Goal: Task Accomplishment & Management: Complete application form

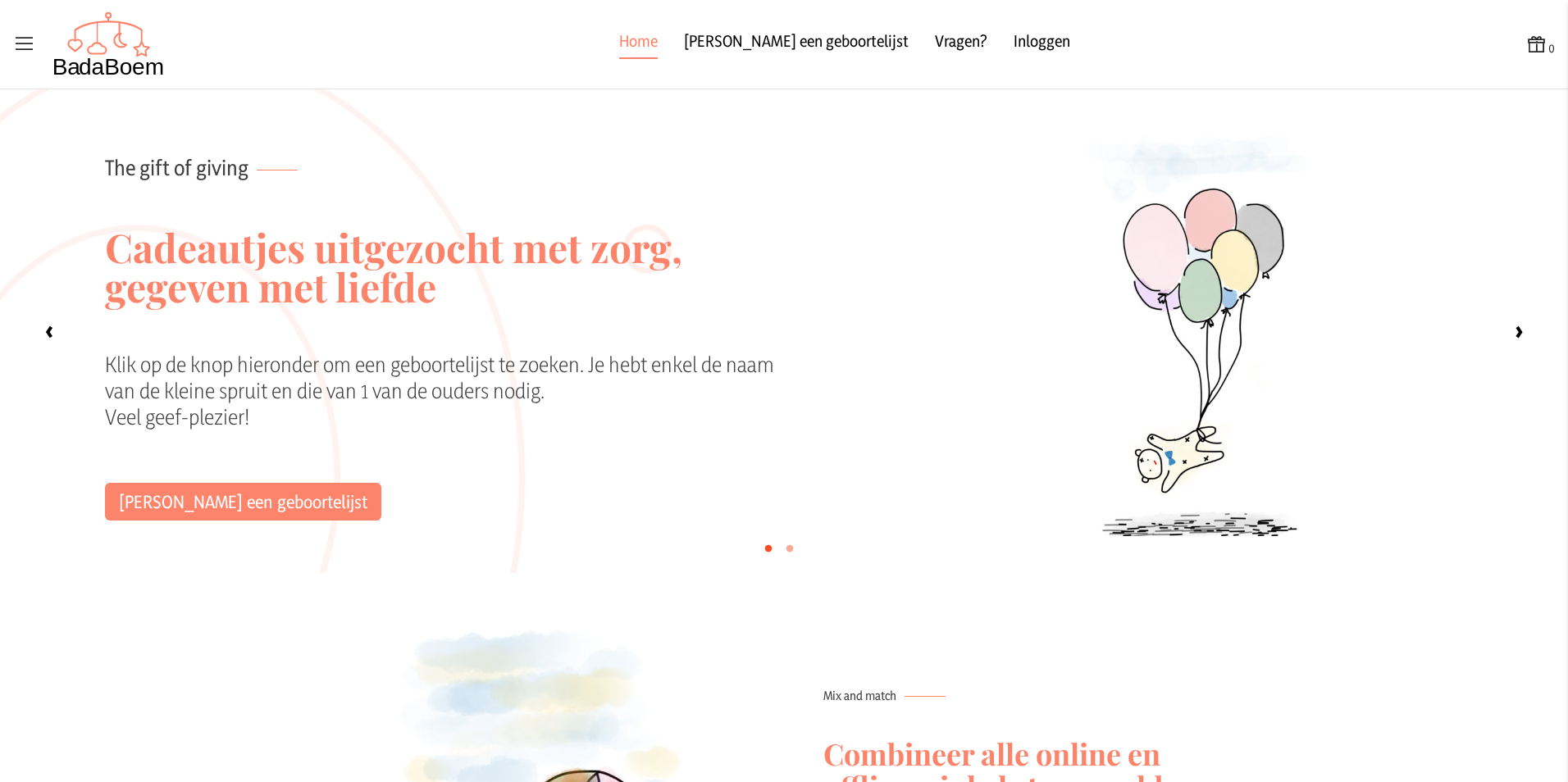
click at [25, 47] on icon at bounding box center [25, 44] width 23 height 23
click at [2, 2] on input "checkbox" at bounding box center [1, 1] width 2 height 2
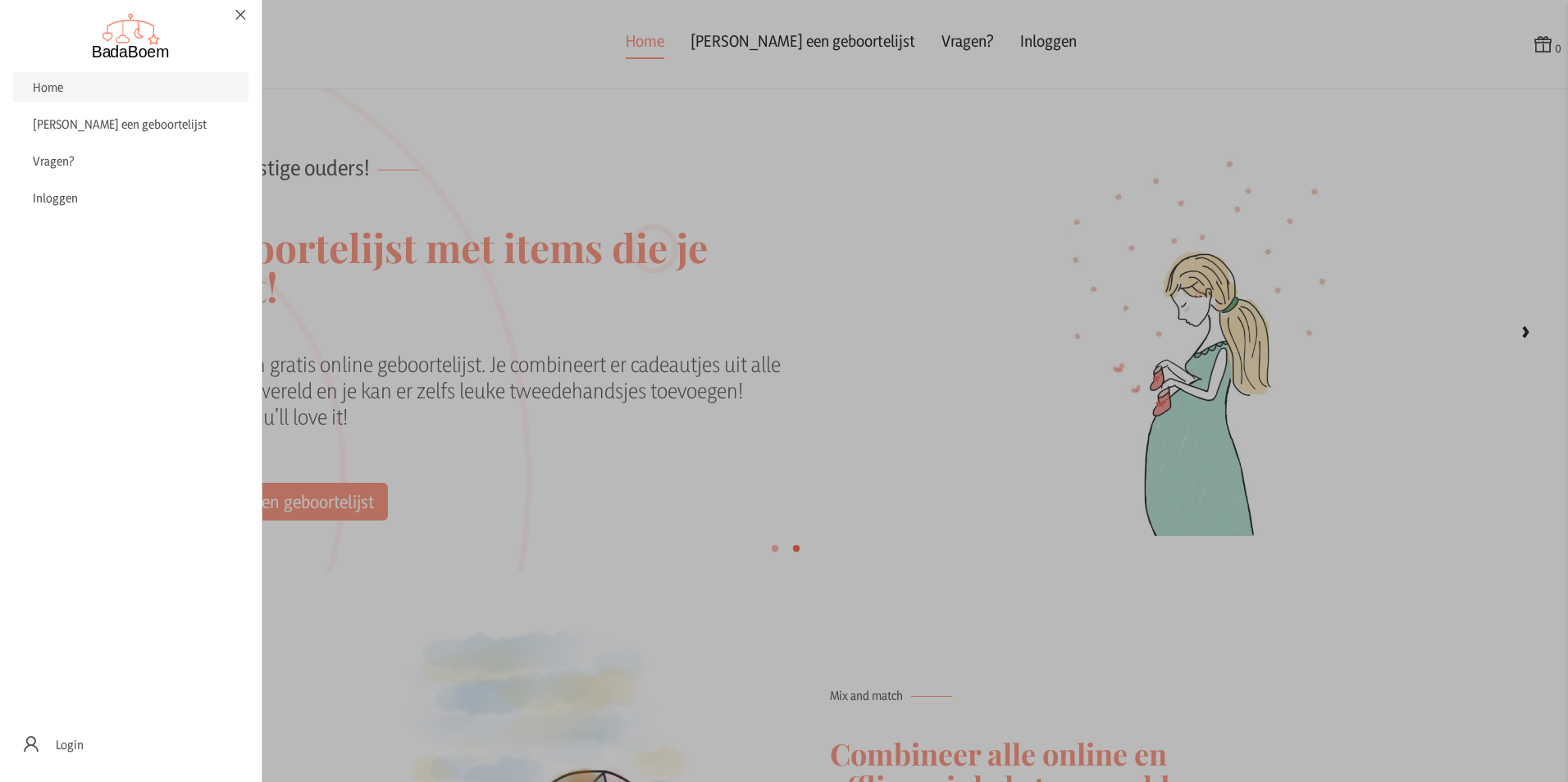
click at [1031, 42] on label at bounding box center [784, 391] width 1568 height 782
click at [2, 2] on input "checkbox" at bounding box center [1, 1] width 2 height 2
checkbox input "false"
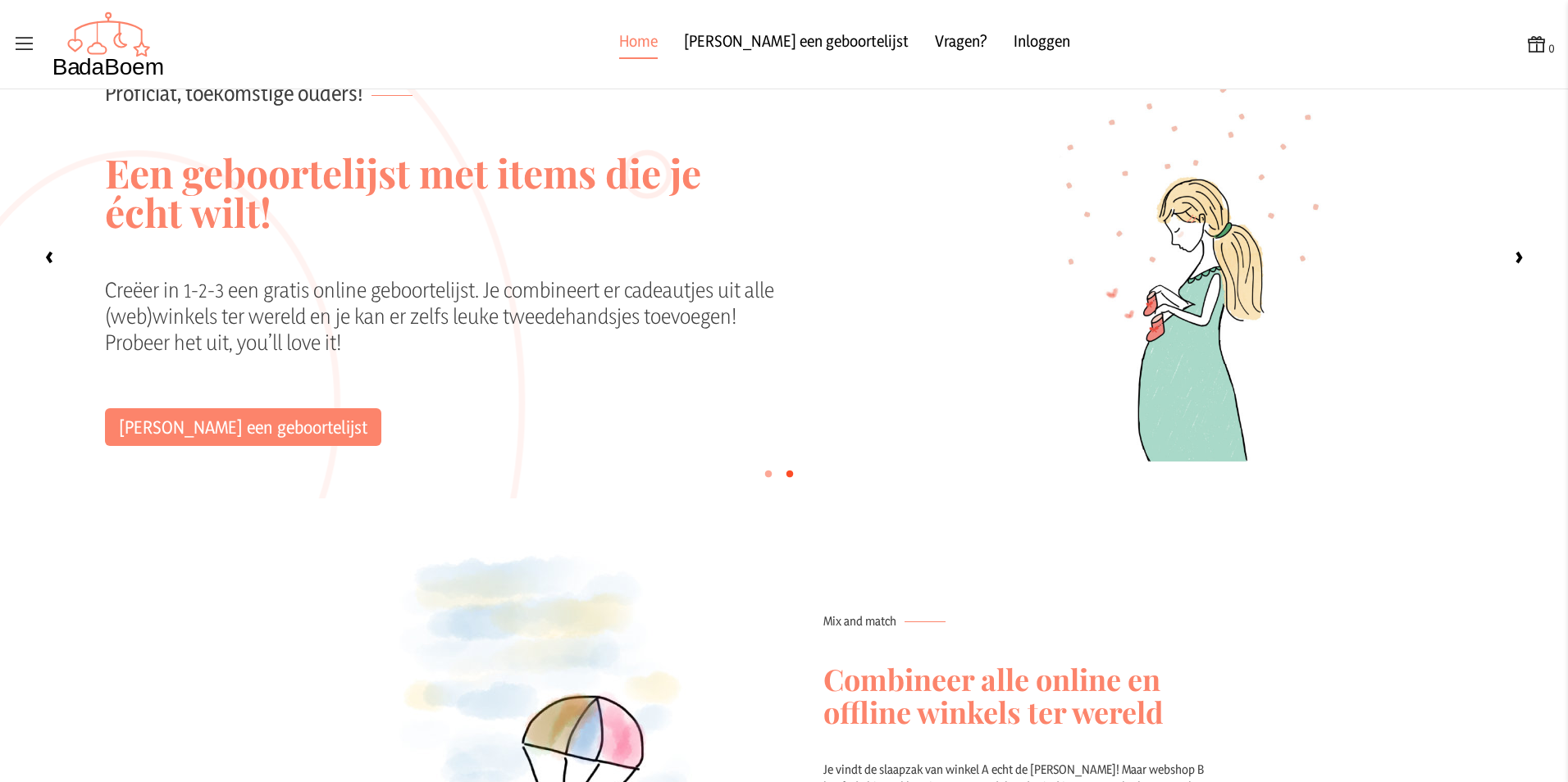
scroll to position [246, 0]
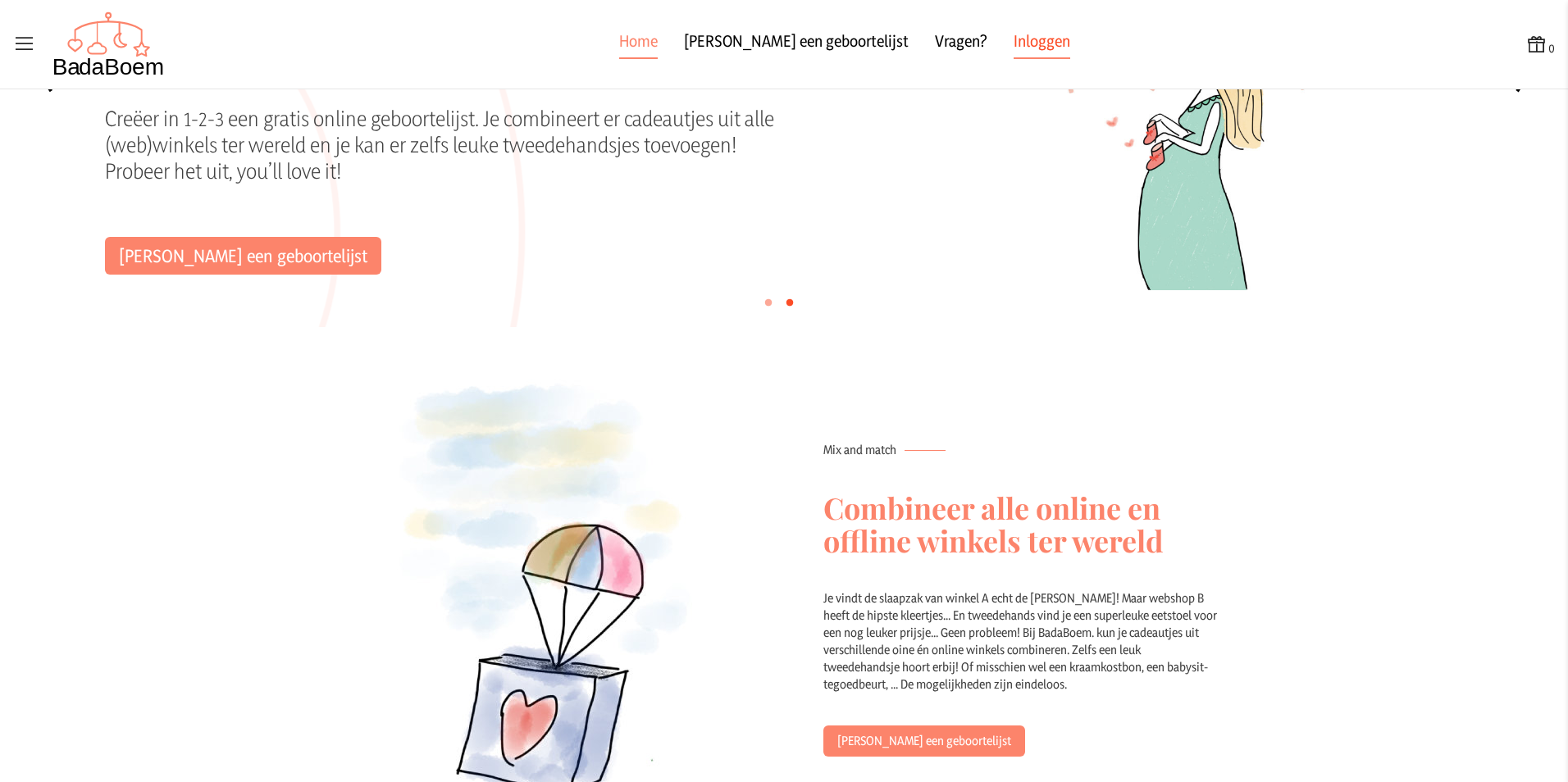
click at [1013, 45] on link "Inloggen" at bounding box center [1042, 43] width 57 height 29
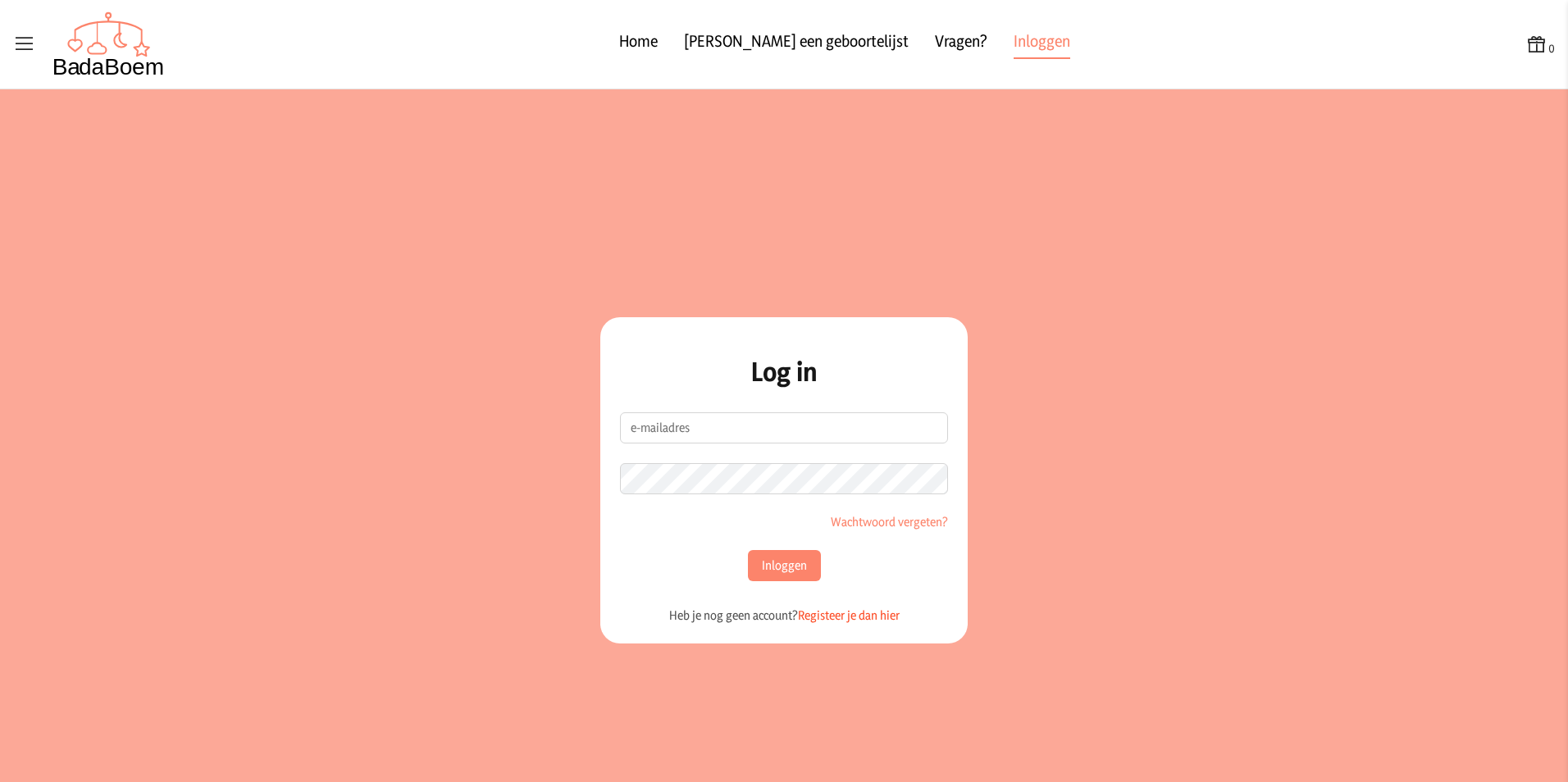
click at [838, 620] on link "Registeer je dan hier" at bounding box center [849, 615] width 102 height 16
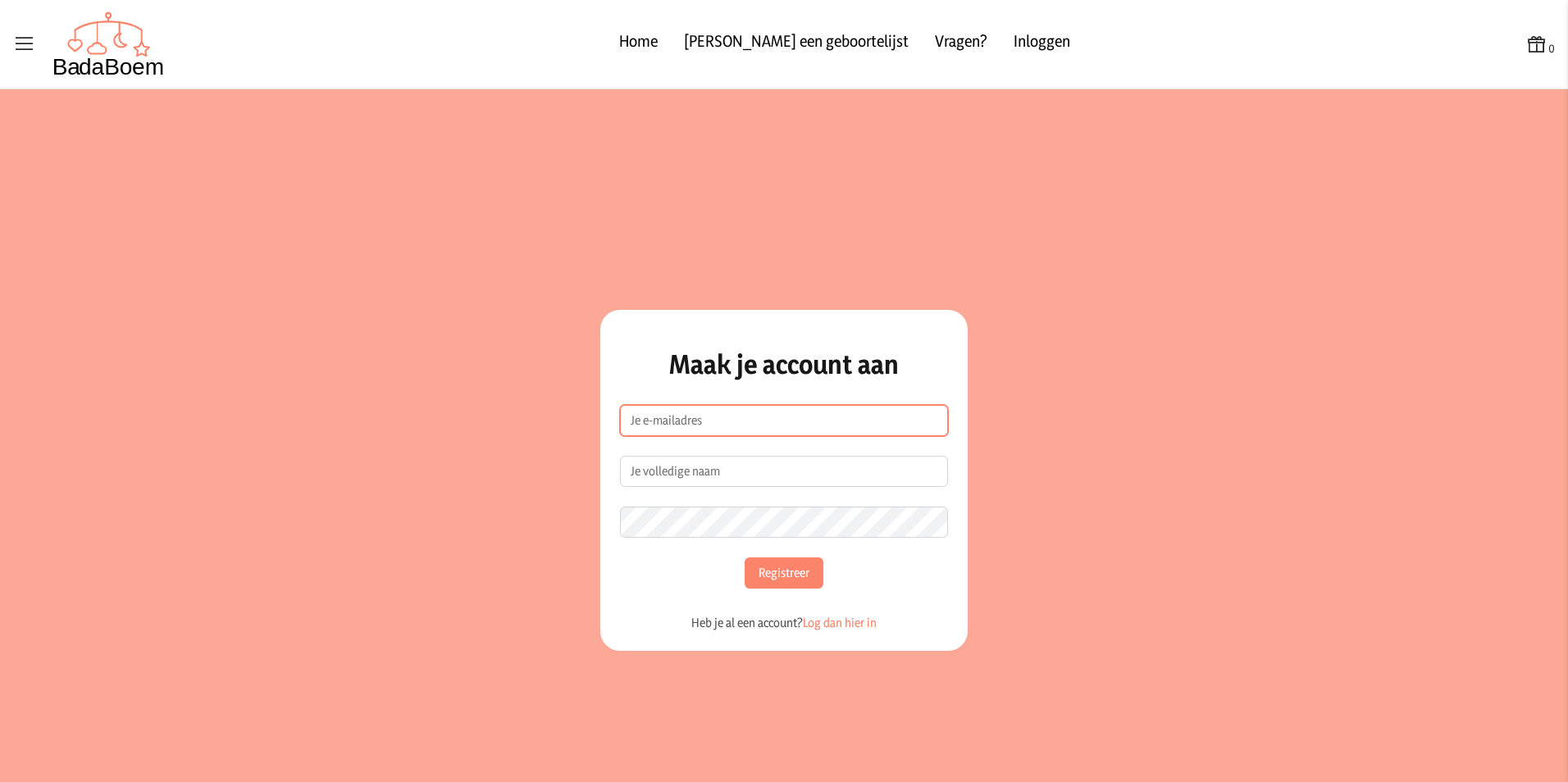
click at [799, 424] on input "e-mailadres" at bounding box center [784, 420] width 328 height 31
type input "[PERSON_NAME][EMAIL_ADDRESS][DOMAIN_NAME]"
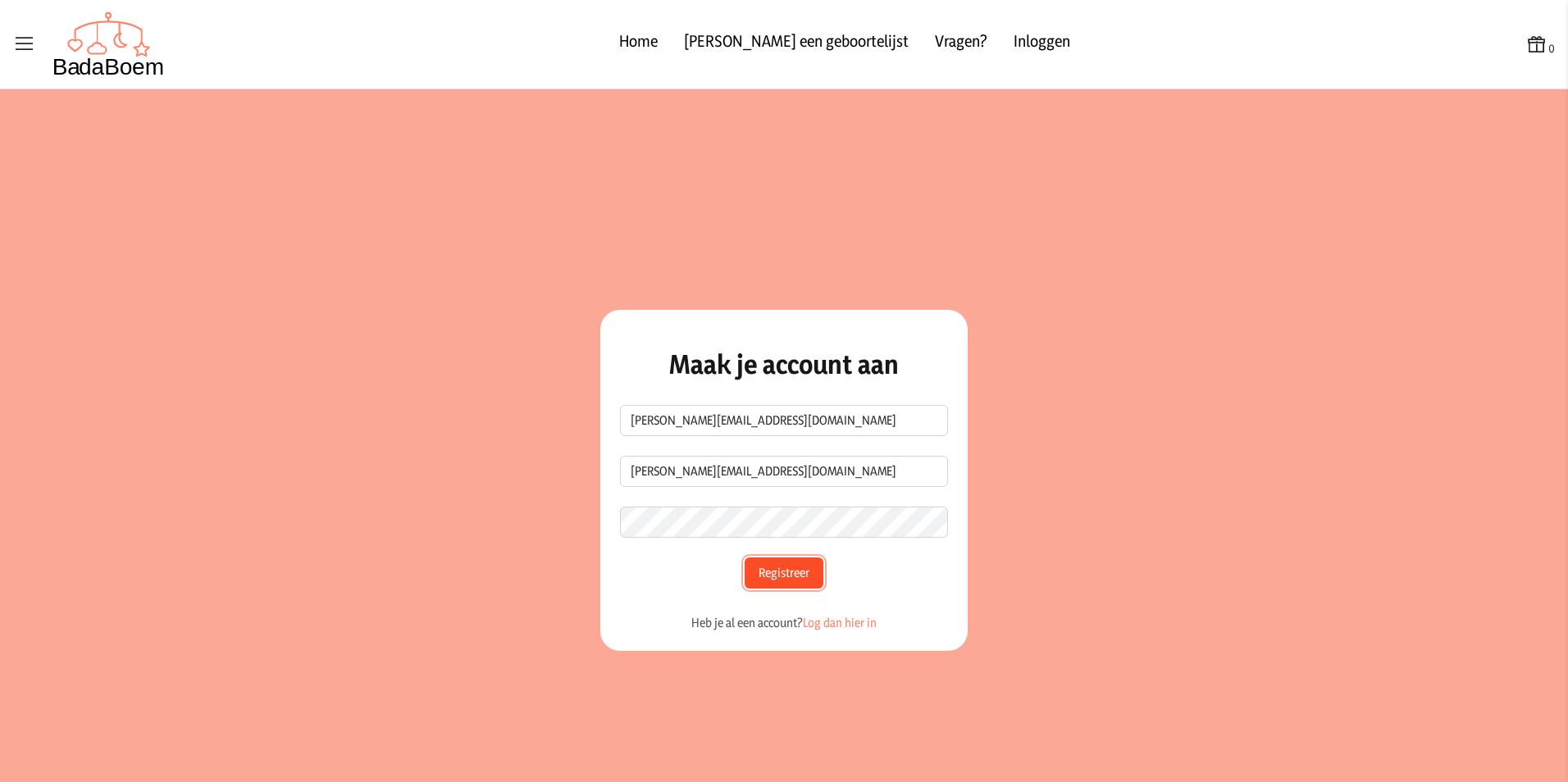
click at [807, 582] on button "Registreer" at bounding box center [783, 573] width 78 height 31
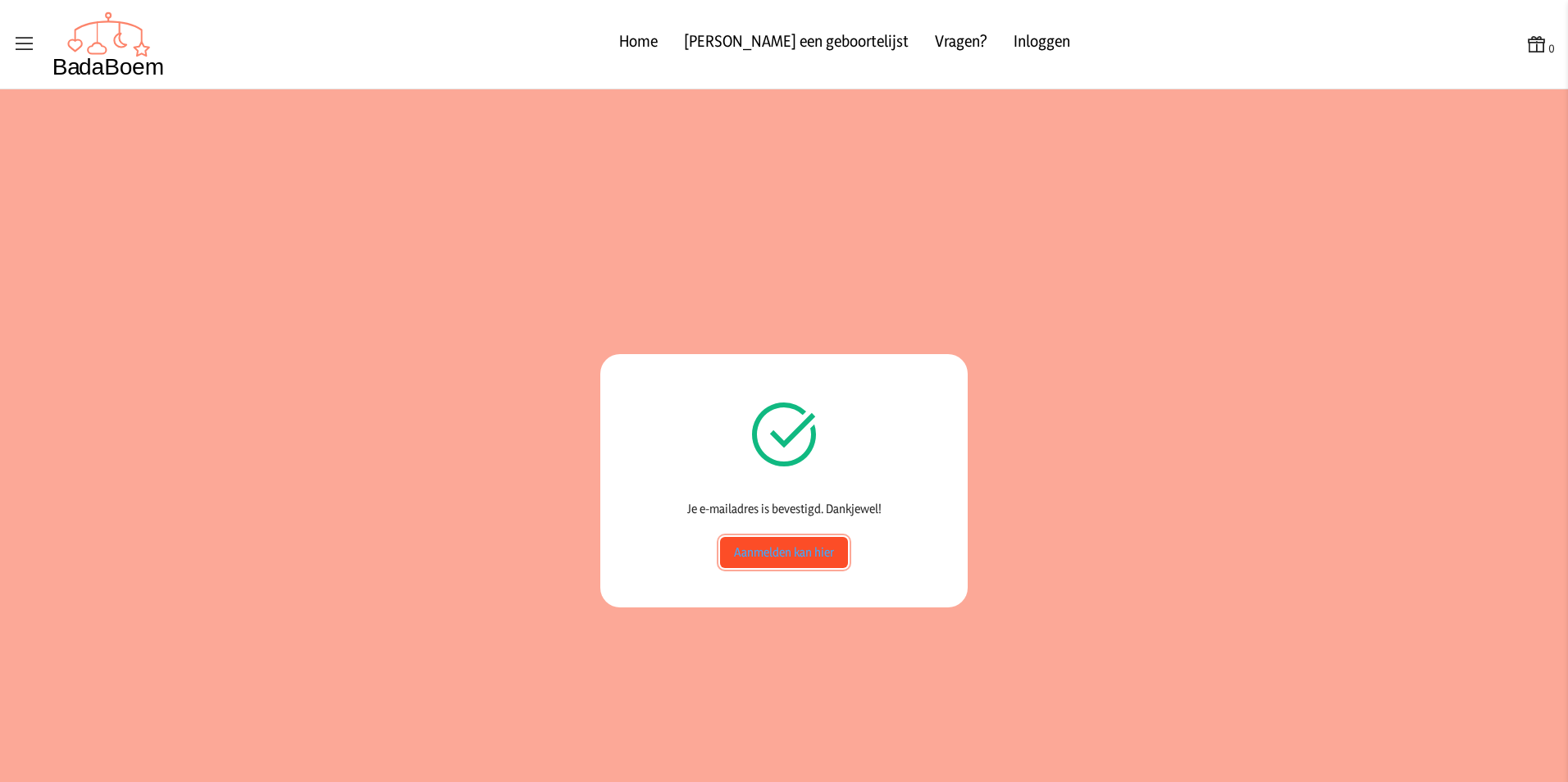
click at [809, 552] on link "Aanmelden kan hier" at bounding box center [784, 552] width 128 height 31
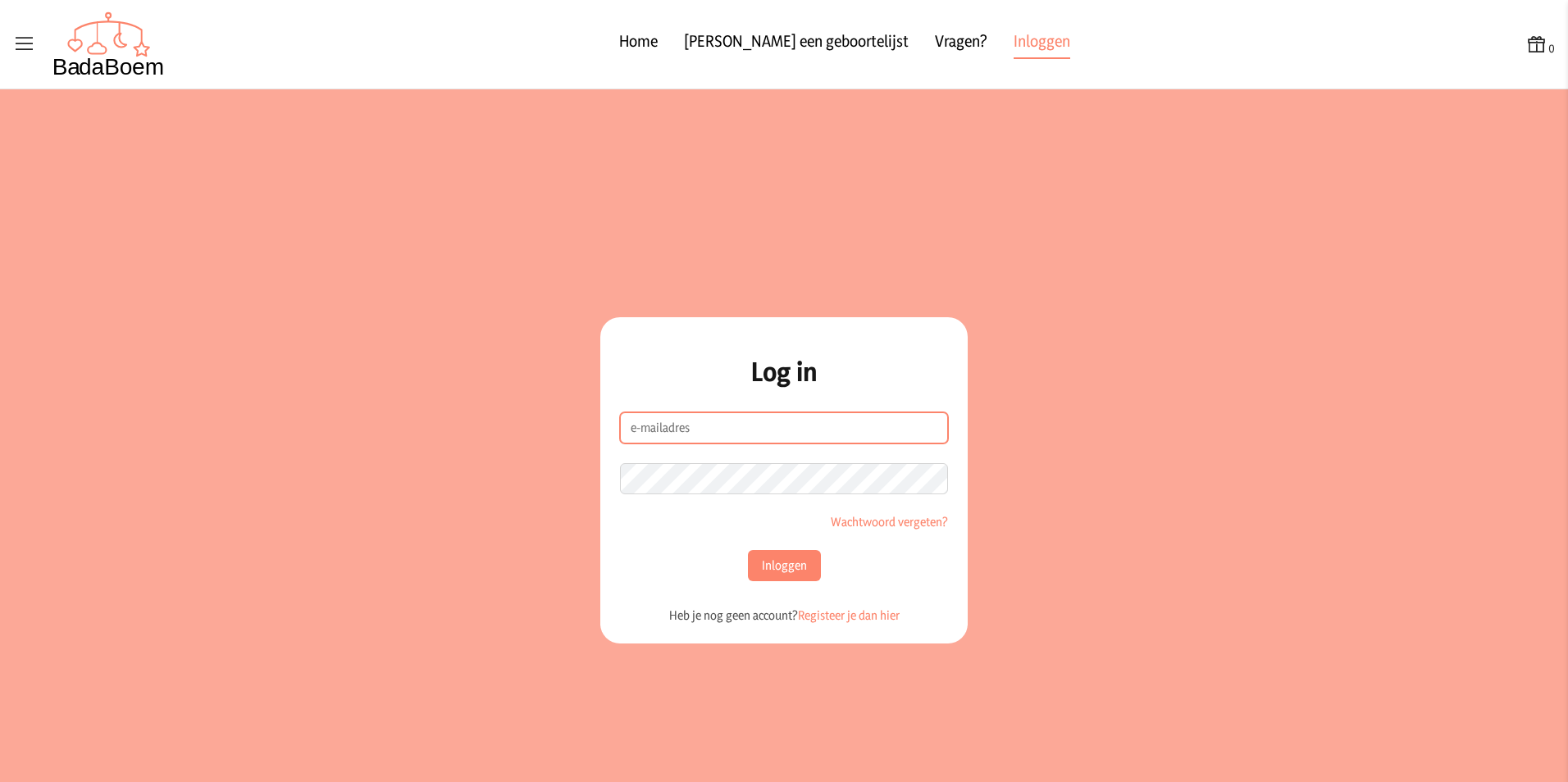
click at [710, 441] on input "e-mailadres" at bounding box center [784, 427] width 328 height 31
type input "[PERSON_NAME][EMAIL_ADDRESS][DOMAIN_NAME]"
click at [802, 574] on button "Inloggen" at bounding box center [784, 565] width 73 height 31
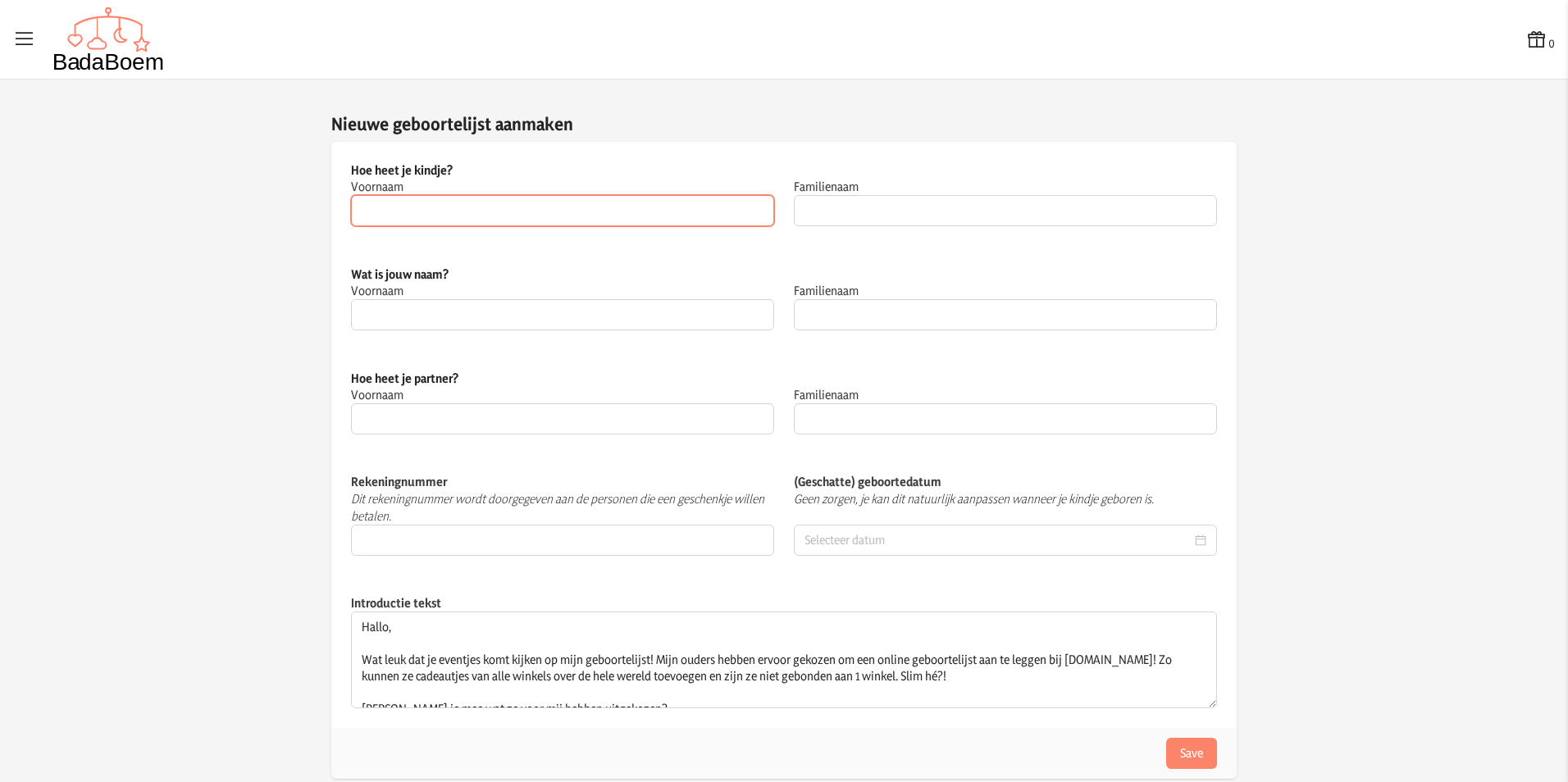
click at [543, 210] on input "Voornaam" at bounding box center [562, 210] width 424 height 31
click at [873, 212] on input "Familienaam" at bounding box center [1005, 210] width 424 height 31
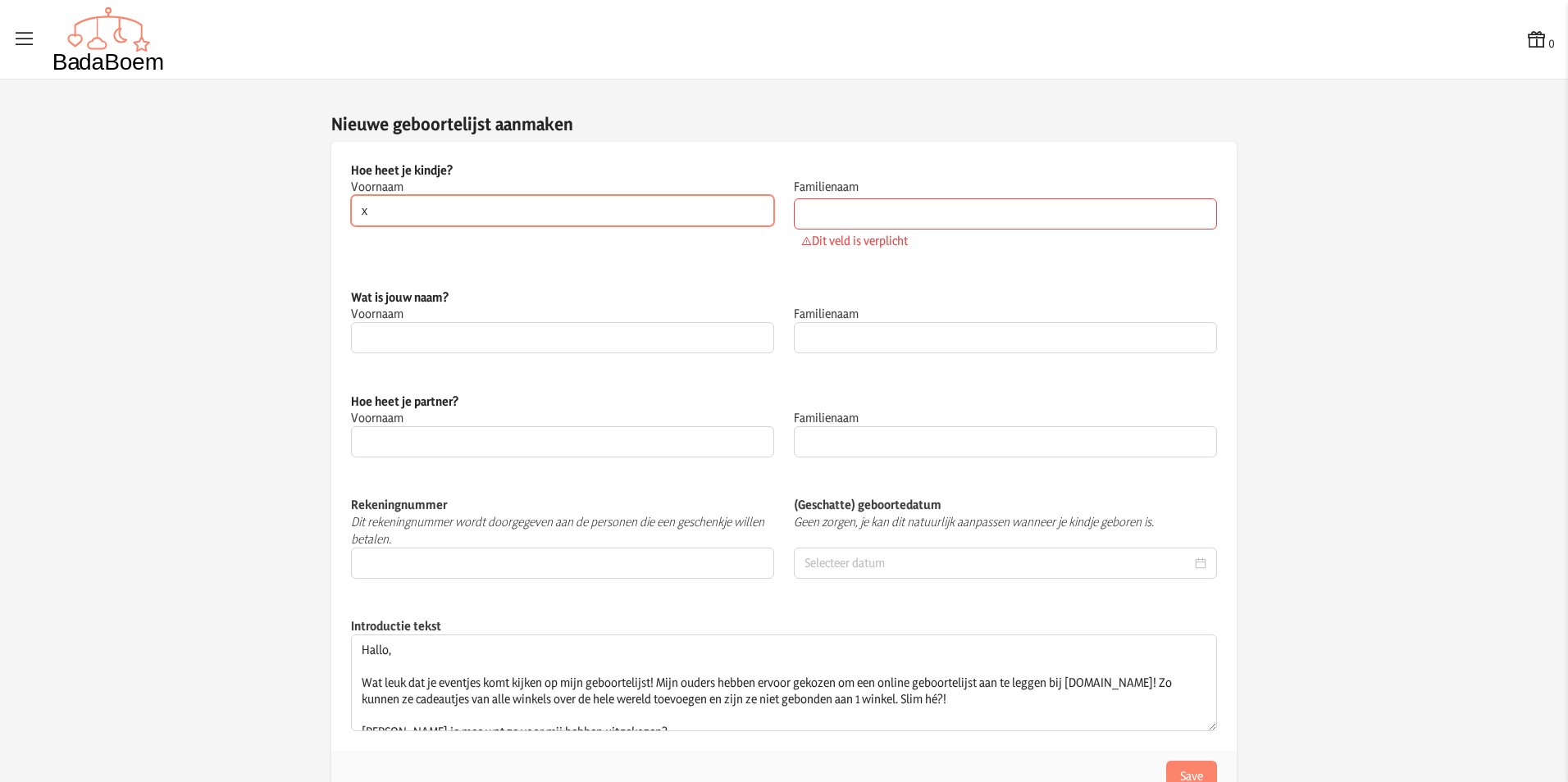
drag, startPoint x: 524, startPoint y: 211, endPoint x: 172, endPoint y: 167, distance: 354.7
click at [175, 169] on app-list-settings-container "Nieuwe geboortelijst aanmaken Hoe heet je kindje? Voornaam x Dit veld is verpli…" at bounding box center [784, 457] width 1568 height 690
type input "Baby"
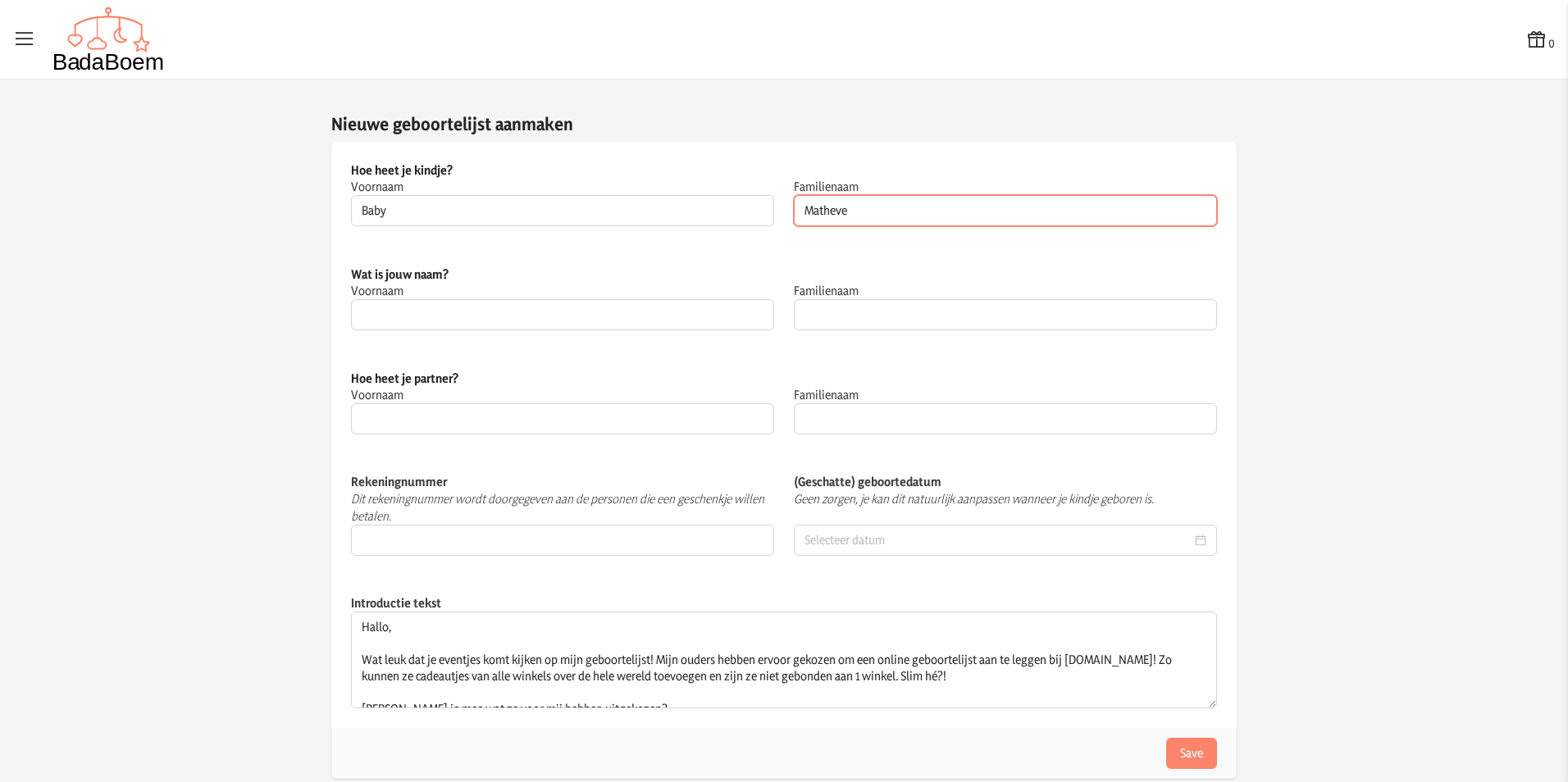
type input "Matheve"
type input "Sarah"
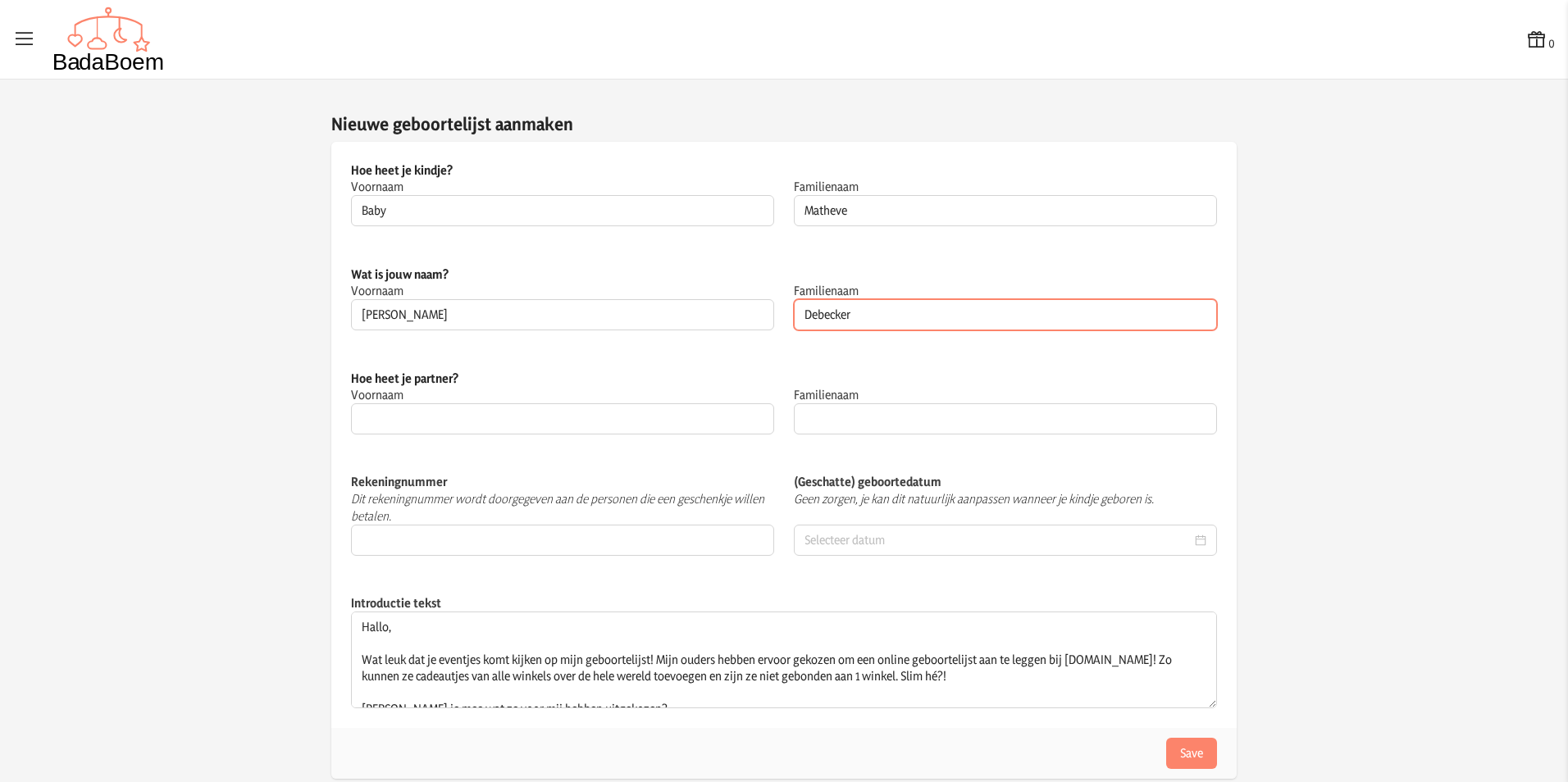
type input "Debecker"
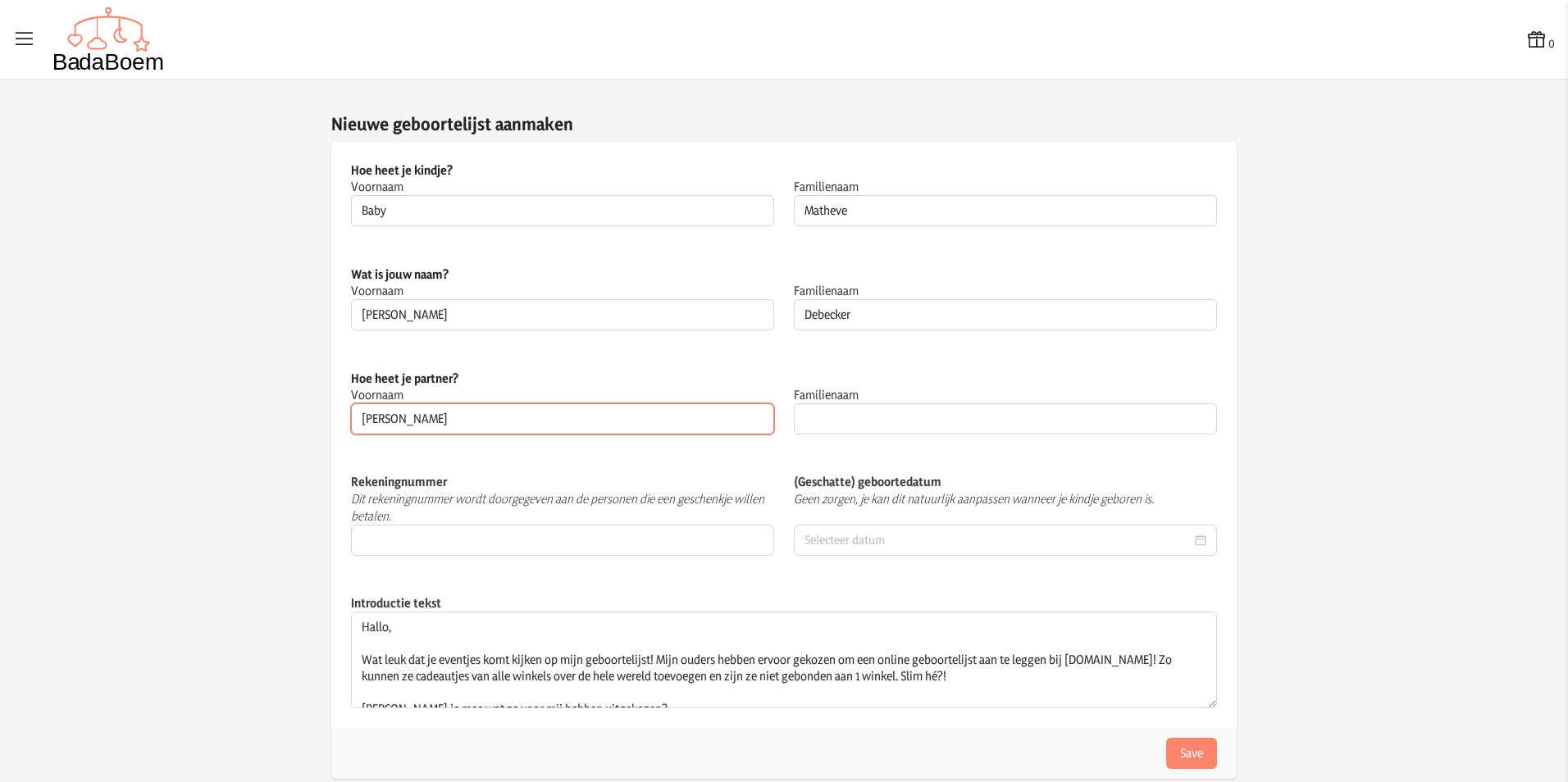
type input "Niels"
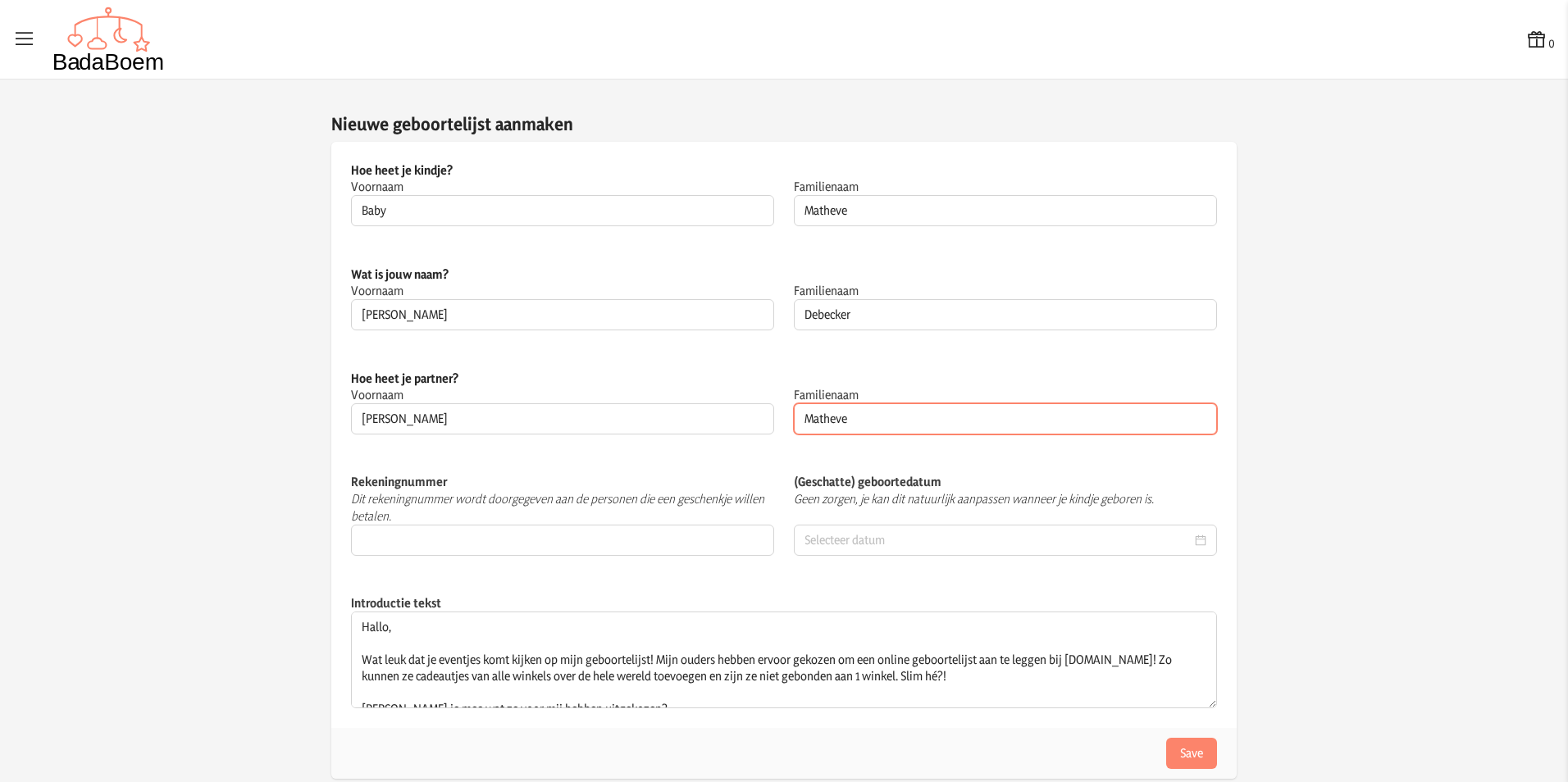
type input "Matheve"
click at [455, 556] on div "Rekeningnummer Dit rekeningnummer wordt doorgegeven aan de personen die een ges…" at bounding box center [784, 515] width 906 height 122
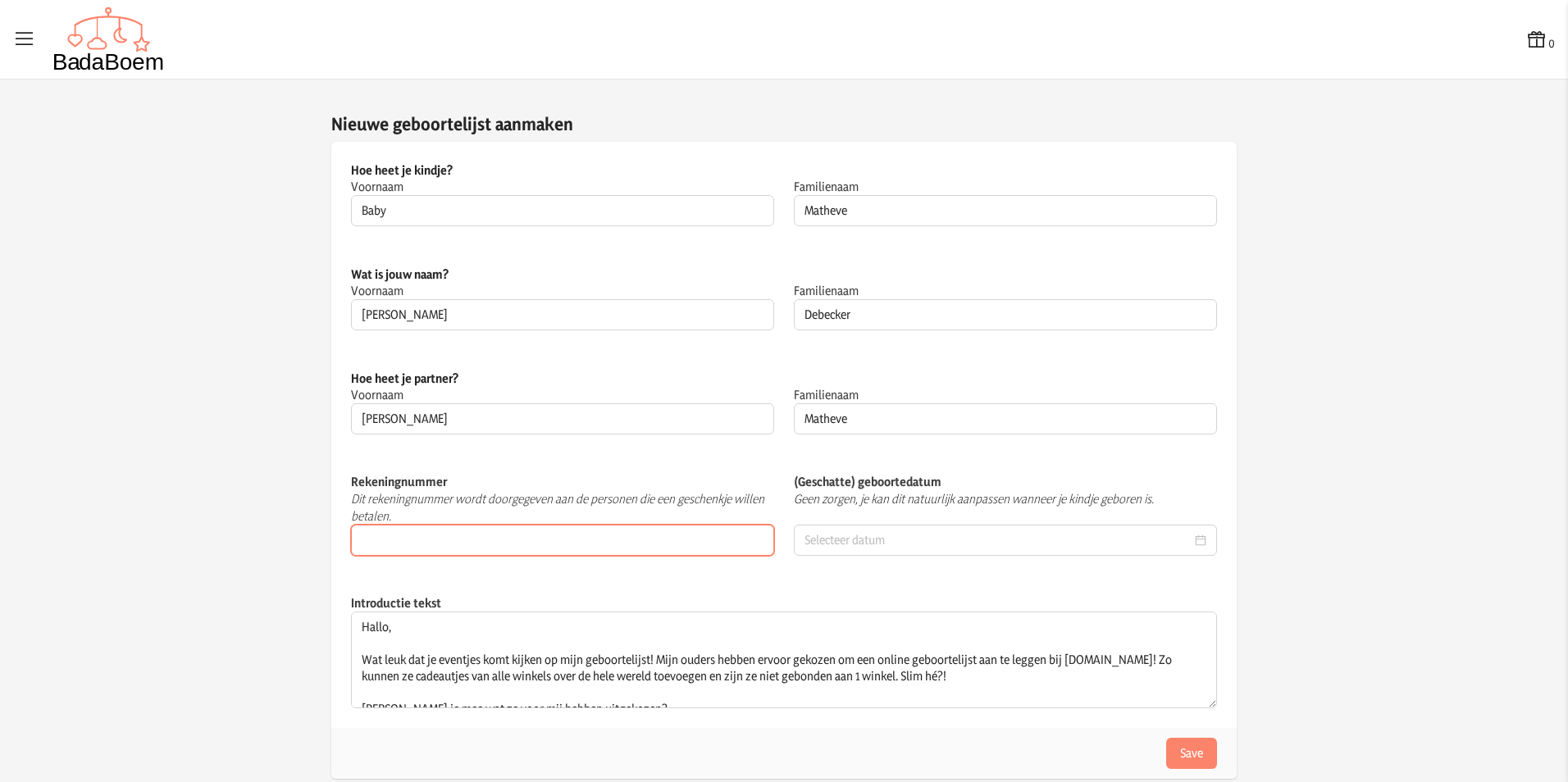
click at [455, 547] on input "Rekeningnummer" at bounding box center [562, 540] width 424 height 31
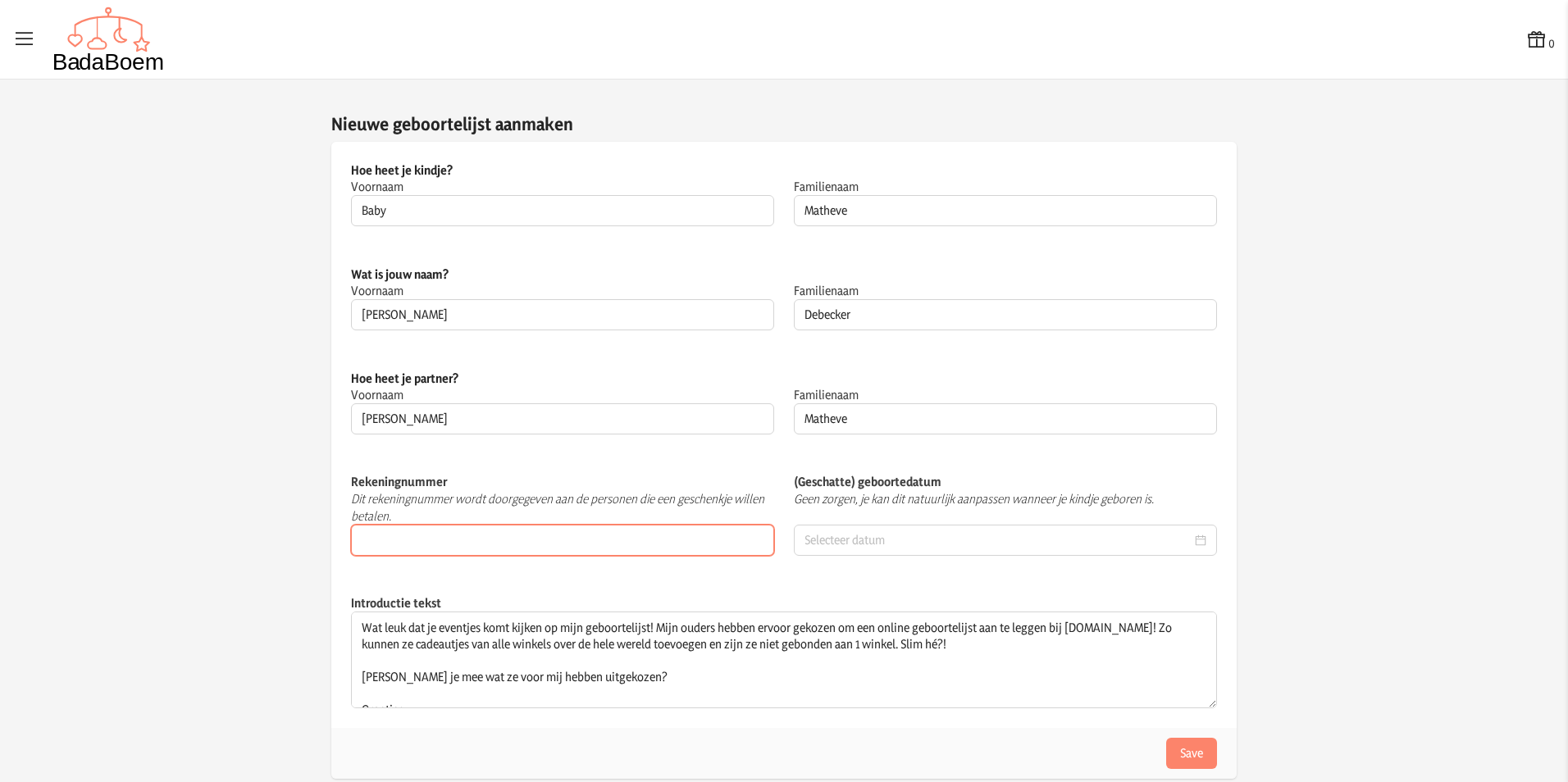
scroll to position [49, 0]
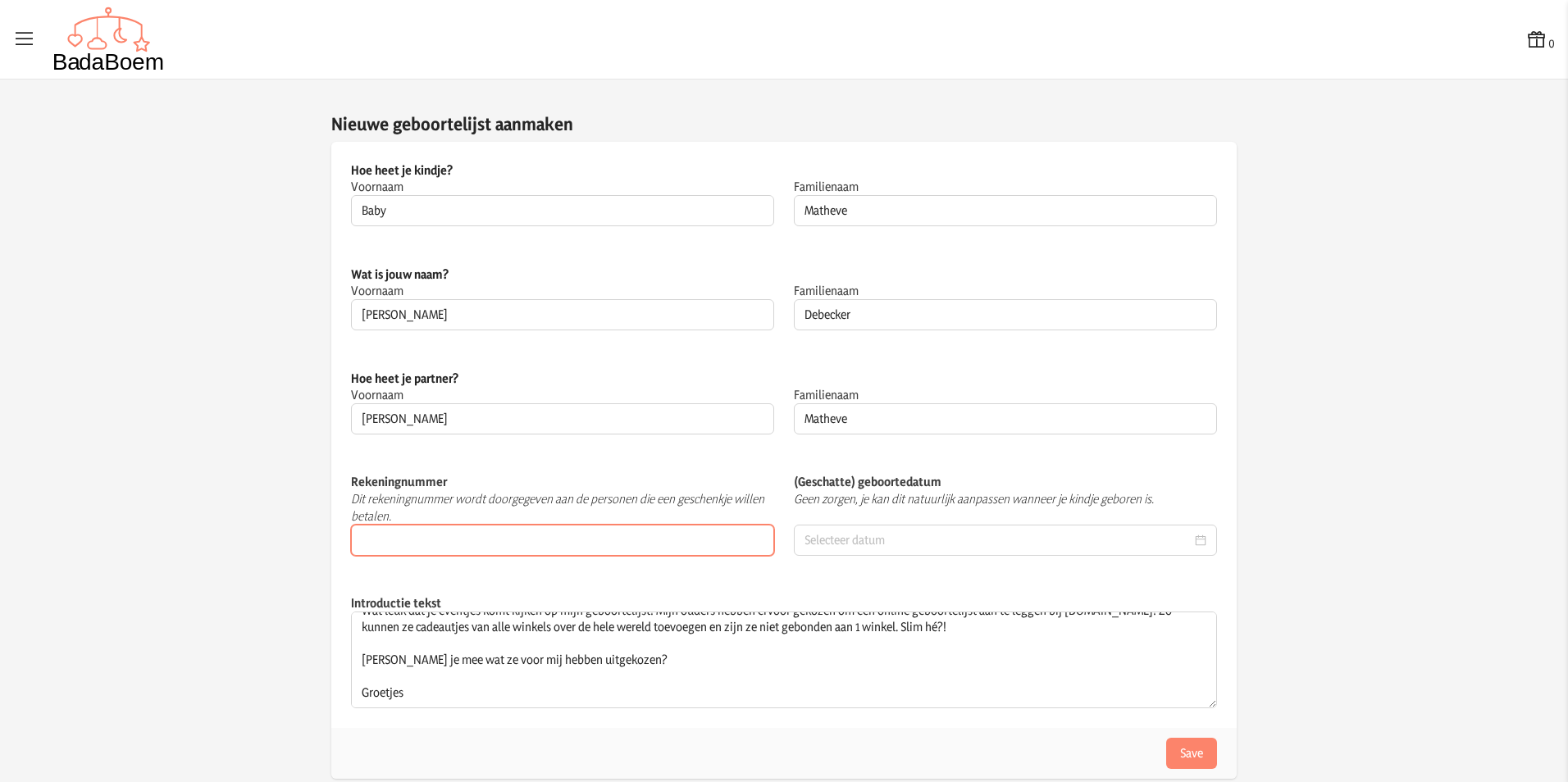
click at [508, 544] on input "Rekeningnummer" at bounding box center [562, 540] width 424 height 31
type input "BE46 7340 6122 9136"
click at [906, 544] on input at bounding box center [998, 540] width 387 height 16
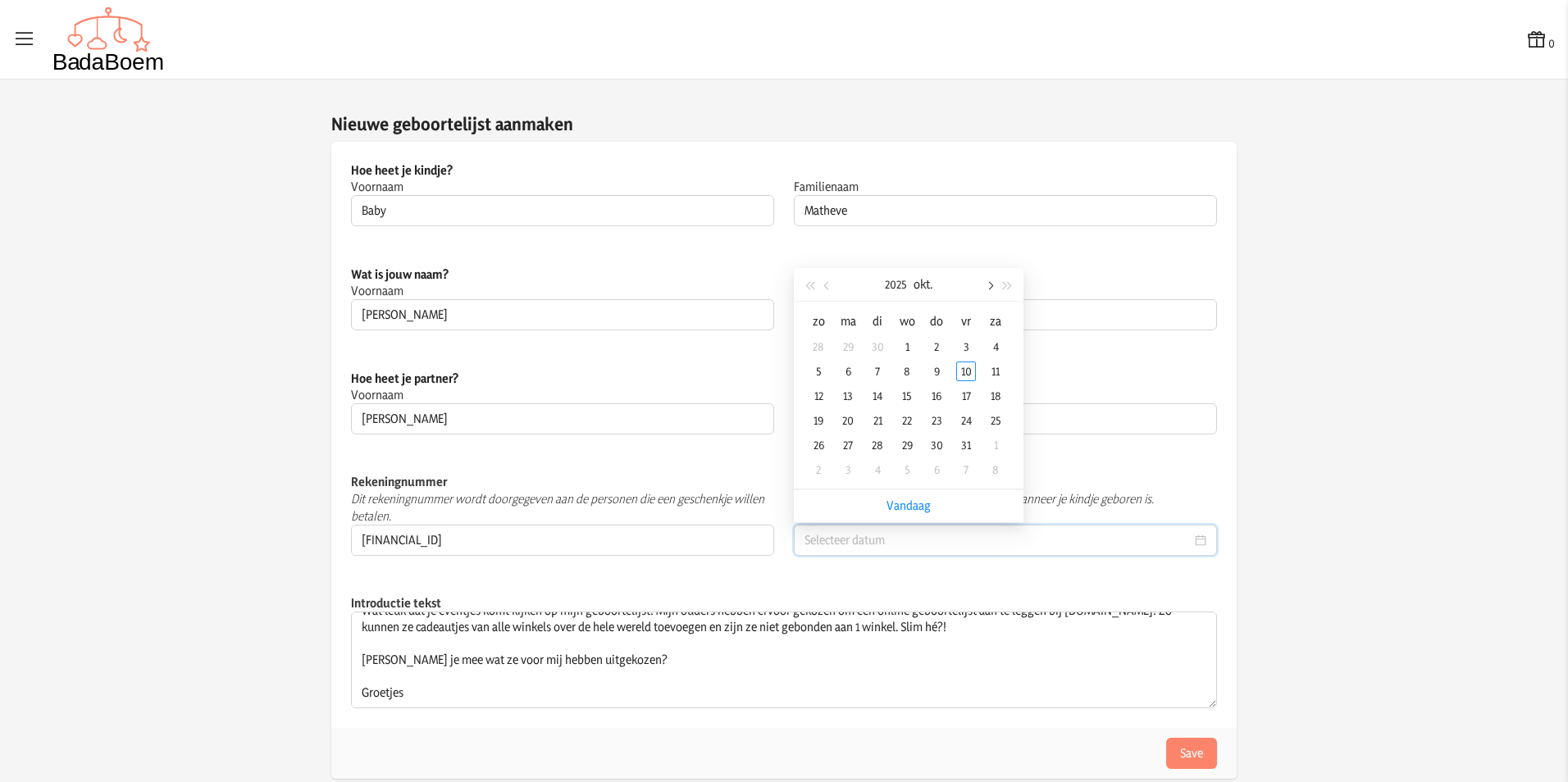
click at [986, 291] on button "button" at bounding box center [989, 284] width 18 height 33
click at [901, 337] on div "3" at bounding box center [907, 346] width 20 height 20
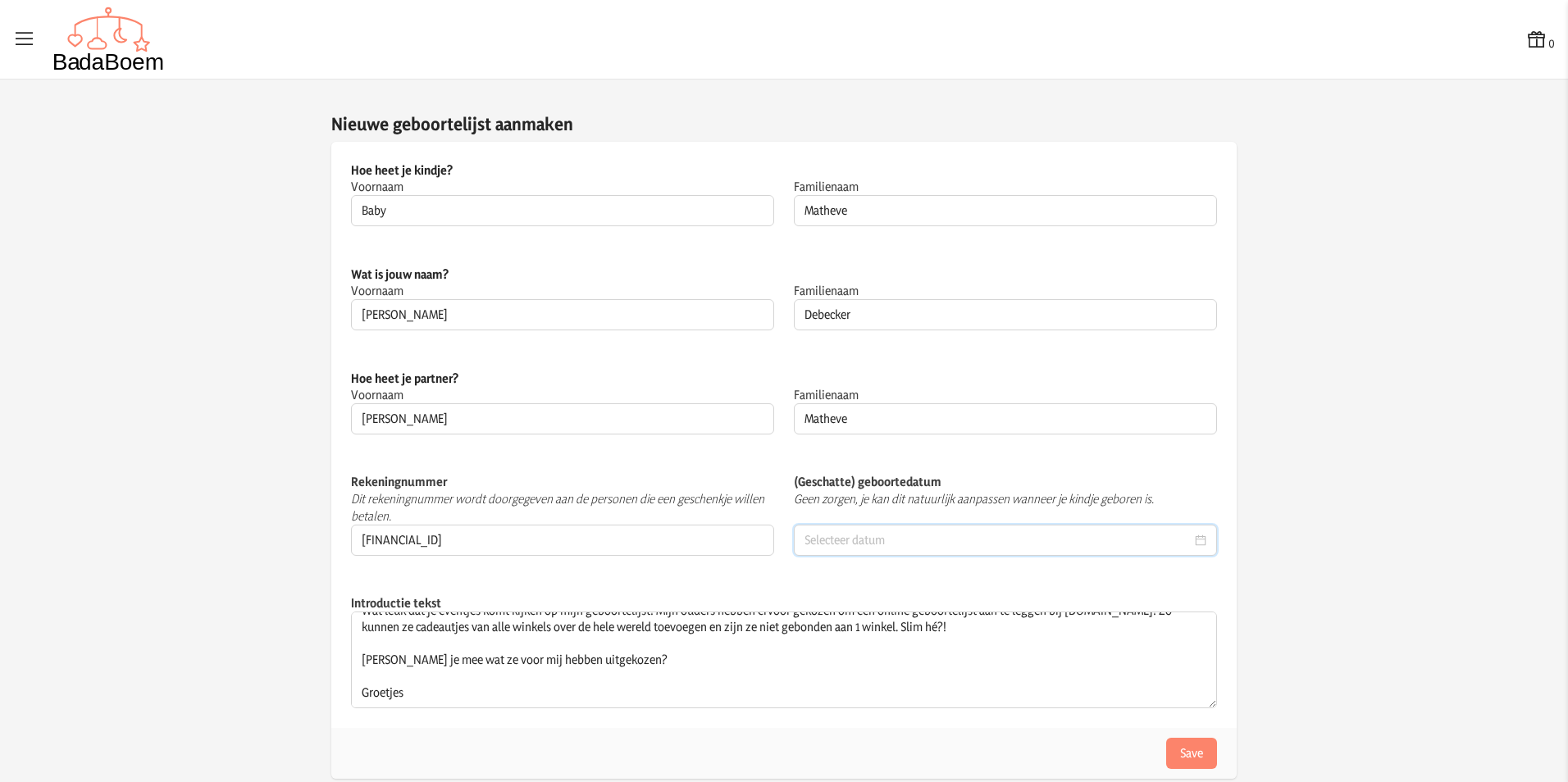
type input "2025-12-03"
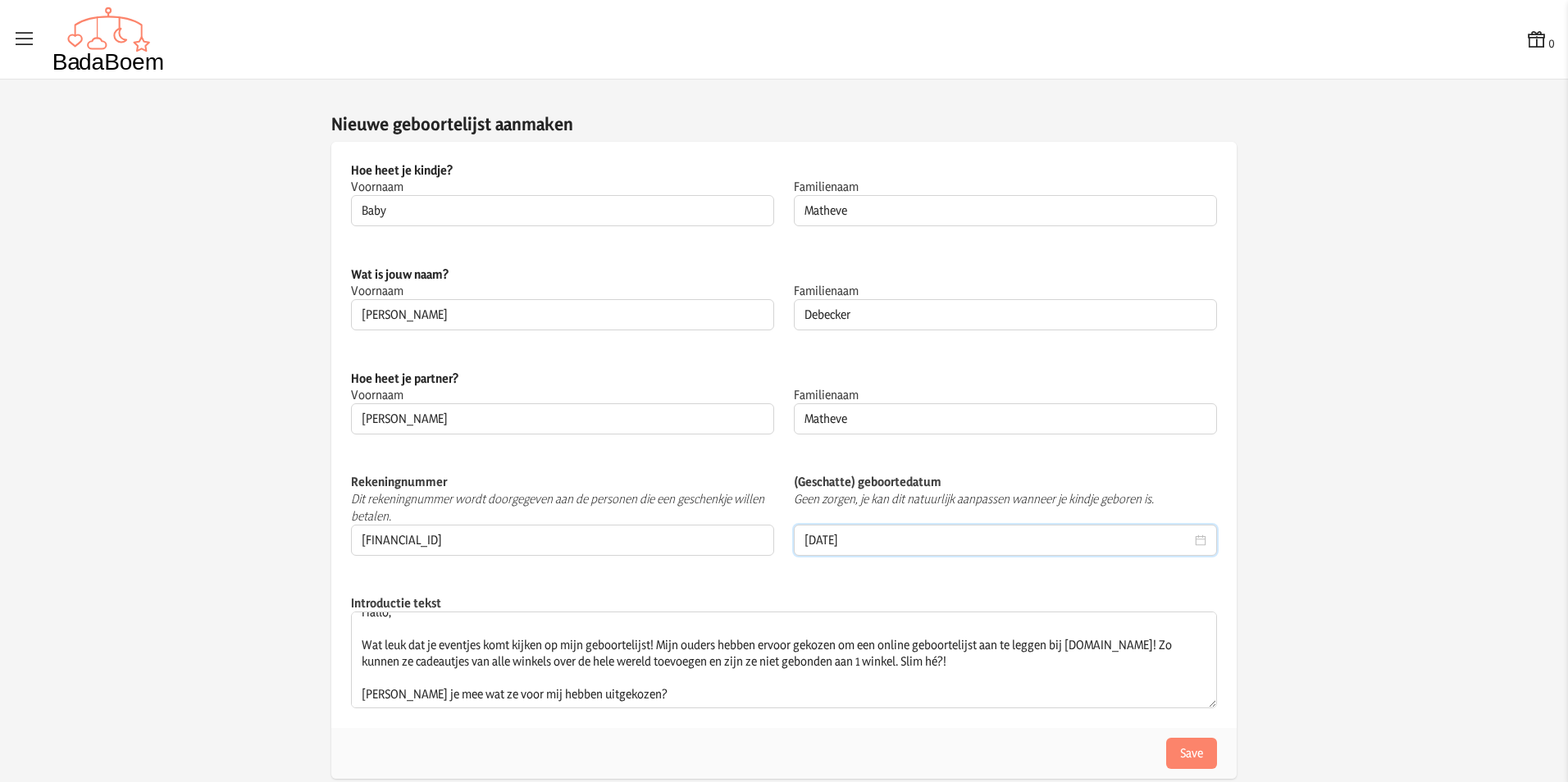
scroll to position [0, 0]
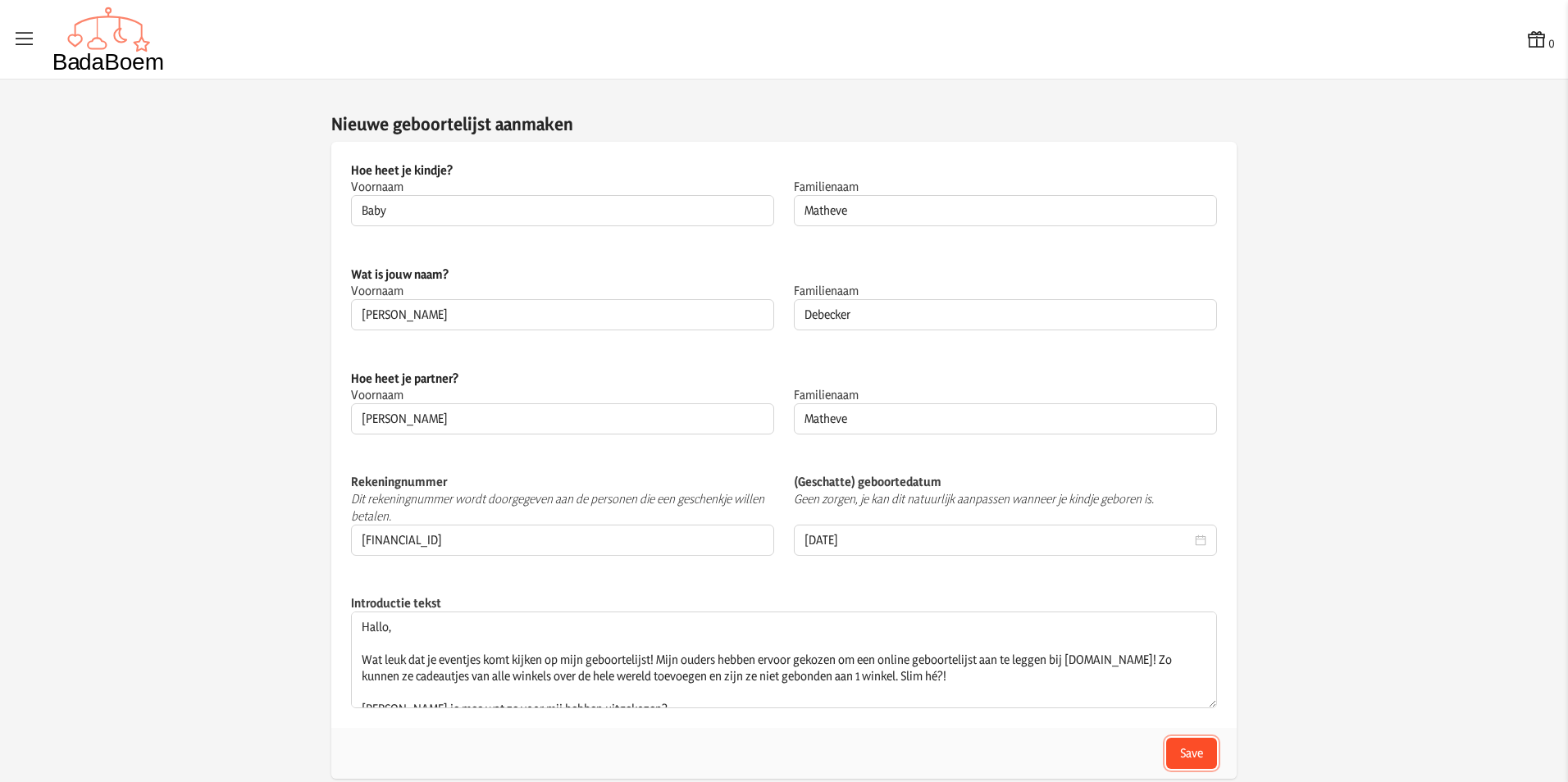
click at [1182, 753] on button "Save" at bounding box center [1192, 753] width 51 height 31
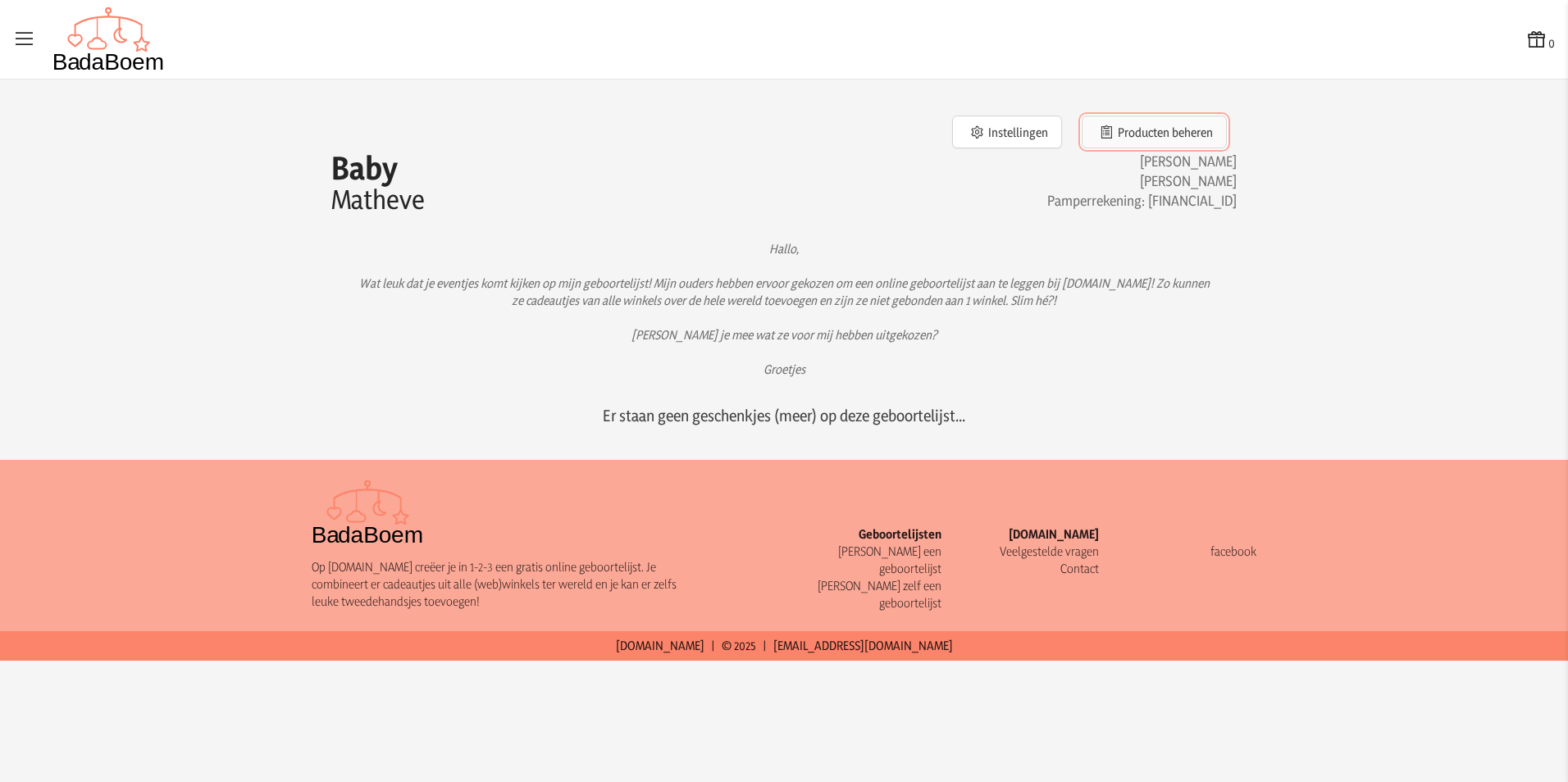
click at [1167, 137] on button "Producten beheren" at bounding box center [1155, 132] width 145 height 33
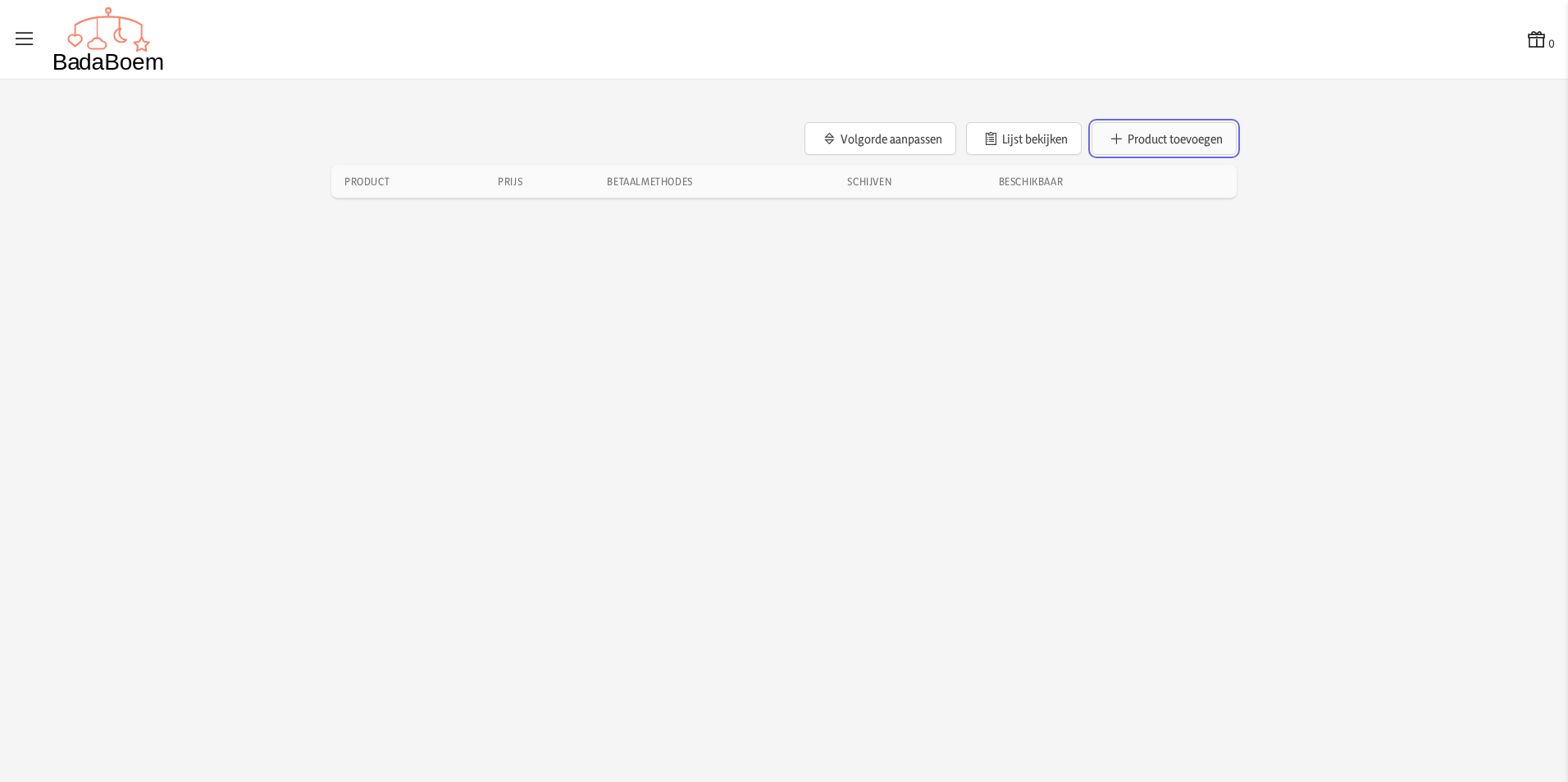
click at [1188, 141] on button "Product toevoegen" at bounding box center [1164, 139] width 145 height 33
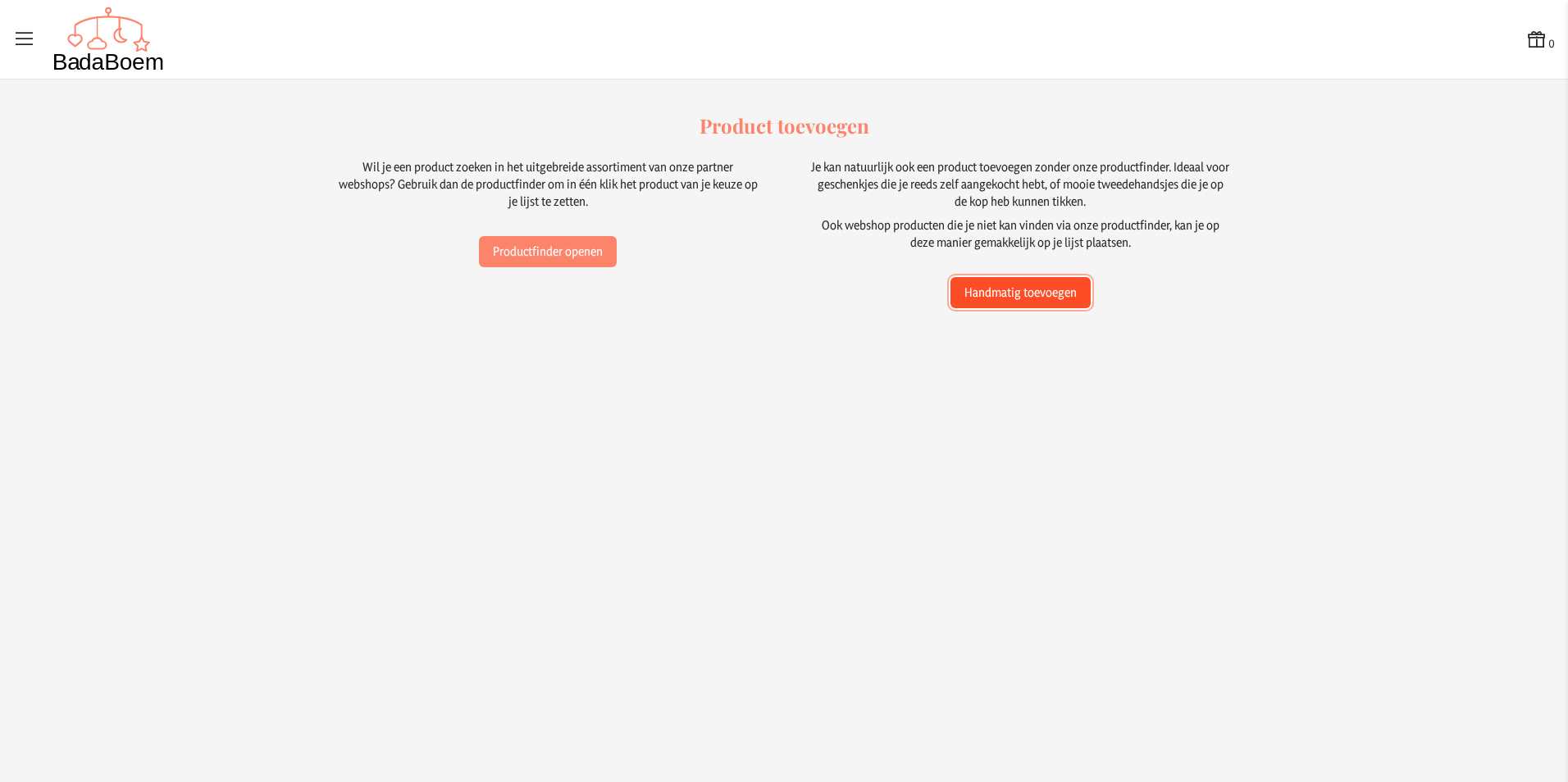
click at [1077, 296] on button "Handmatig toevoegen" at bounding box center [1020, 292] width 141 height 31
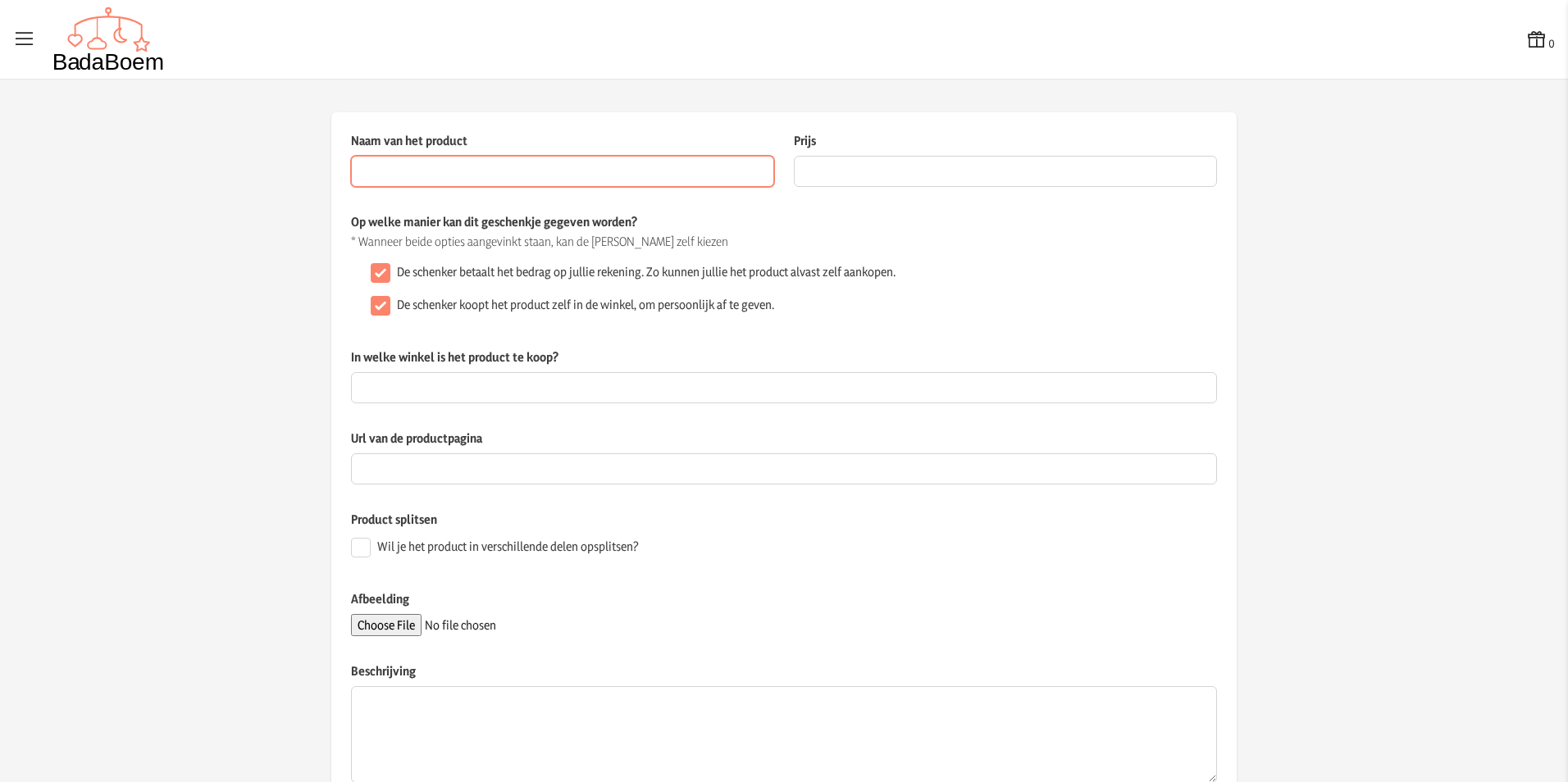
click at [474, 163] on input "Naam van het product" at bounding box center [562, 171] width 424 height 31
type input "Luierrugzak Lassig"
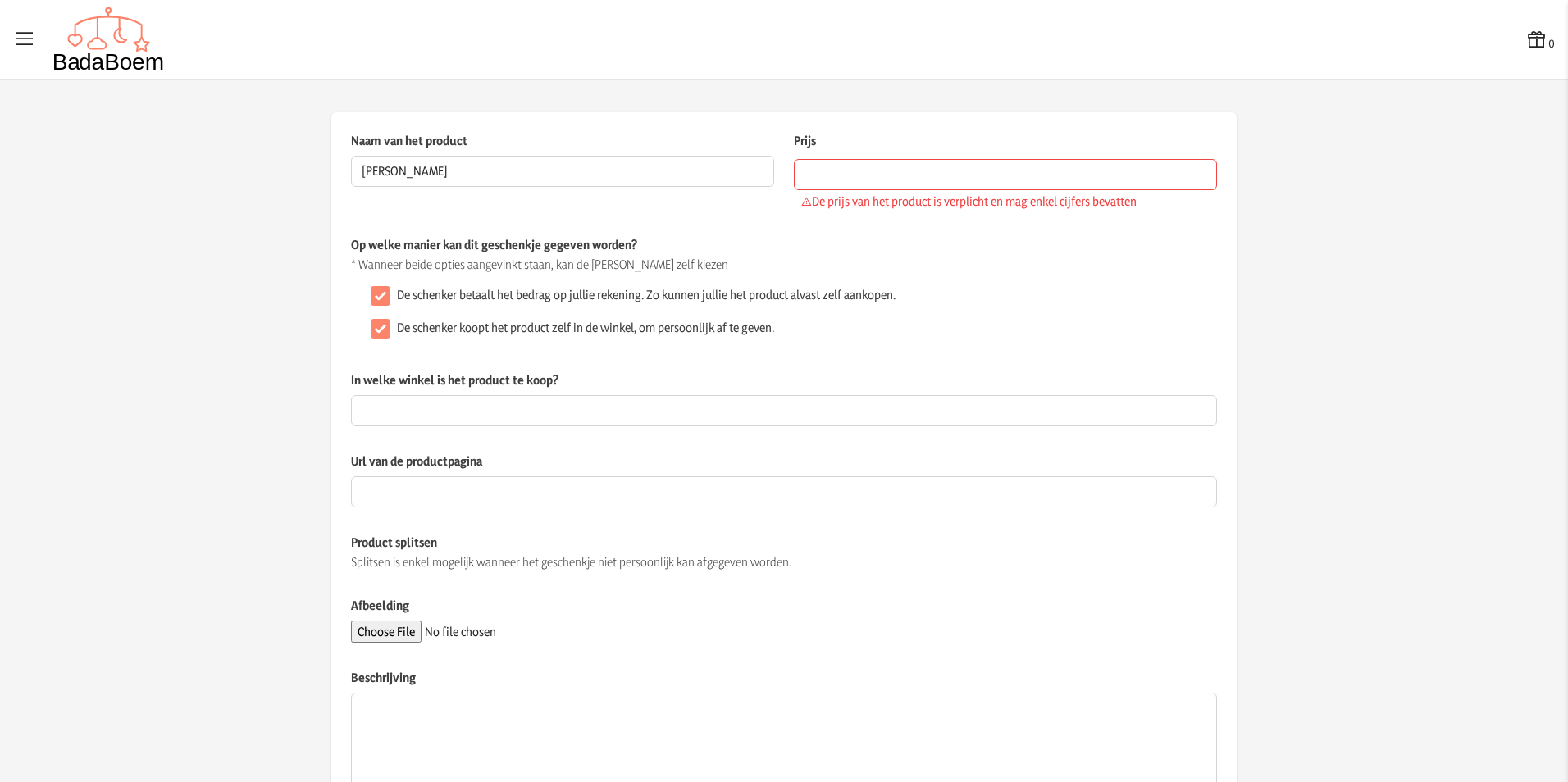
click at [699, 312] on div "De schenker koopt het product zelf in de winkel, om persoonlijk af te geven." at bounding box center [791, 328] width 853 height 33
drag, startPoint x: 694, startPoint y: 337, endPoint x: 656, endPoint y: 337, distance: 38.0
click at [688, 337] on div "De schenker koopt het product zelf in de winkel, om persoonlijk af te geven." at bounding box center [791, 328] width 853 height 33
click at [379, 332] on input "De schenker koopt het product zelf in de winkel, om persoonlijk af te geven." at bounding box center [380, 328] width 20 height 20
checkbox input "false"
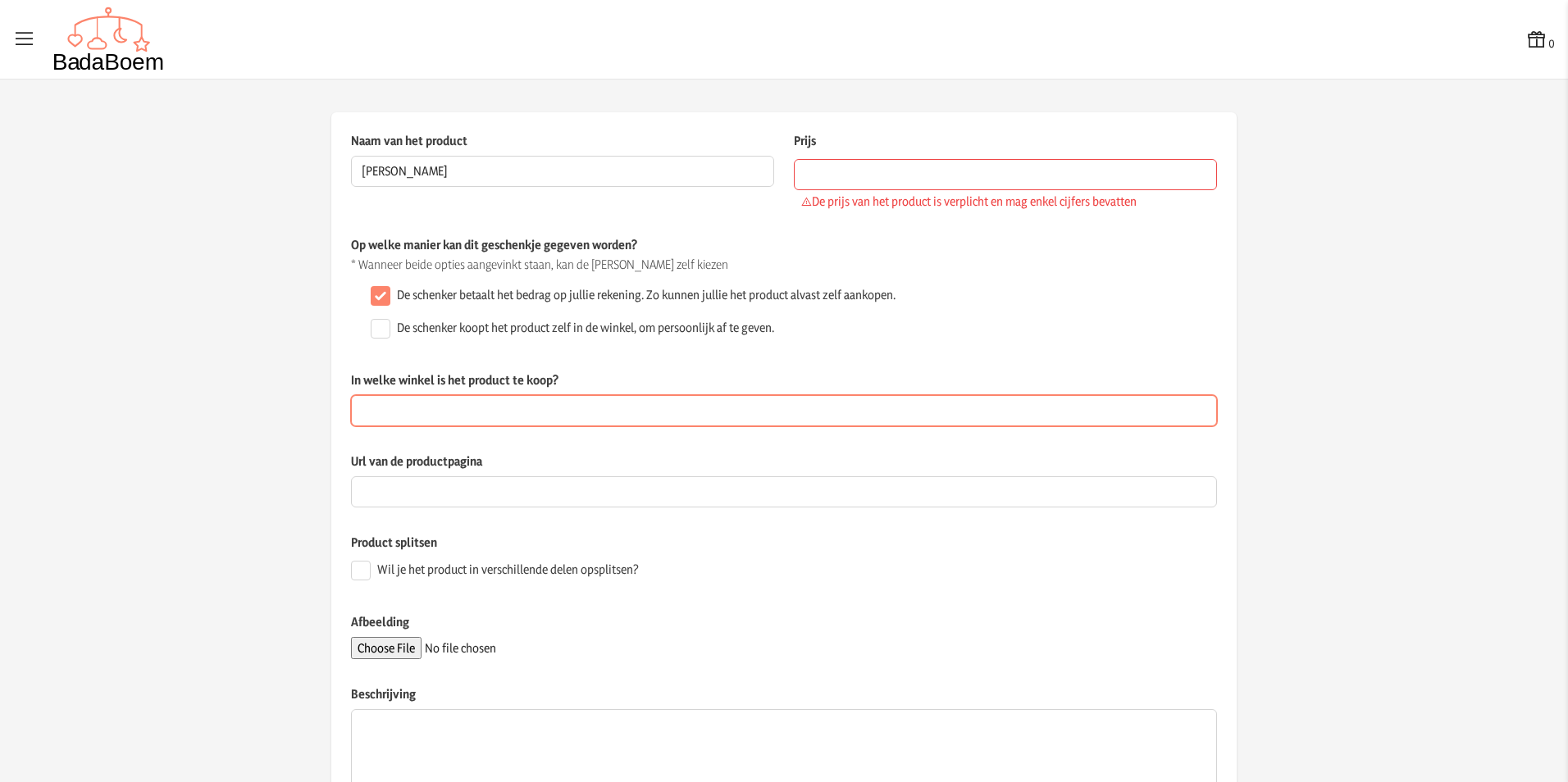
click at [462, 407] on input "In welke winkel is het product te koop?" at bounding box center [784, 410] width 866 height 31
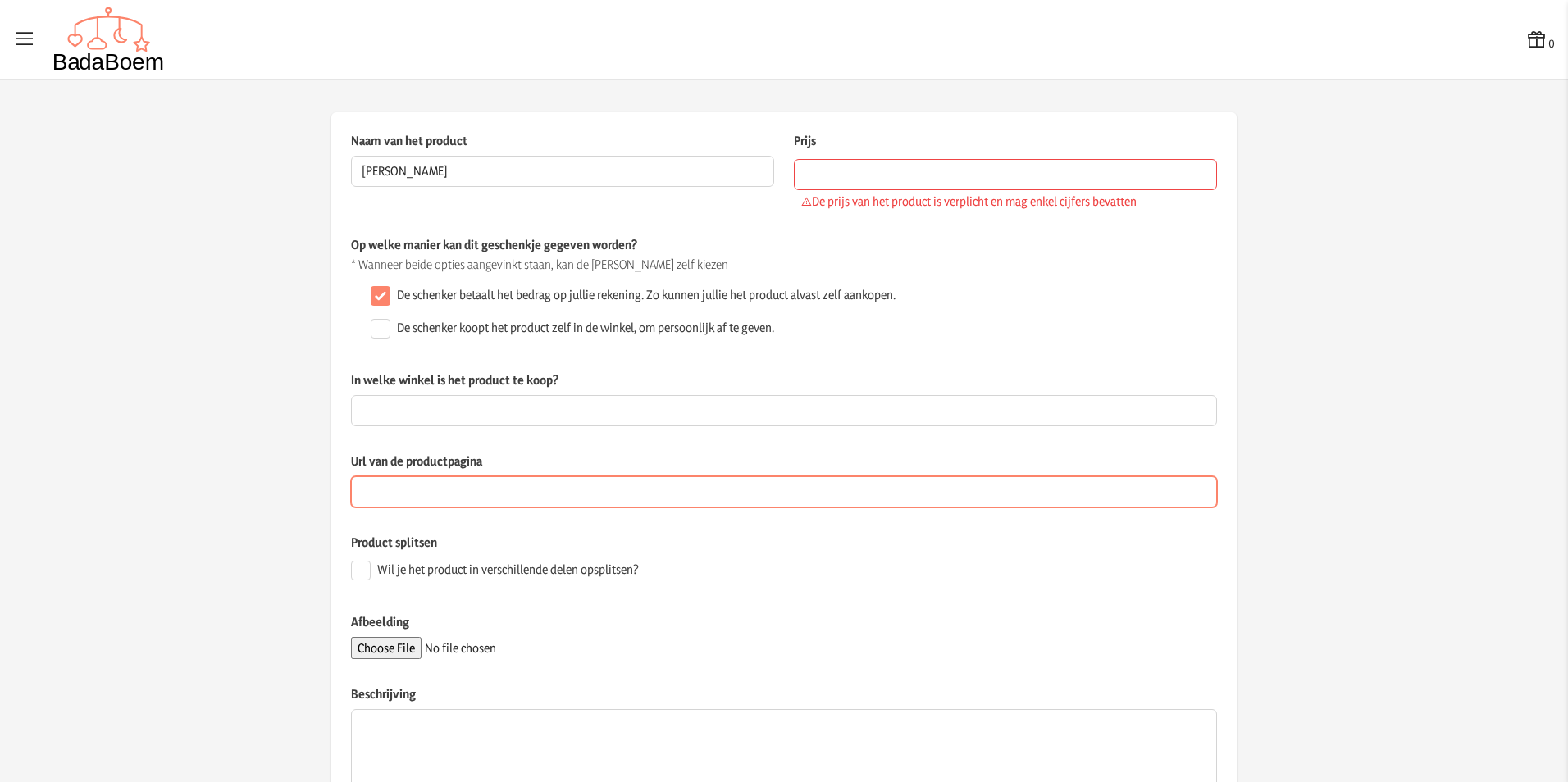
click at [495, 494] on input "Url van de productpagina" at bounding box center [784, 491] width 866 height 31
paste input "https://www.thelittleones.be/product/lassig-slender-up-backpack-black/"
type input "https://www.thelittleones.be/product/lassig-slender-up-backpack-black/"
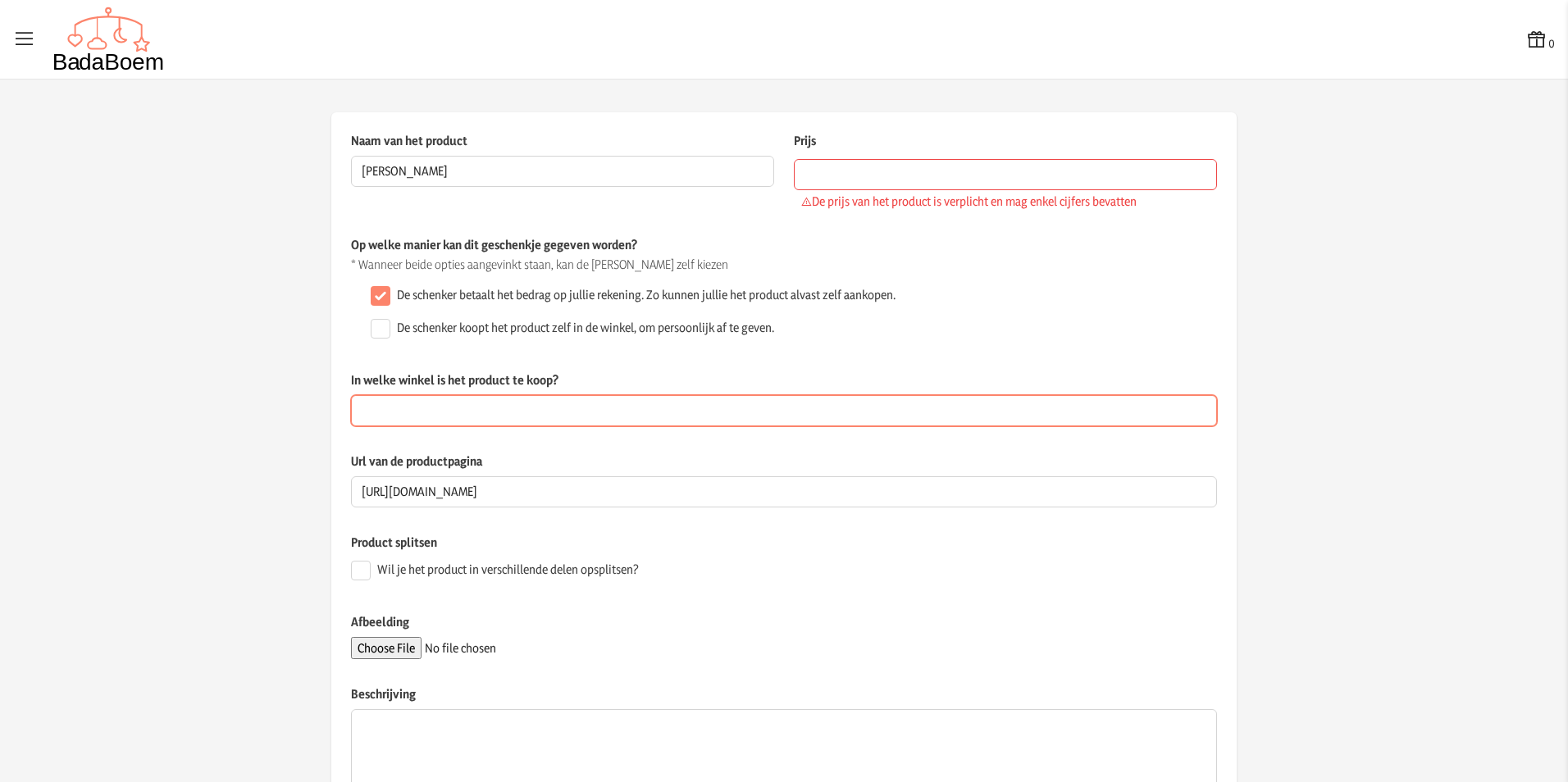
click at [620, 409] on input "In welke winkel is het product te koop?" at bounding box center [784, 410] width 866 height 31
type input "The Little Ones"
click at [360, 574] on input "Wil je het product in verschillende delen opsplitsen?" at bounding box center [360, 571] width 20 height 20
checkbox input "true"
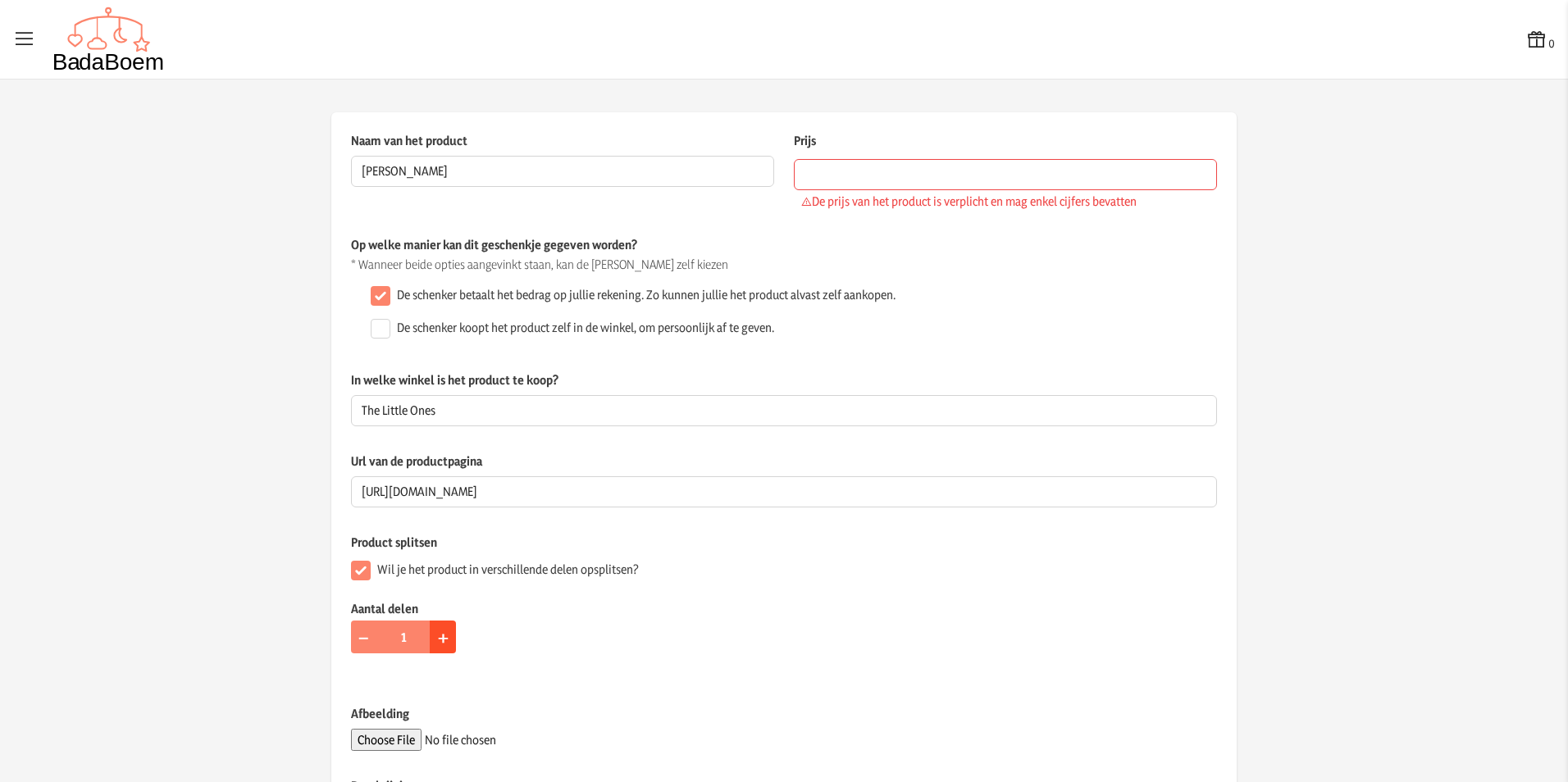
click at [439, 647] on span "+" at bounding box center [442, 637] width 10 height 25
click at [441, 641] on span "+" at bounding box center [442, 637] width 10 height 25
type input "4"
click at [898, 173] on input "Prijs" at bounding box center [1005, 175] width 424 height 31
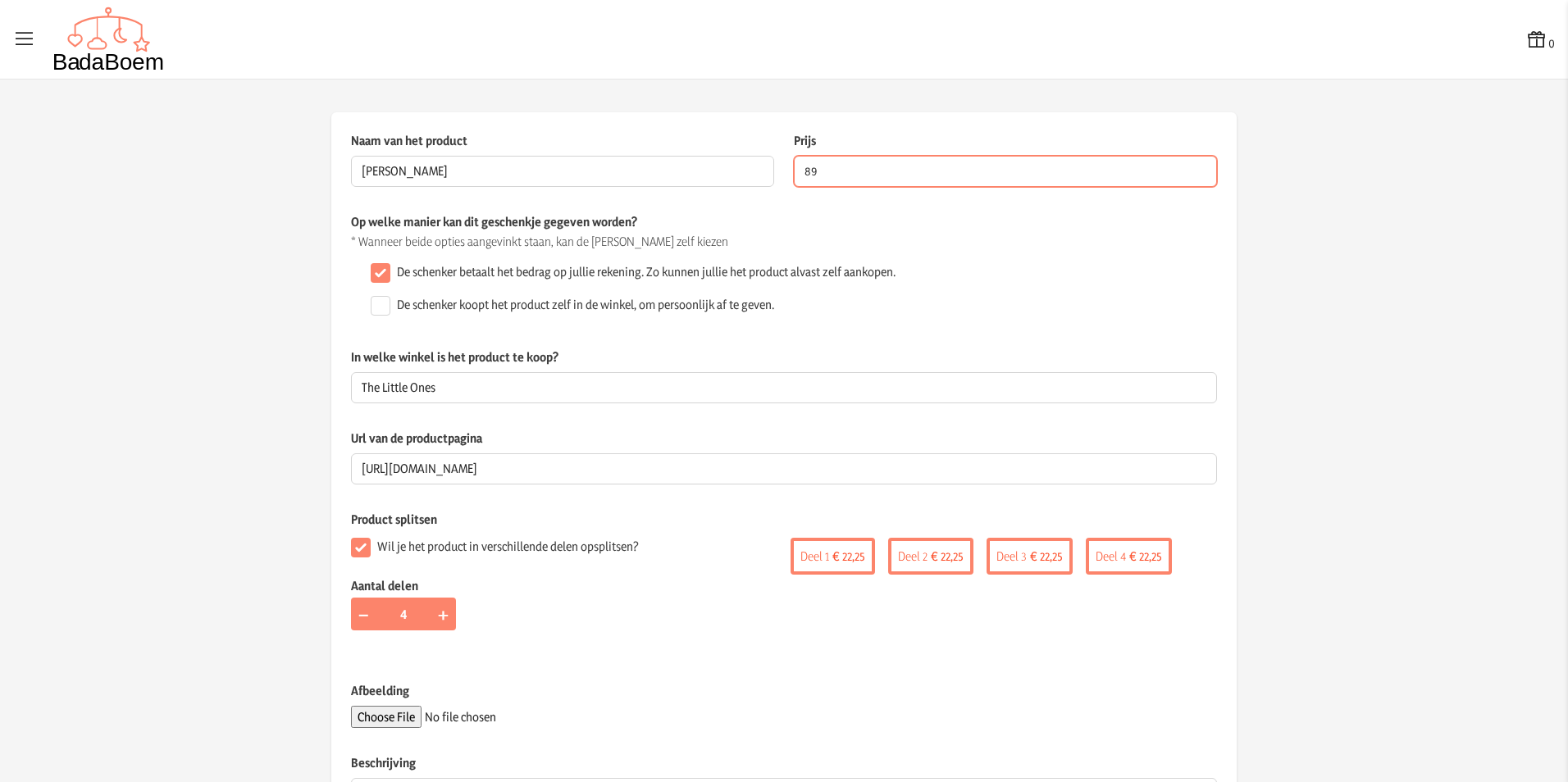
type input "89"
click at [993, 283] on div "De schenker betaalt het bedrag op jullie rekening. Zo kunnen jullie het product…" at bounding box center [791, 273] width 853 height 33
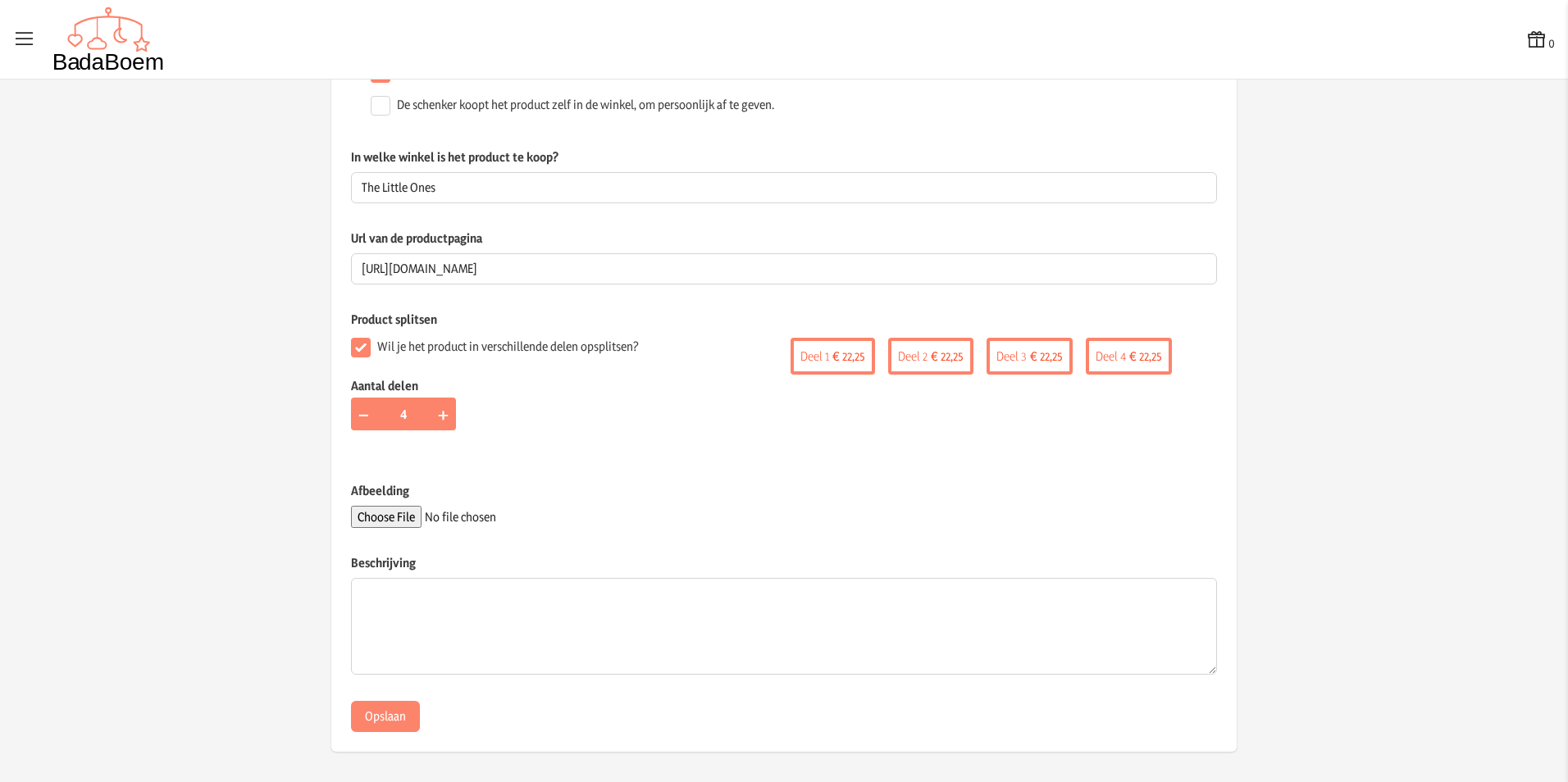
scroll to position [203, 0]
click at [360, 410] on span "−" at bounding box center [363, 410] width 12 height 25
click at [444, 405] on button "+" at bounding box center [442, 411] width 26 height 33
click at [358, 405] on span "−" at bounding box center [363, 410] width 12 height 25
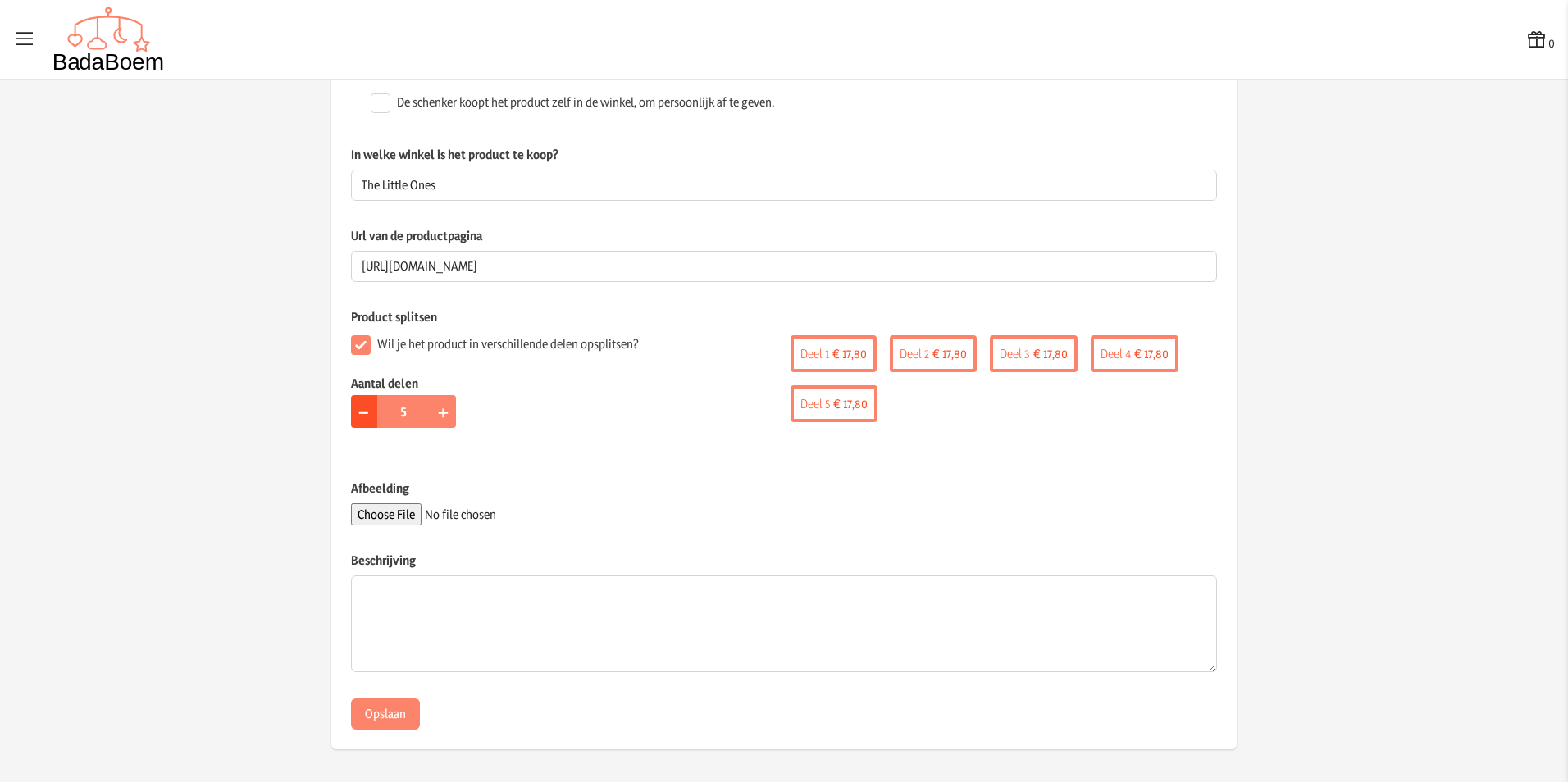
type input "4"
click at [386, 719] on button "Opslaan" at bounding box center [385, 714] width 69 height 31
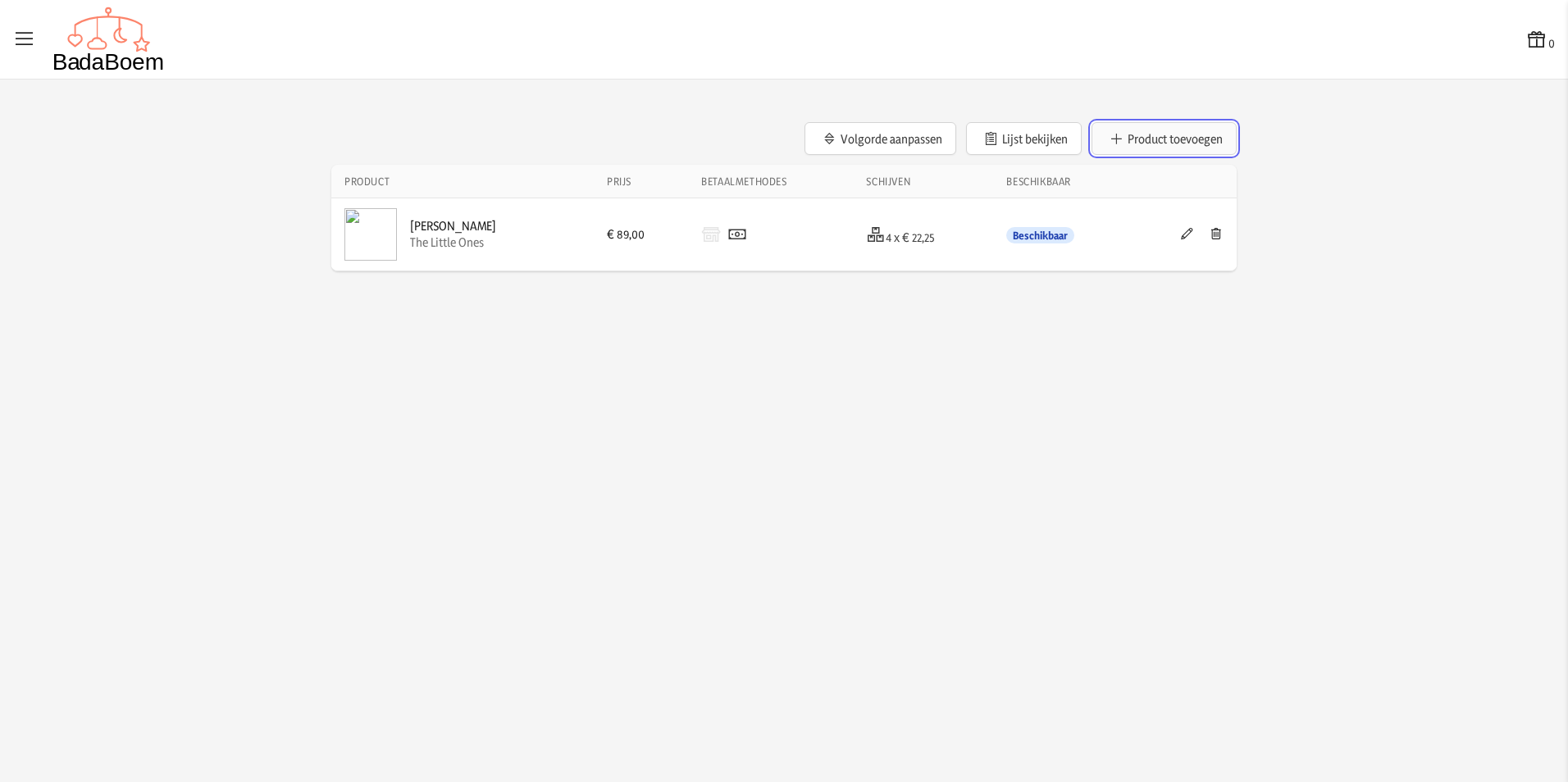
click at [1130, 137] on button "Product toevoegen" at bounding box center [1164, 139] width 145 height 33
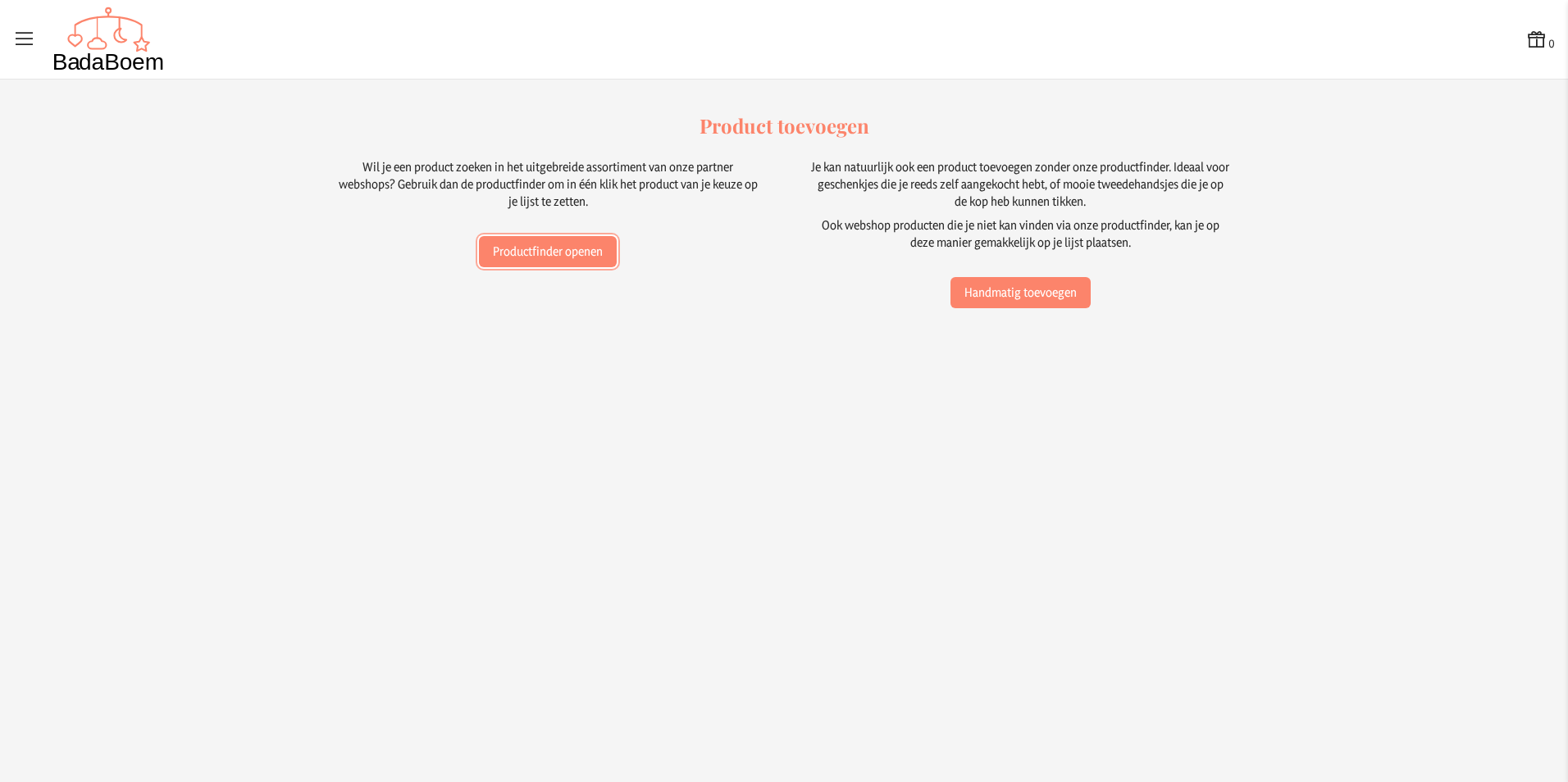
click at [498, 251] on button "Productfinder openen" at bounding box center [548, 251] width 138 height 31
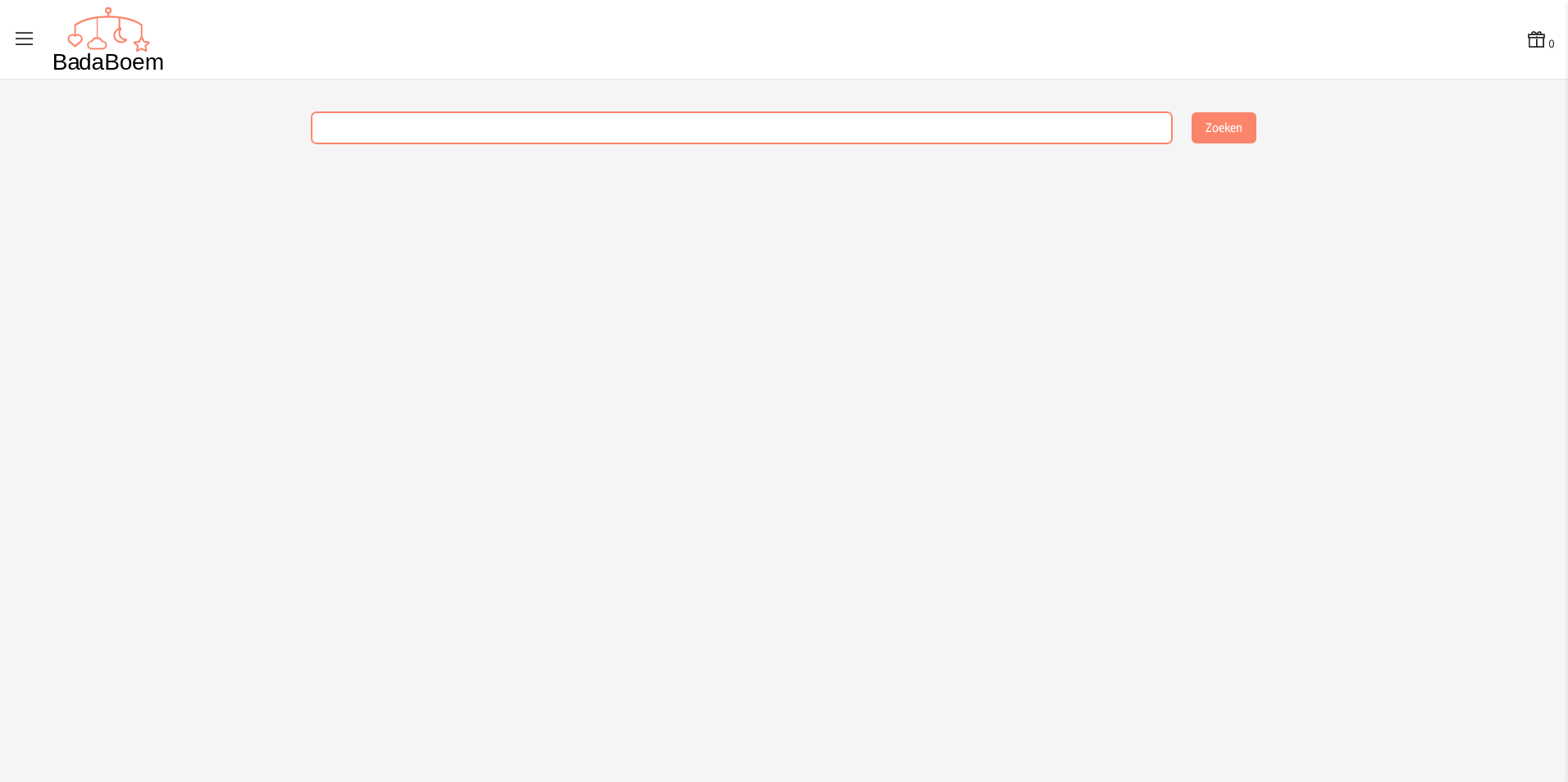
click at [401, 128] on input "text" at bounding box center [742, 127] width 860 height 31
type input "geld"
click at [1192, 112] on button "Zoeken" at bounding box center [1224, 127] width 65 height 31
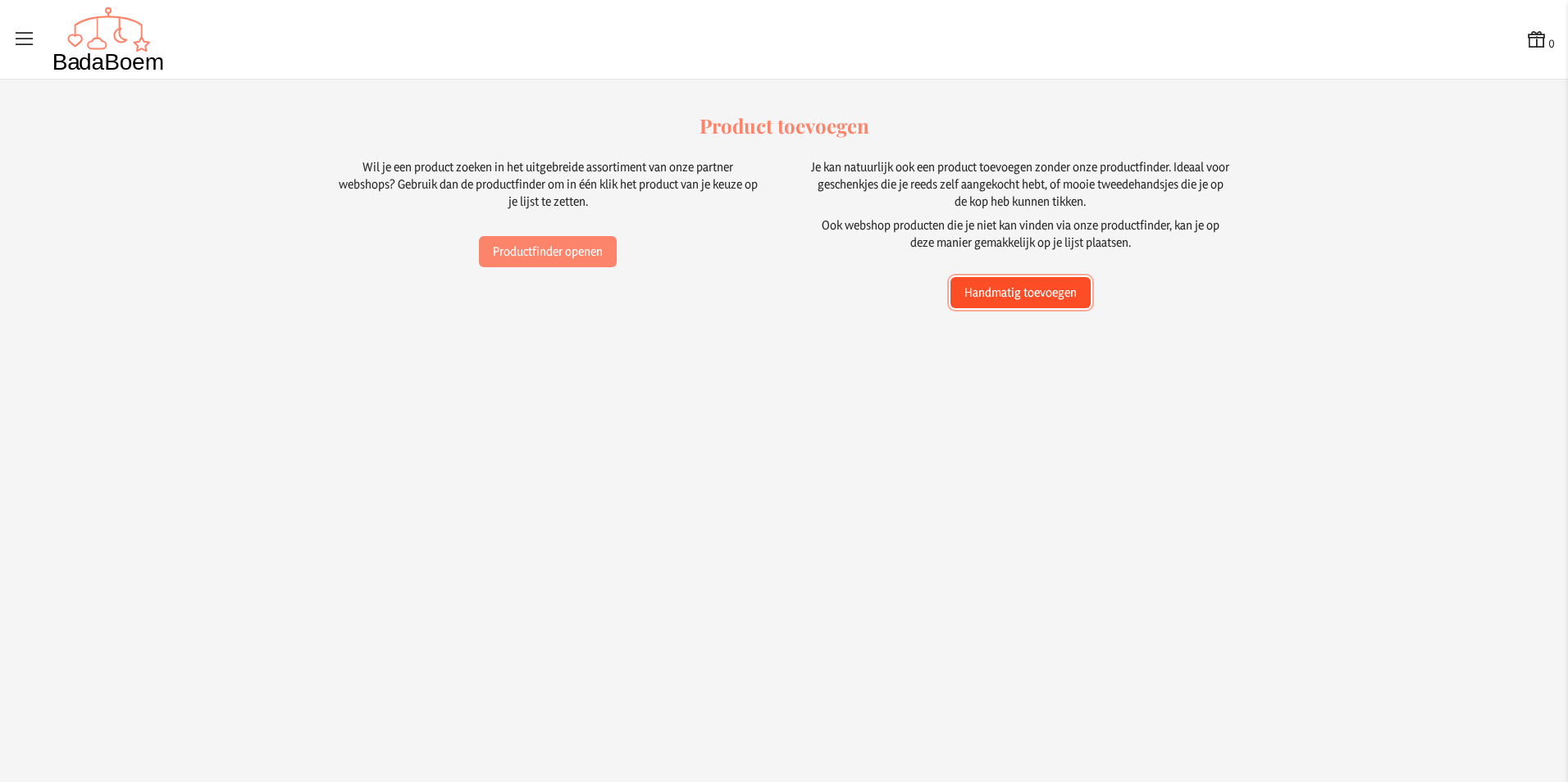
click at [1013, 295] on button "Handmatig toevoegen" at bounding box center [1020, 292] width 141 height 31
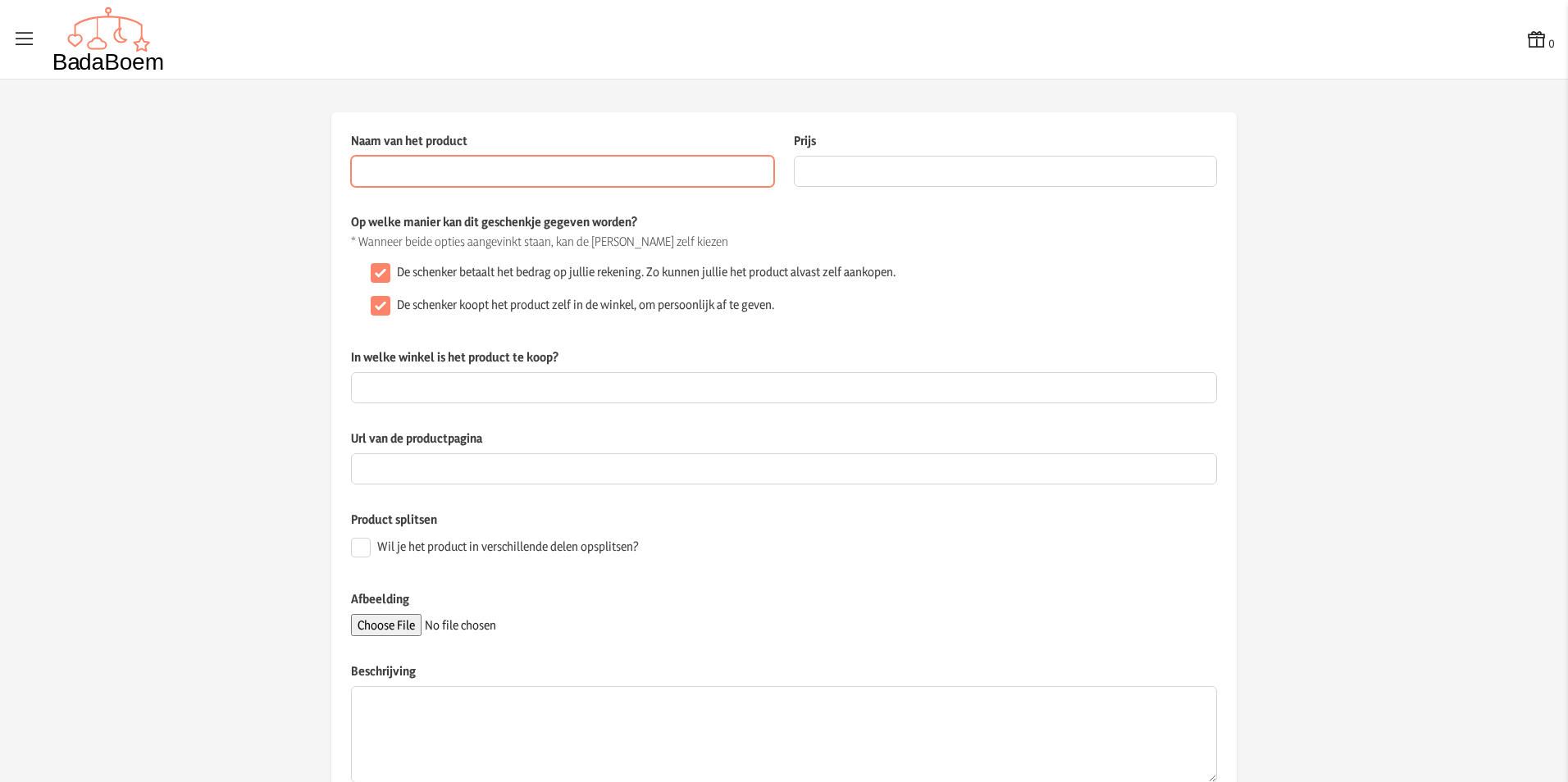
click at [566, 172] on input "Naam van het product" at bounding box center [562, 171] width 424 height 31
type input "Centrjes"
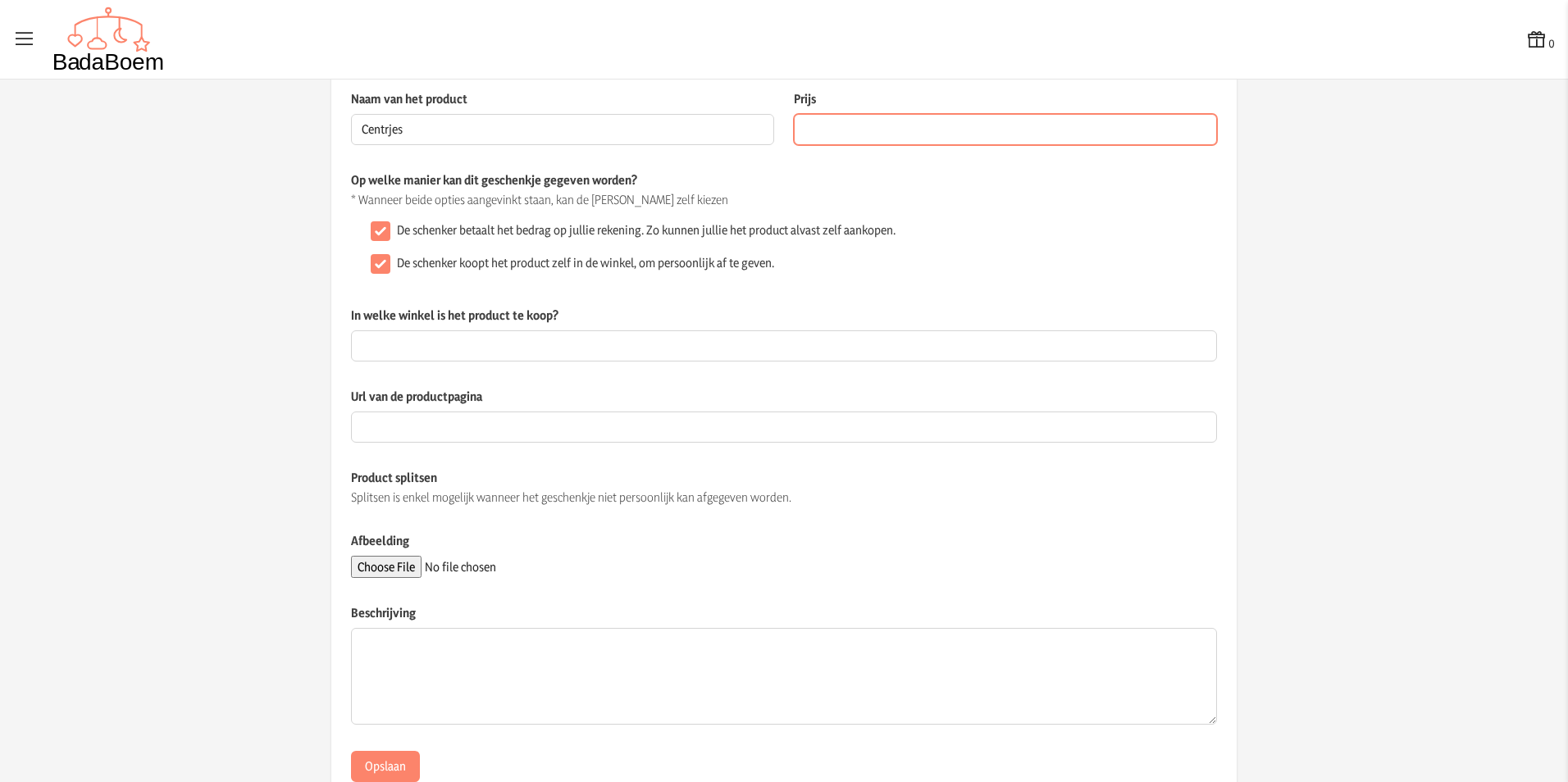
scroll to position [82, 0]
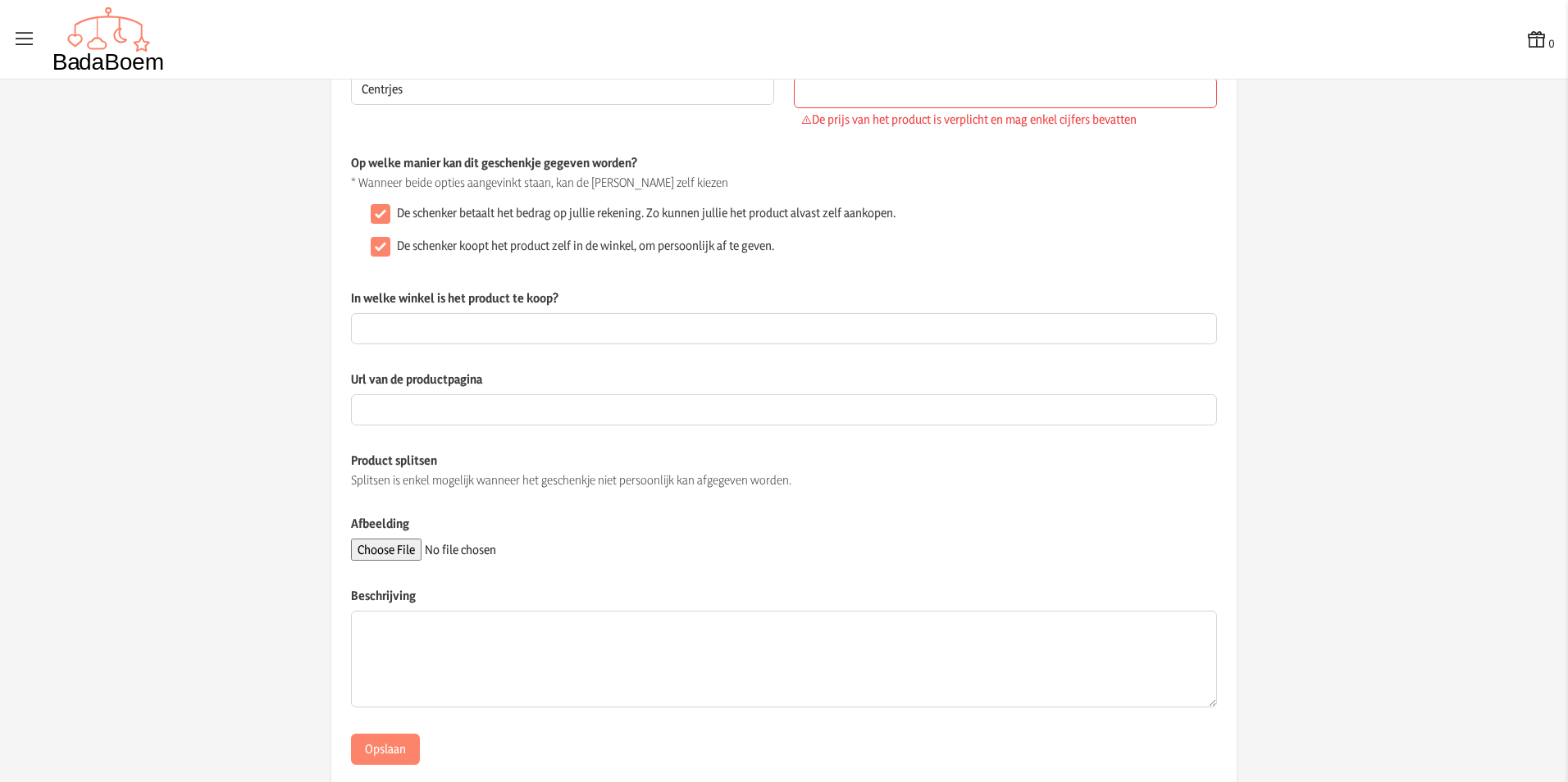
click at [474, 223] on div "De schenker betaalt het bedrag op jullie rekening. Zo kunnen jullie het product…" at bounding box center [784, 230] width 866 height 66
click at [377, 241] on input "De schenker koopt het product zelf in de winkel, om persoonlijk af te geven." at bounding box center [380, 246] width 20 height 20
checkbox input "false"
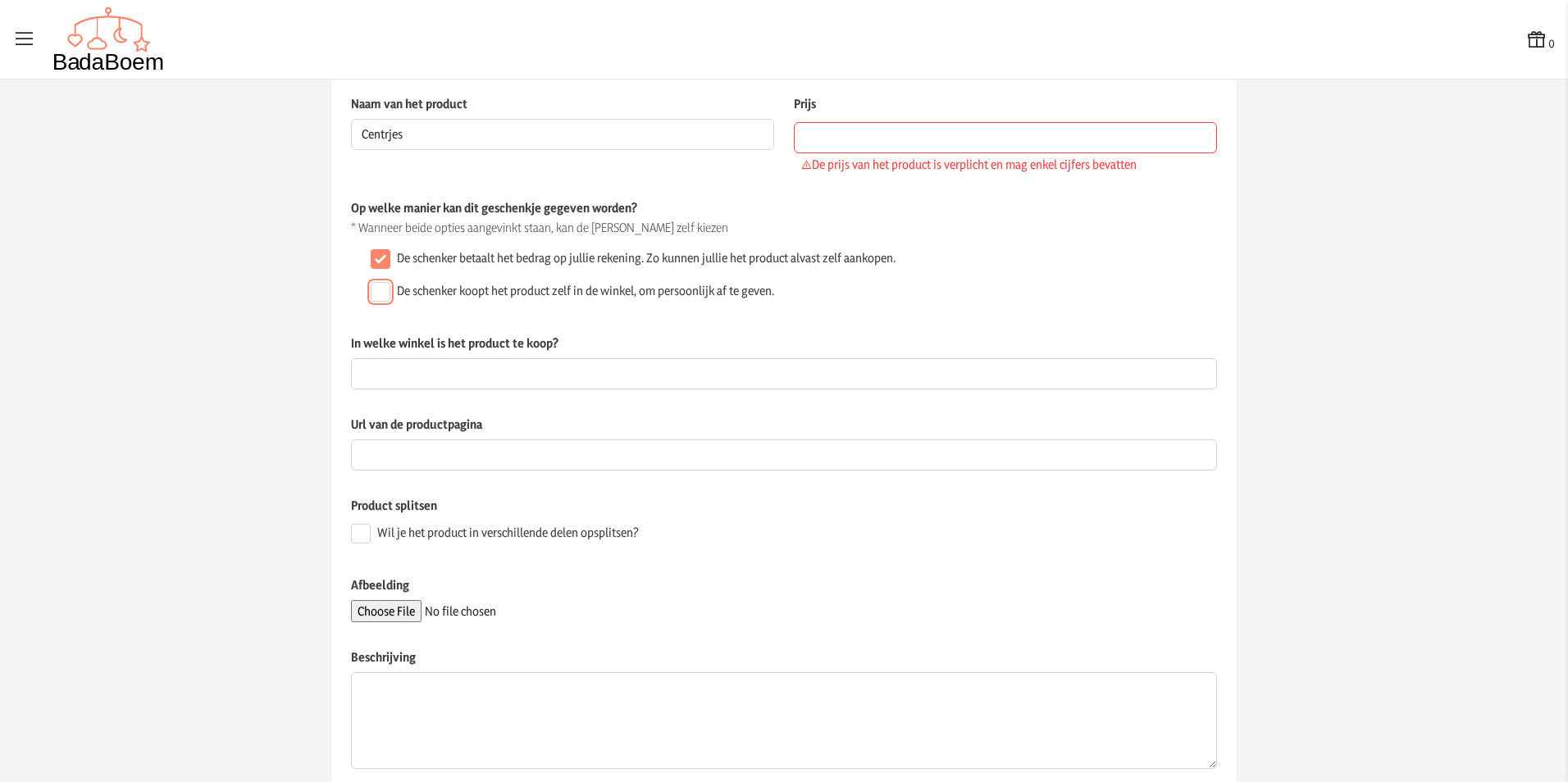
scroll to position [0, 0]
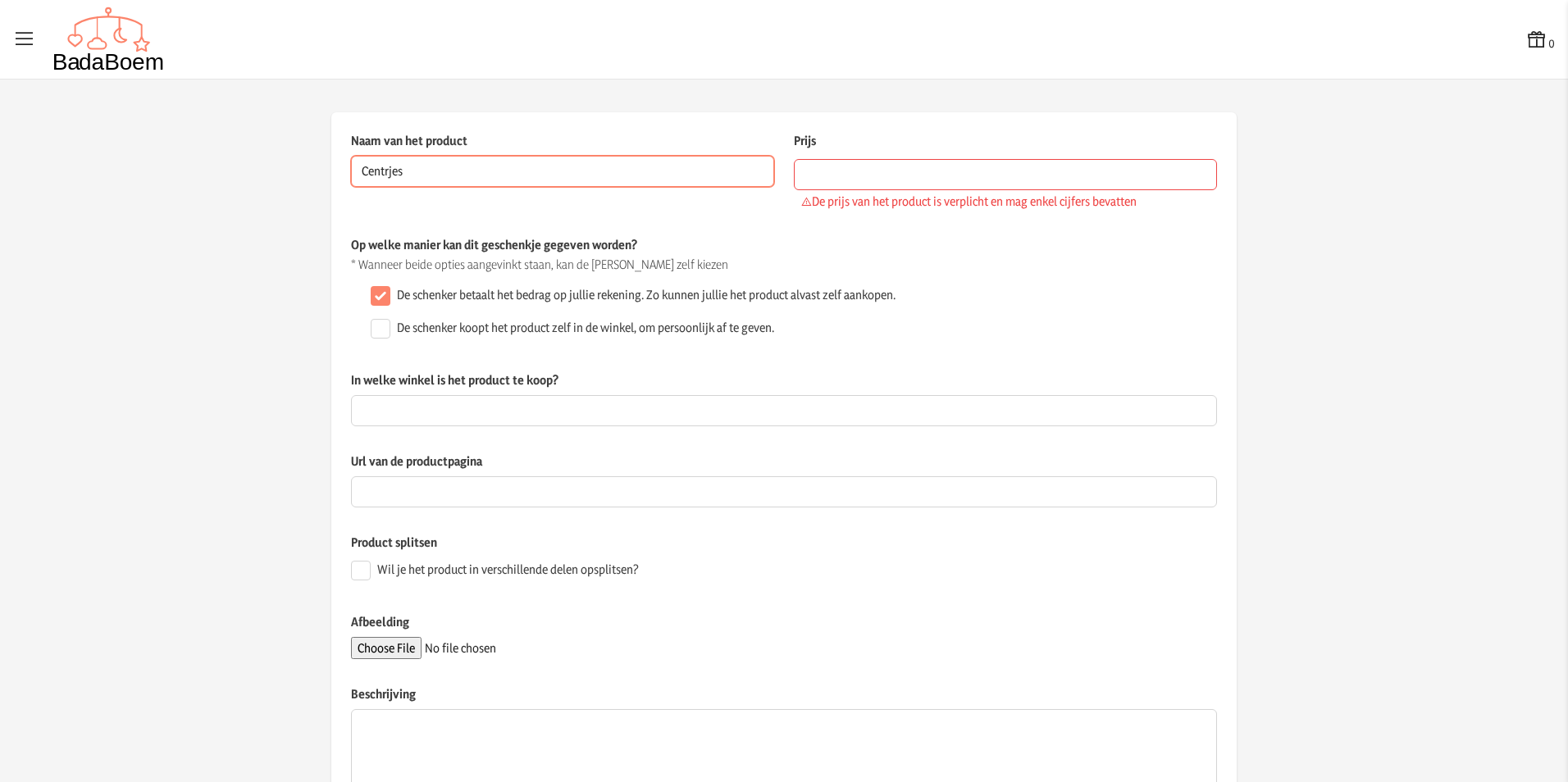
click at [385, 177] on input "Centrjes" at bounding box center [562, 171] width 424 height 31
type input "Centjes"
click at [15, 42] on icon at bounding box center [25, 40] width 23 height 23
click at [2, 2] on input "checkbox" at bounding box center [1, 1] width 2 height 2
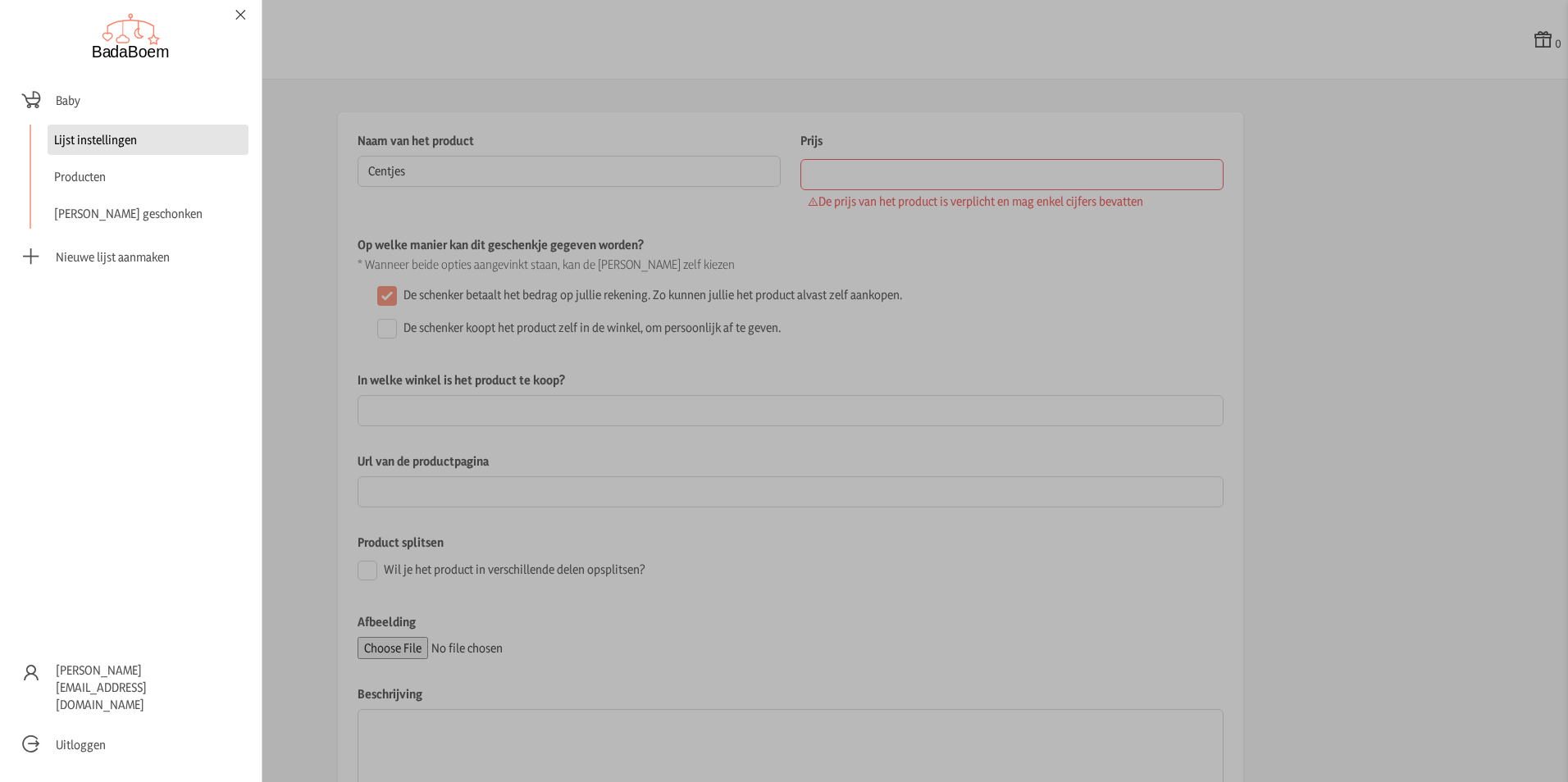
click at [110, 150] on link "Lijst instellingen" at bounding box center [147, 140] width 201 height 30
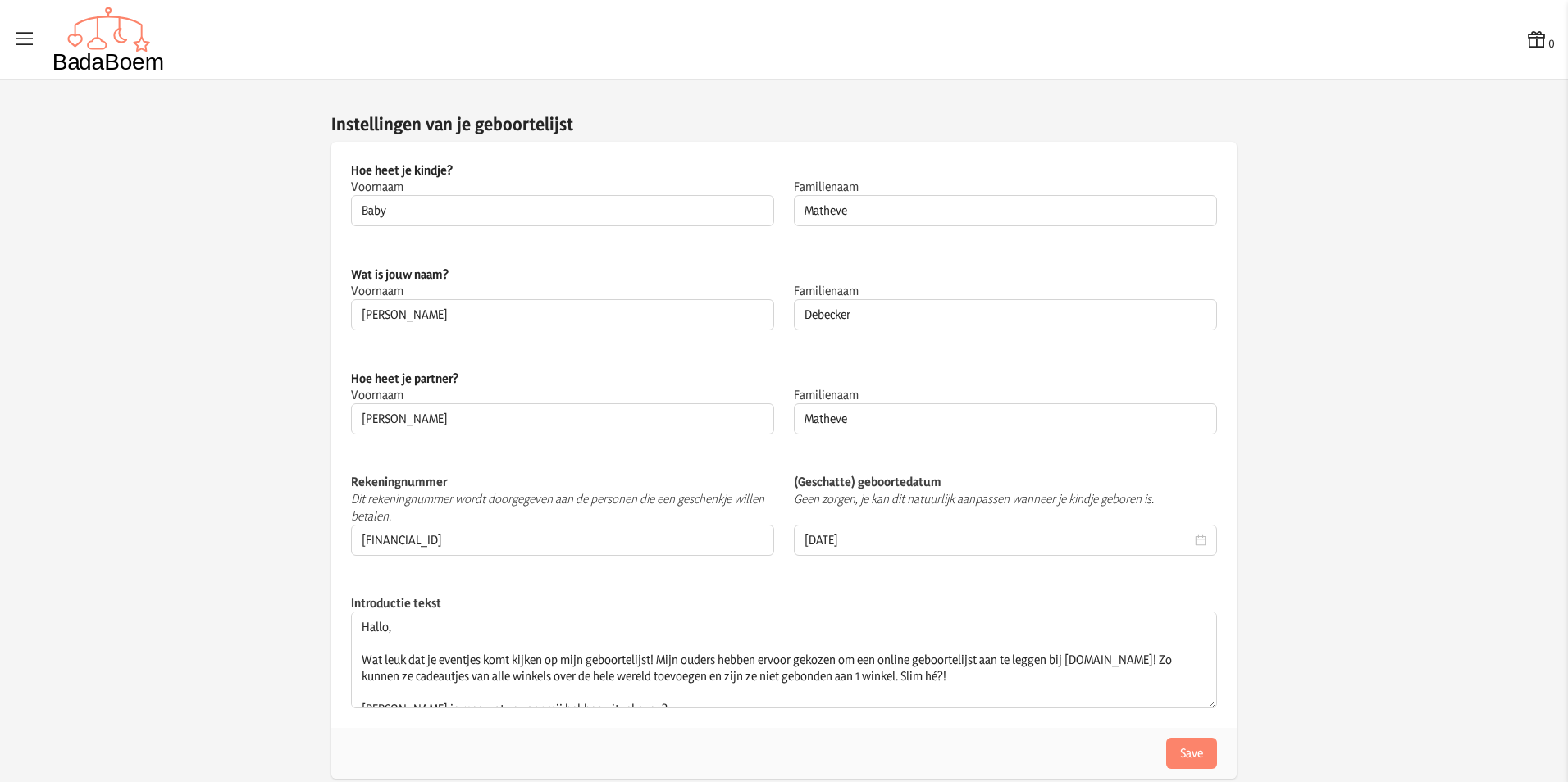
click at [28, 41] on icon at bounding box center [25, 40] width 23 height 23
click at [2, 2] on input "checkbox" at bounding box center [1, 1] width 2 height 2
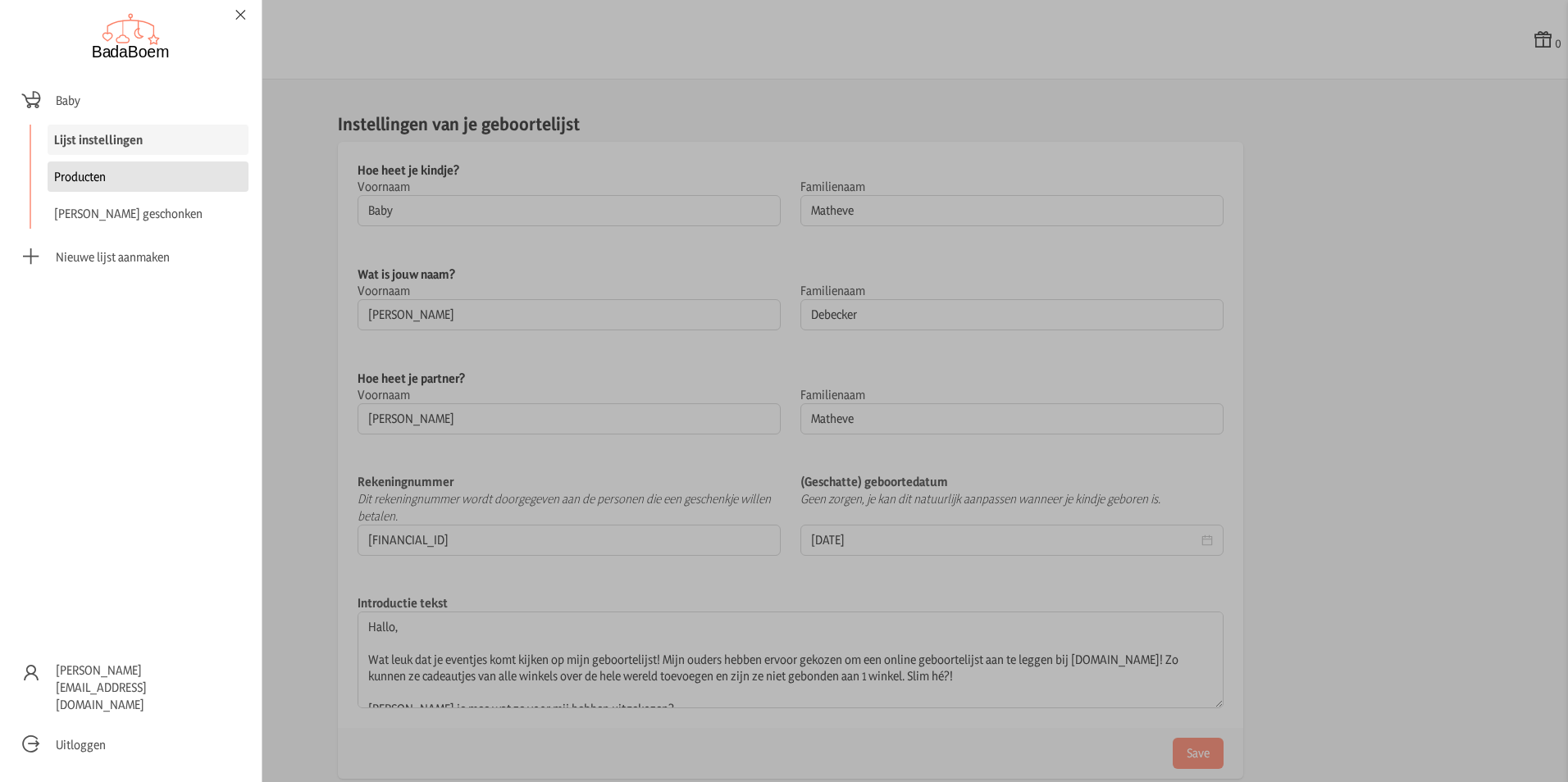
click at [85, 175] on link "Producten" at bounding box center [147, 176] width 201 height 30
checkbox input "false"
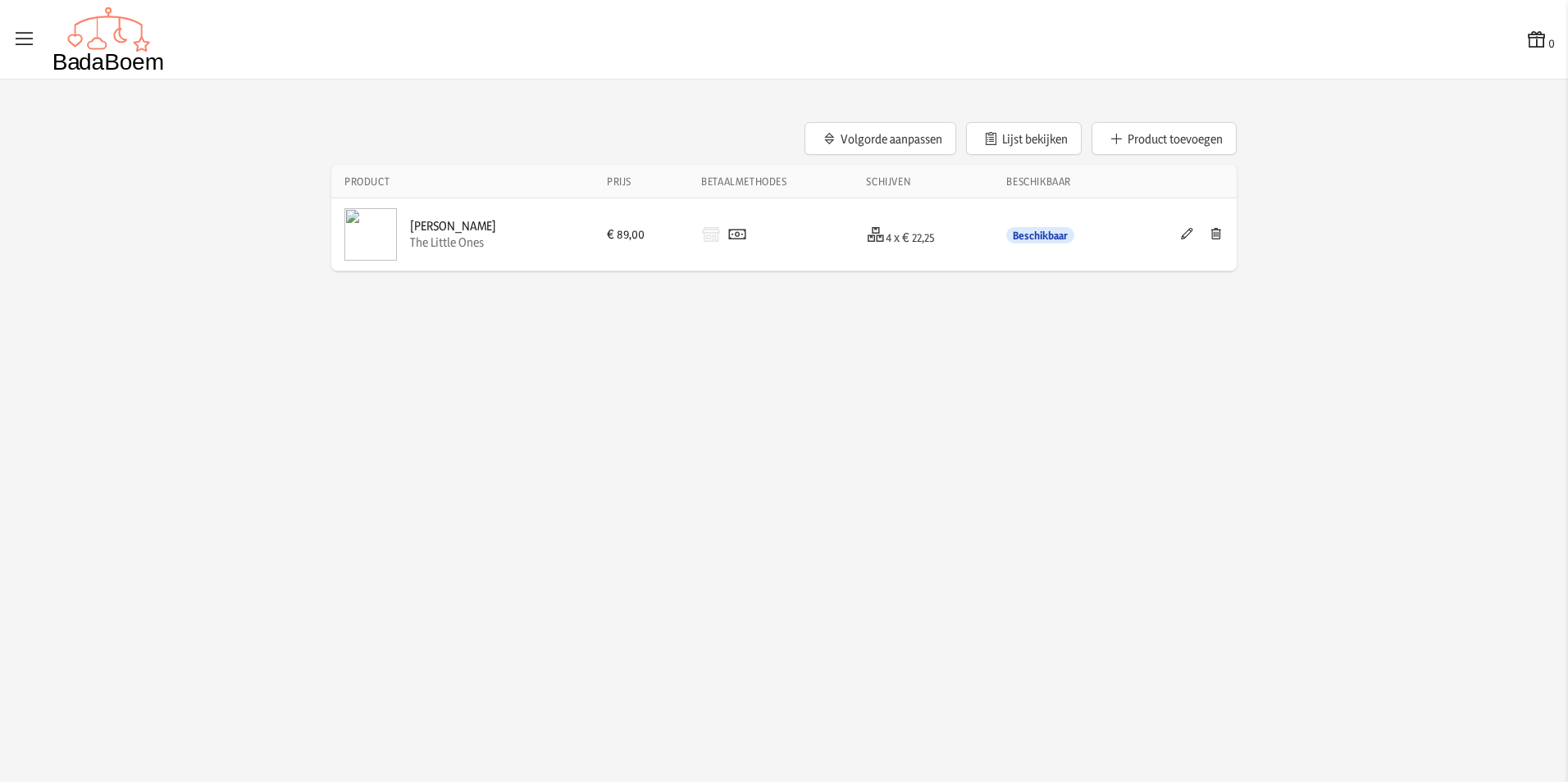
click at [1060, 398] on div "0 0 Volgorde aanpassen Lijst bekijken Product toevoegen Product Prijs Betaalmet…" at bounding box center [784, 391] width 1568 height 782
click at [1160, 142] on button "Product toevoegen" at bounding box center [1164, 139] width 145 height 33
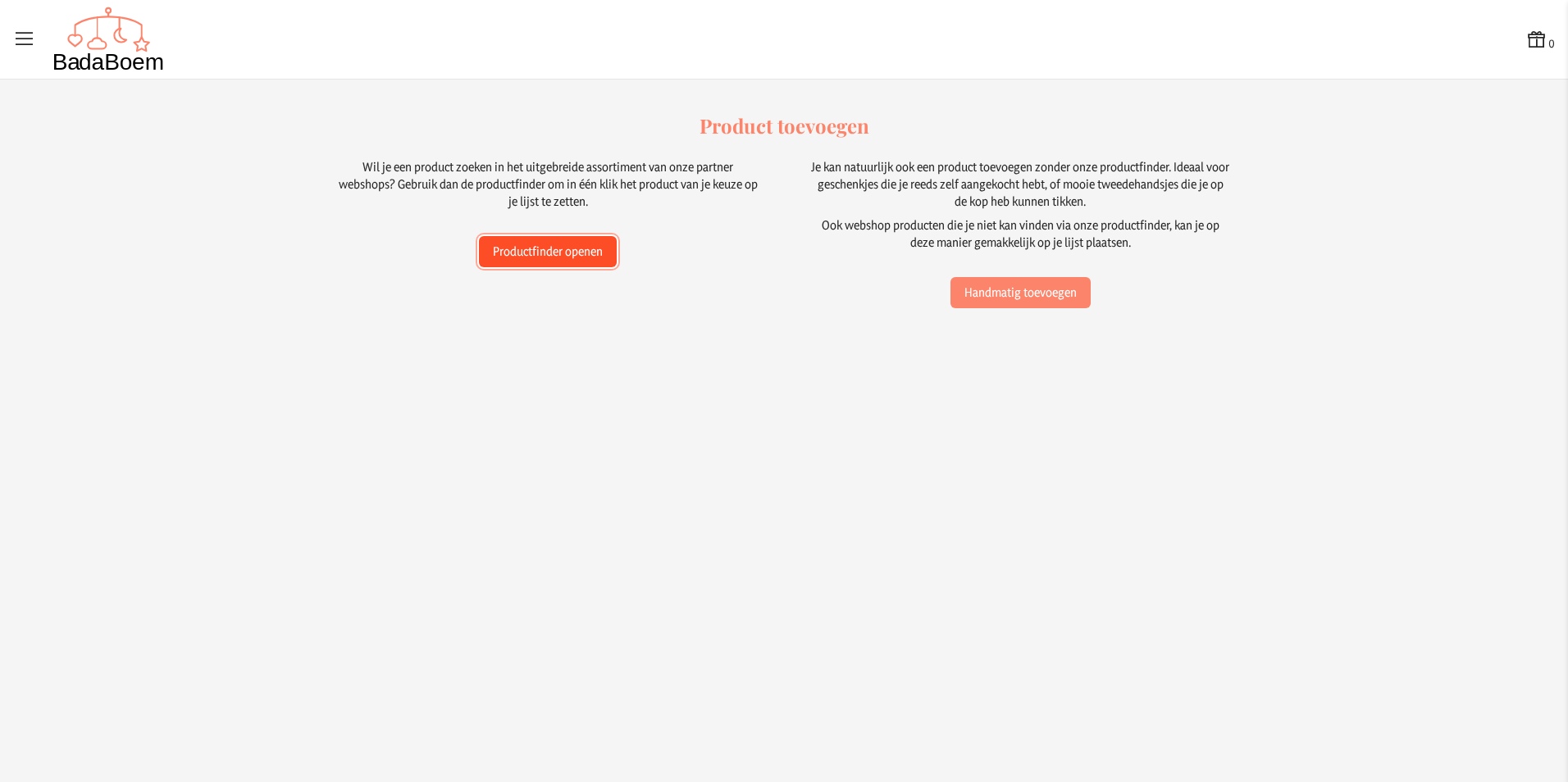
click at [529, 258] on button "Productfinder openen" at bounding box center [548, 251] width 138 height 31
click at [1049, 299] on button "Handmatig toevoegen" at bounding box center [1020, 292] width 141 height 31
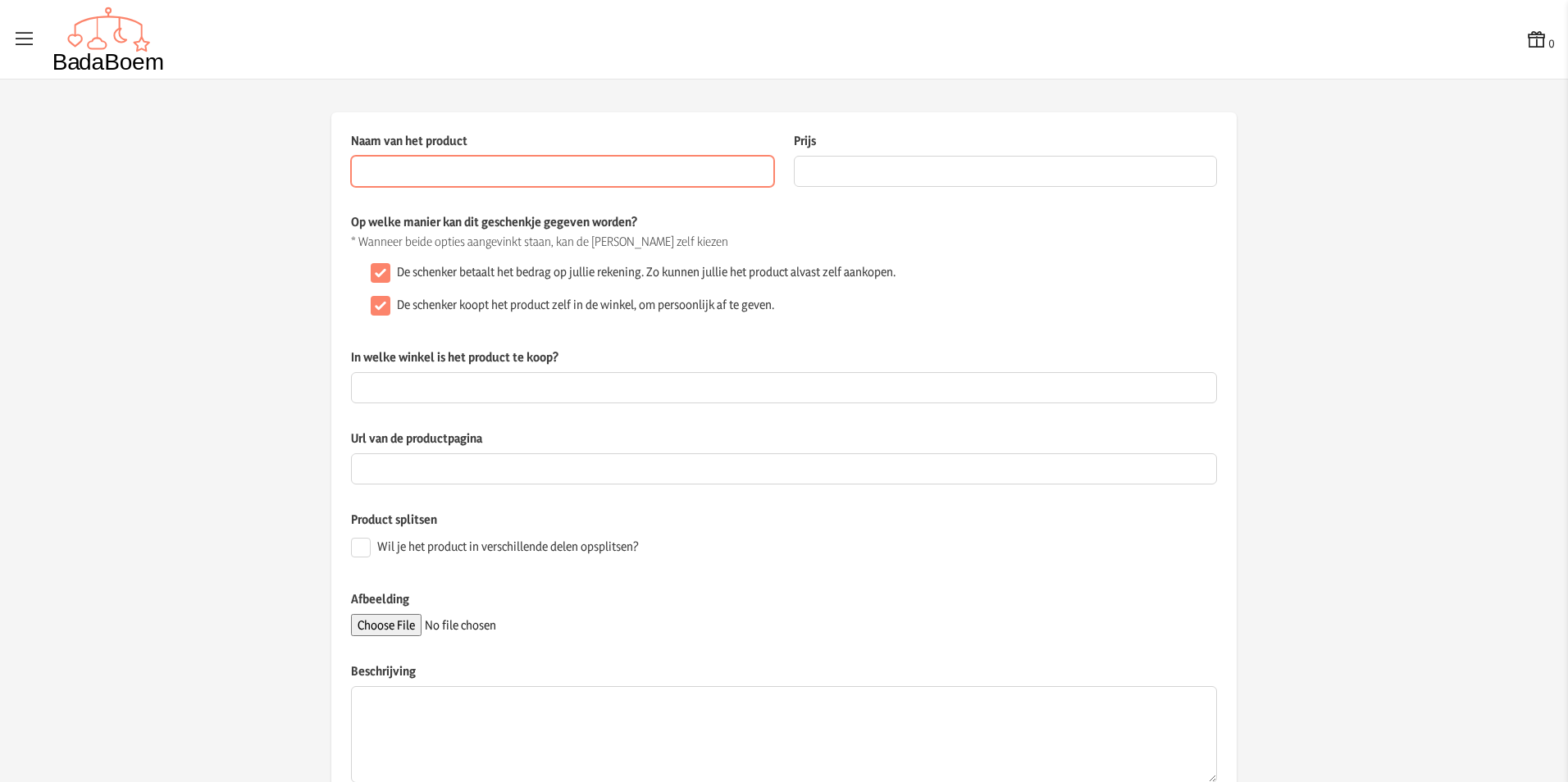
click at [635, 178] on input "Naam van het product" at bounding box center [562, 171] width 424 height 31
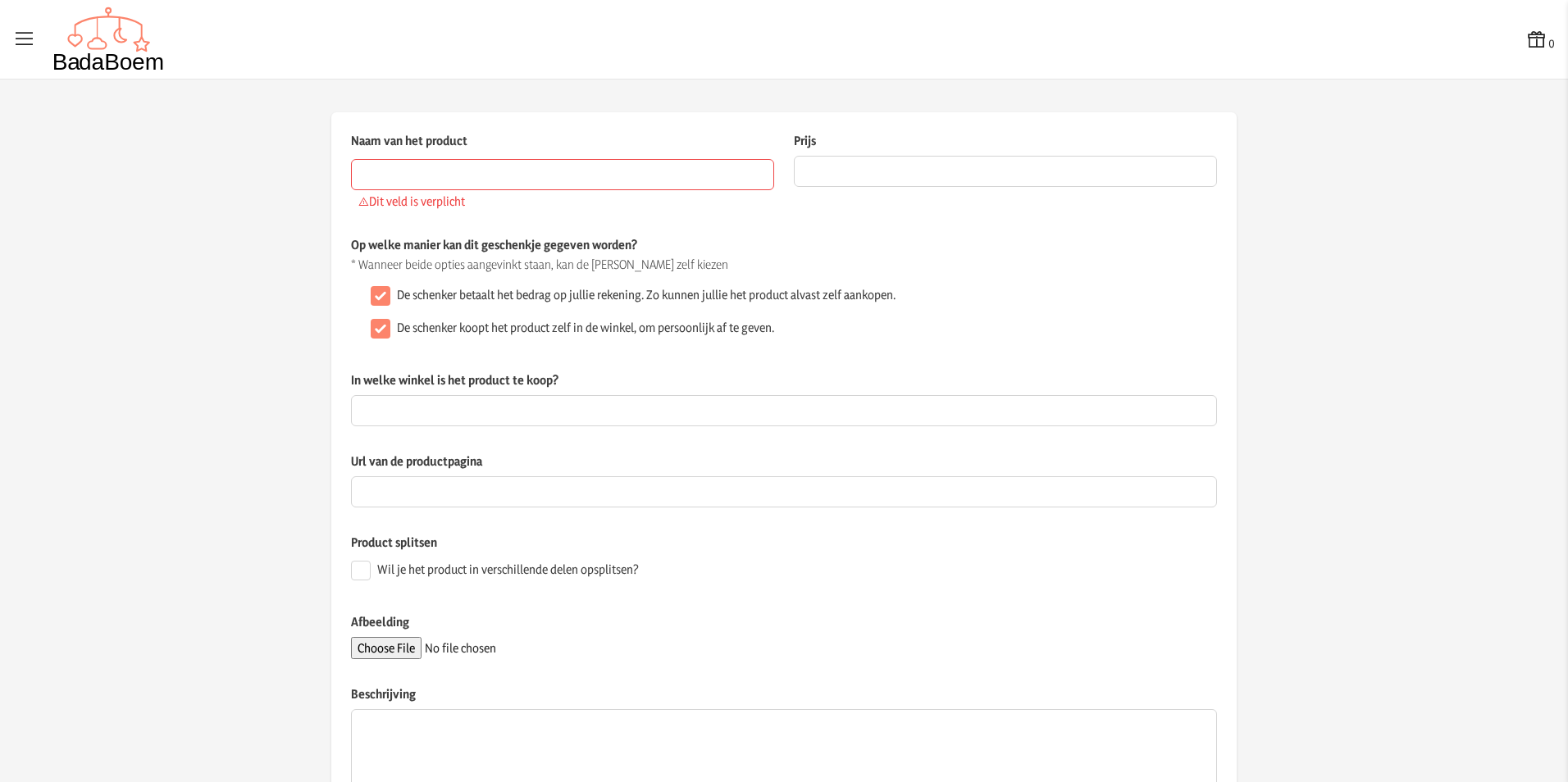
click at [956, 151] on label "Prijs" at bounding box center [1005, 143] width 424 height 24
click at [956, 156] on input "Prijs" at bounding box center [1005, 171] width 424 height 31
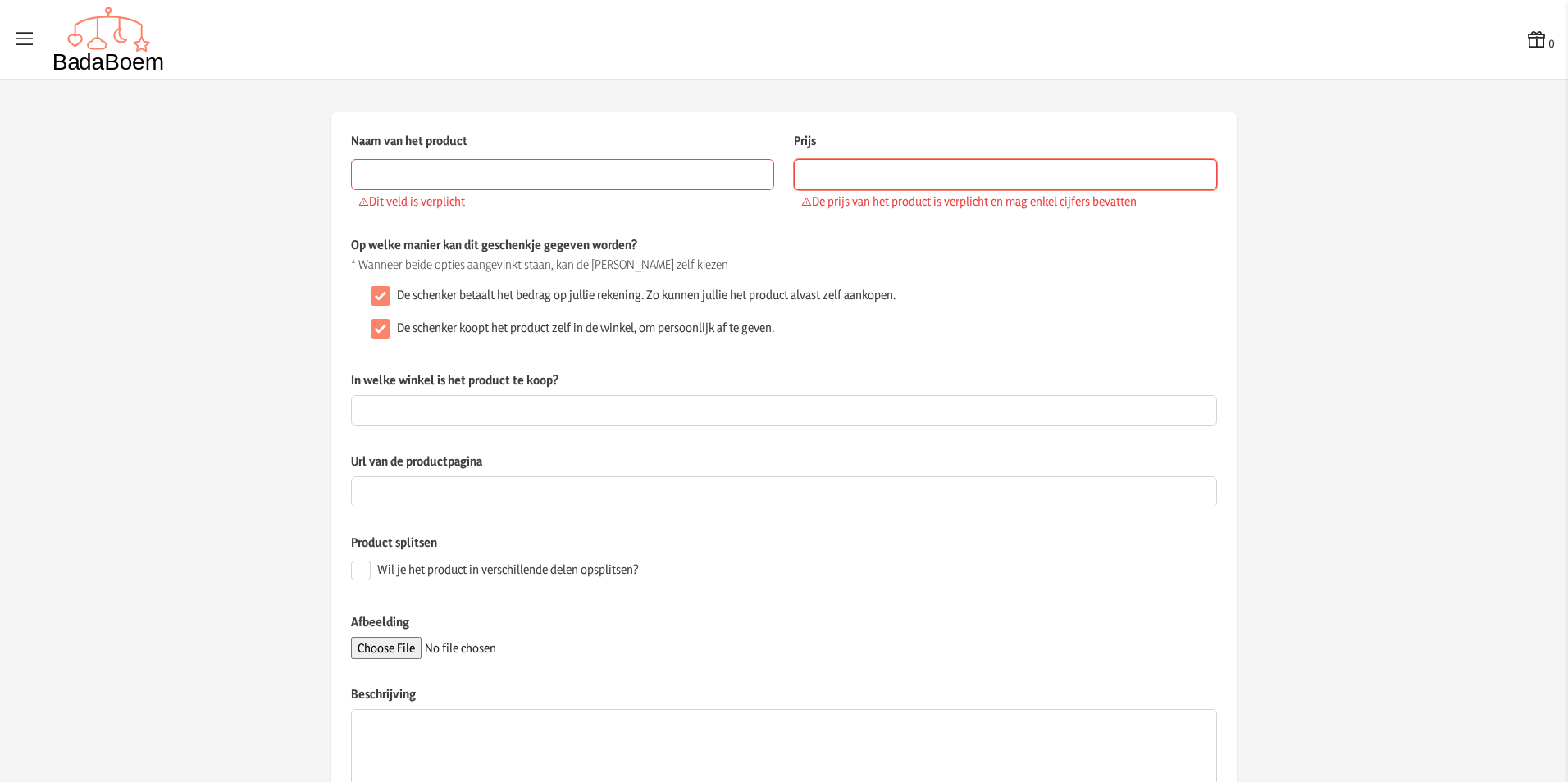
click at [902, 183] on input "Prijs" at bounding box center [1005, 175] width 424 height 31
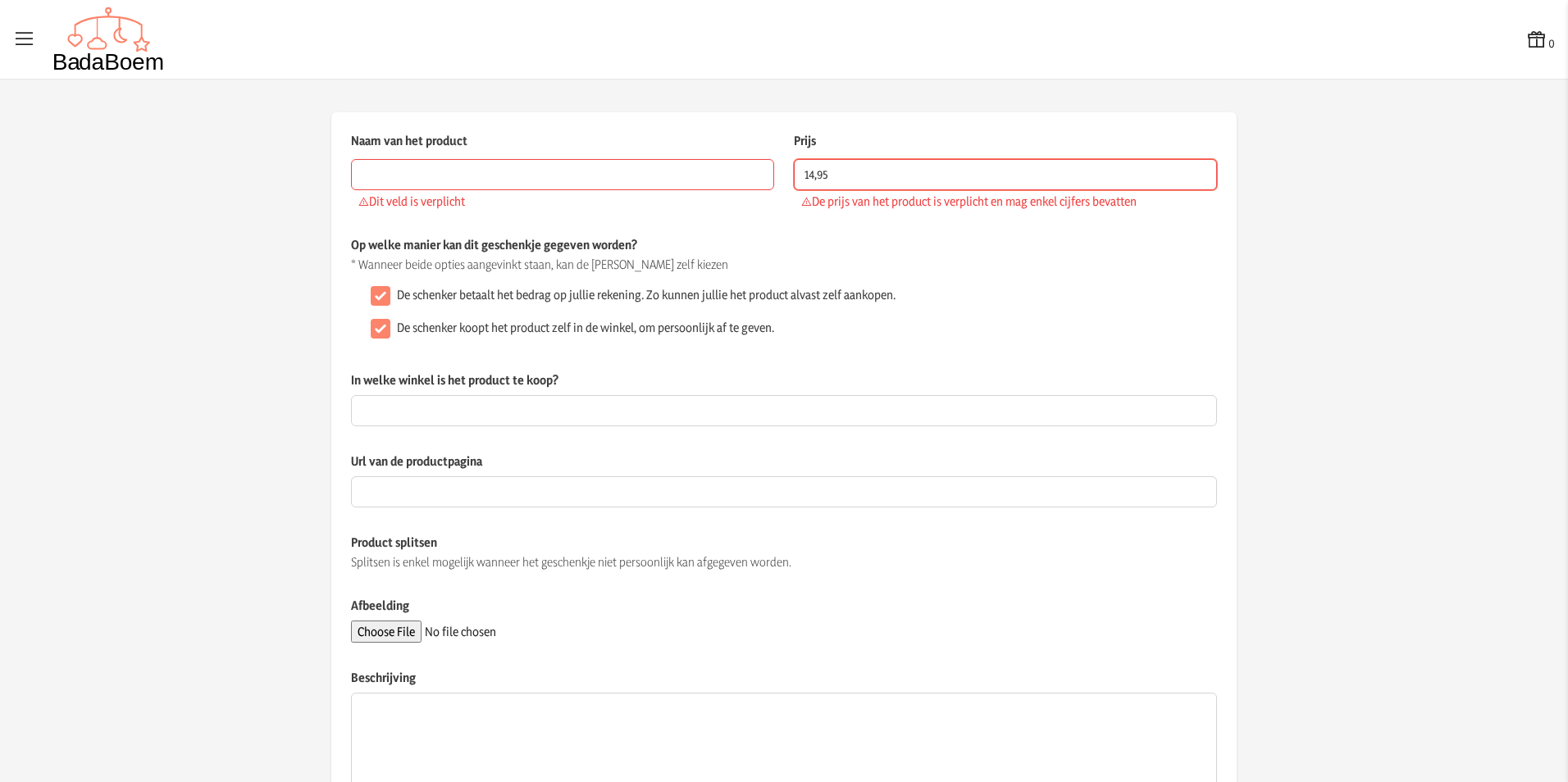
type input "14,95"
click at [686, 177] on input "Naam van het product" at bounding box center [562, 175] width 424 height 31
click at [458, 399] on input "In welke winkel is het product te koop?" at bounding box center [784, 410] width 866 height 31
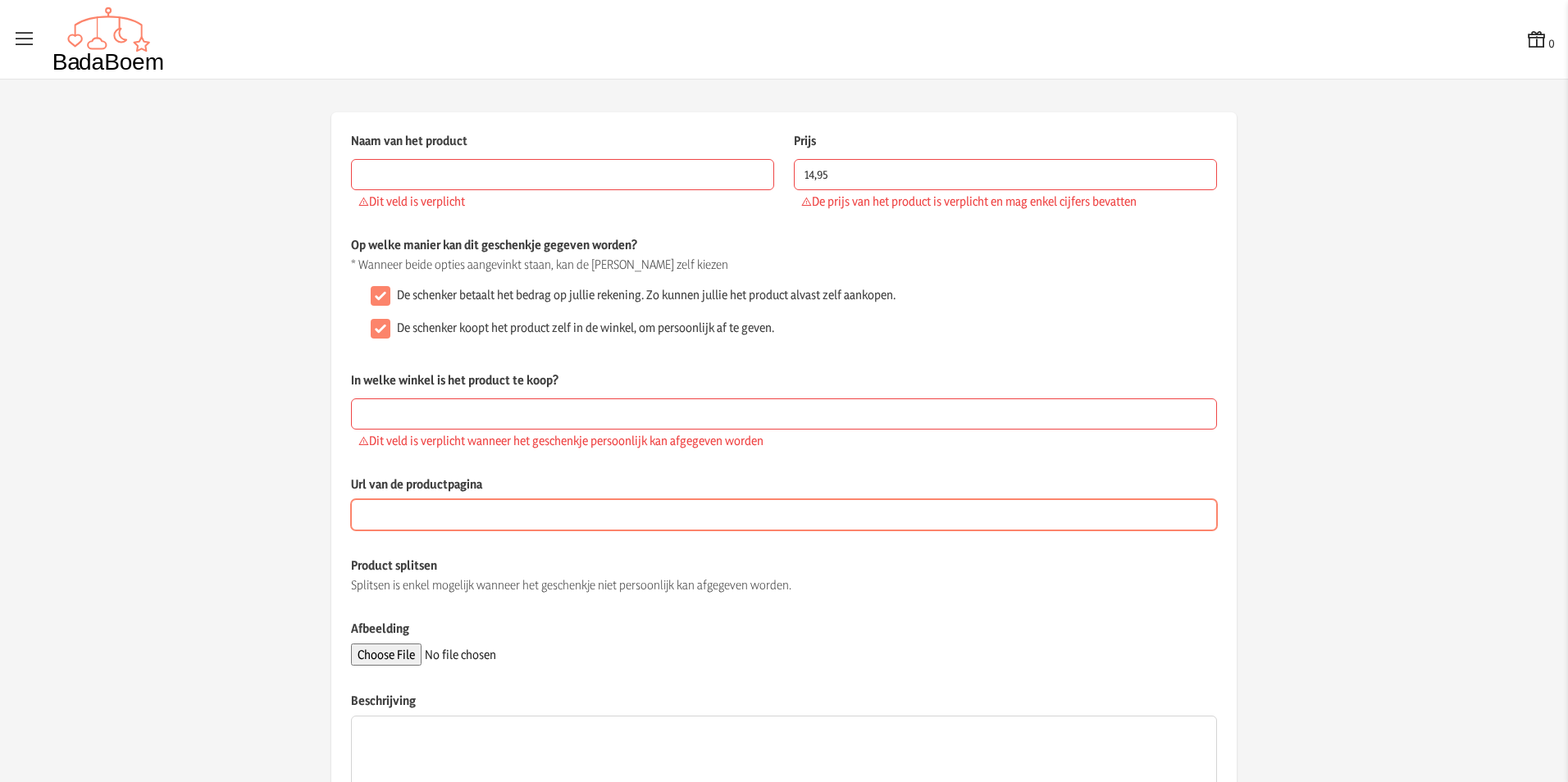
click at [436, 493] on div "Url van de productpagina" at bounding box center [784, 516] width 866 height 81
paste input "https://www.dreambaby.be/products/aerosleep-hoeslaken-voor-wieg-wit-b-40-x-l-90…"
type input "https://www.dreambaby.be/products/aerosleep-hoeslaken-voor-wieg-wit-b-40-x-l-90…"
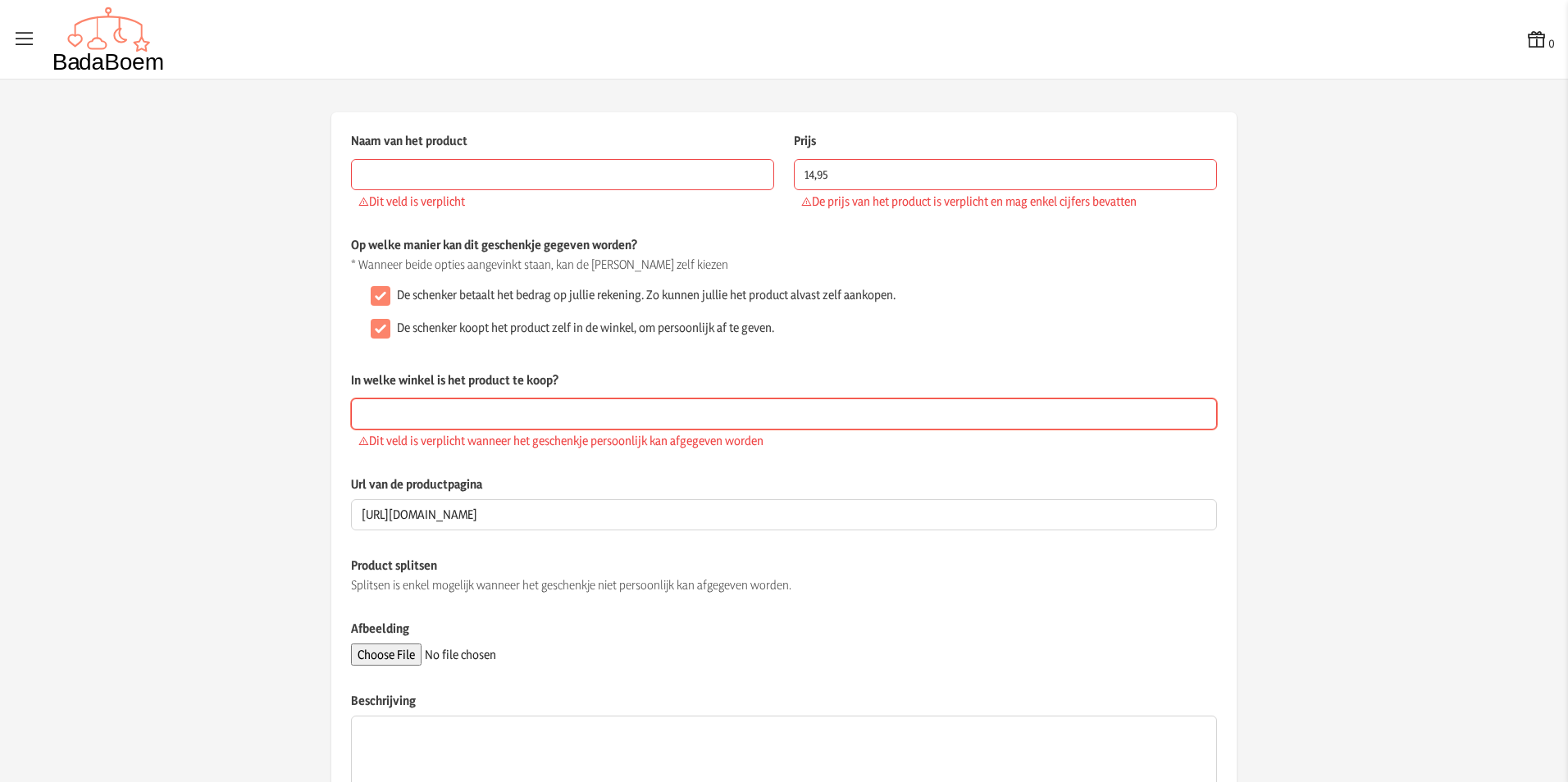
click at [481, 422] on input "In welke winkel is het product te koop?" at bounding box center [784, 413] width 866 height 31
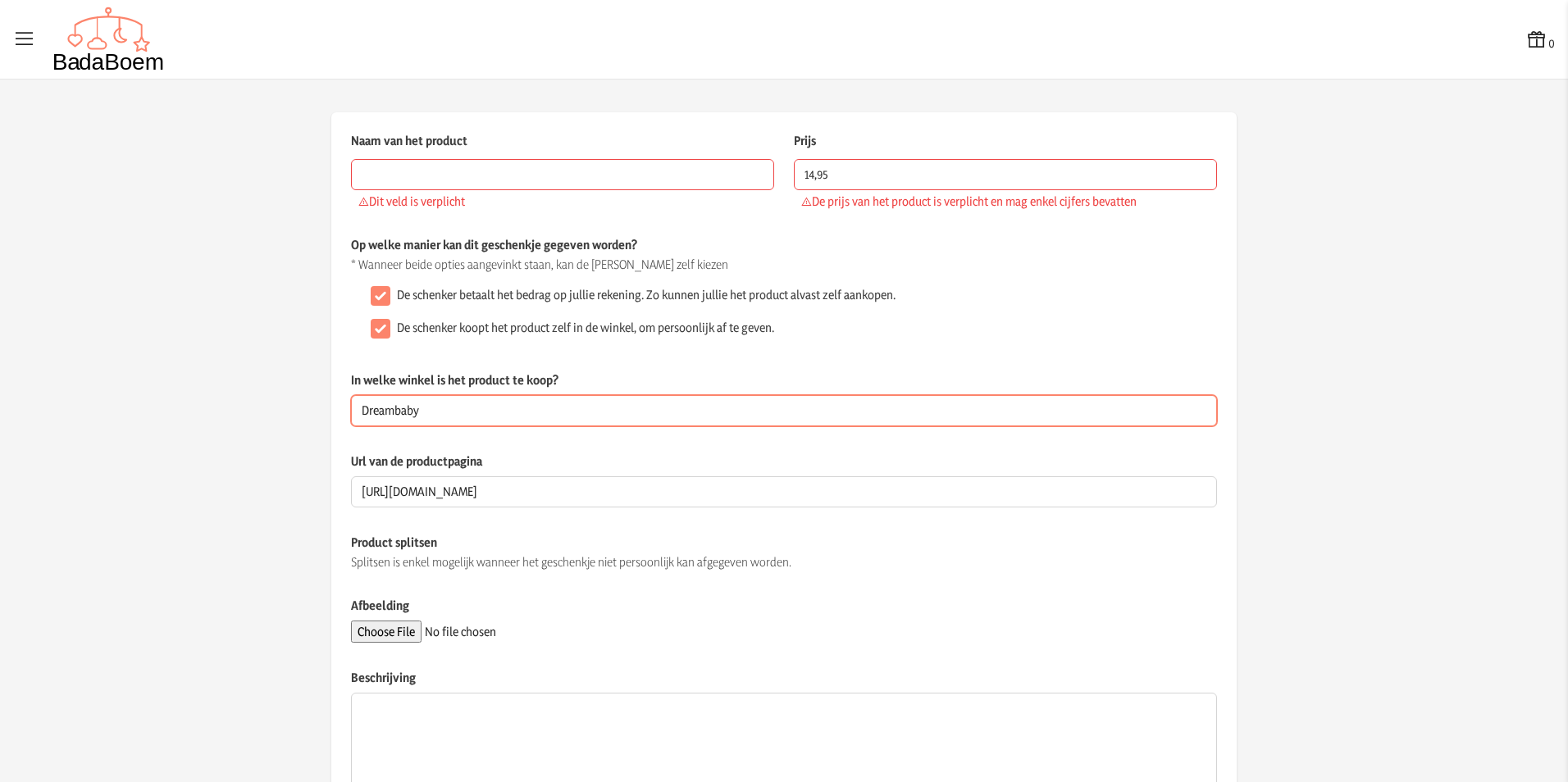
type input "Dreambaby"
click at [522, 174] on input "Naam van het product" at bounding box center [562, 175] width 424 height 31
paste input "AeroSleep Hoeslaken voor wieg"
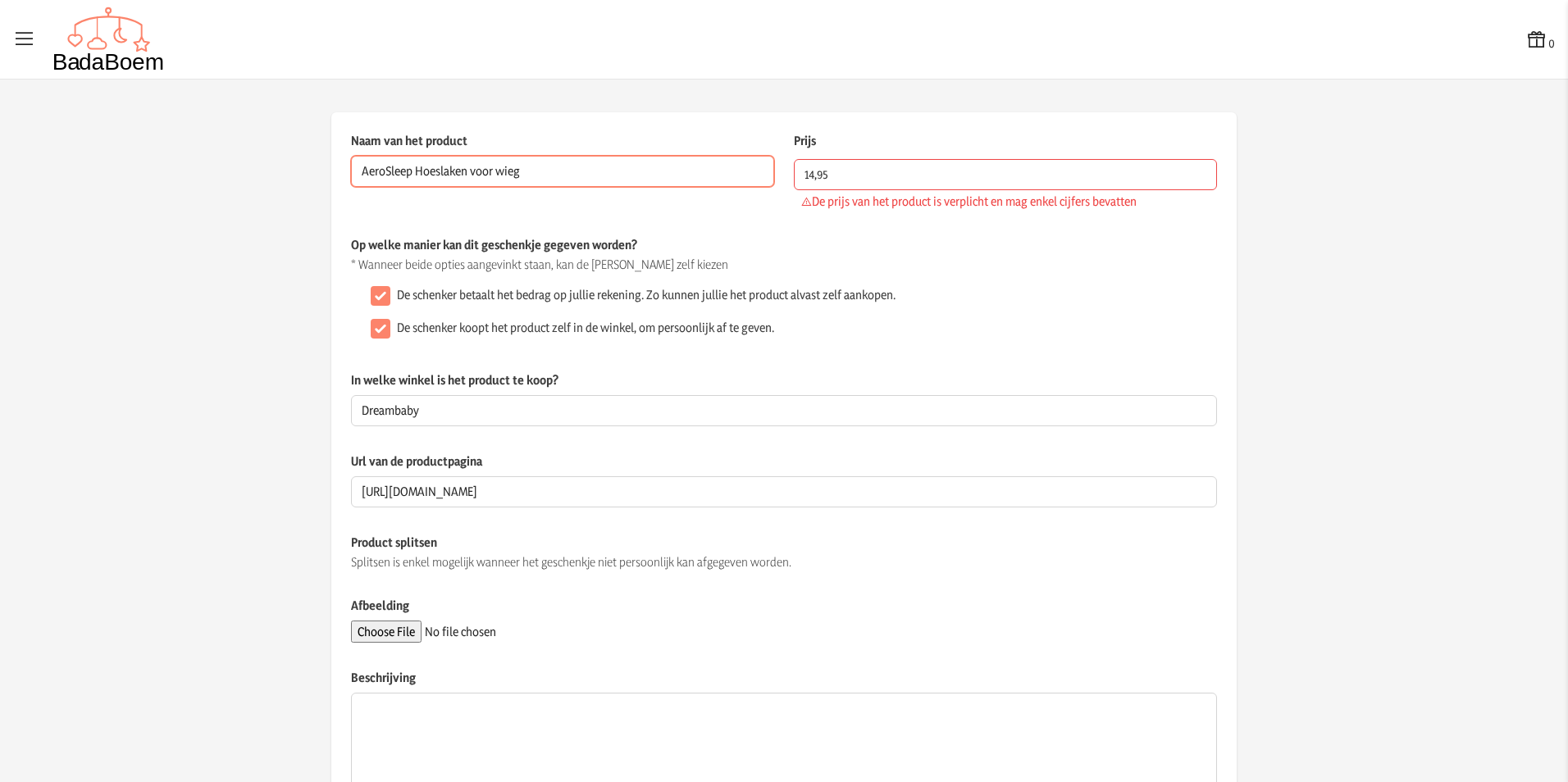
type input "AeroSleep Hoeslaken voor wieg"
click at [692, 228] on div "Naam van het product AeroSleep Hoeslaken voor wieg Dit veld is verplicht Prijs …" at bounding box center [784, 184] width 866 height 104
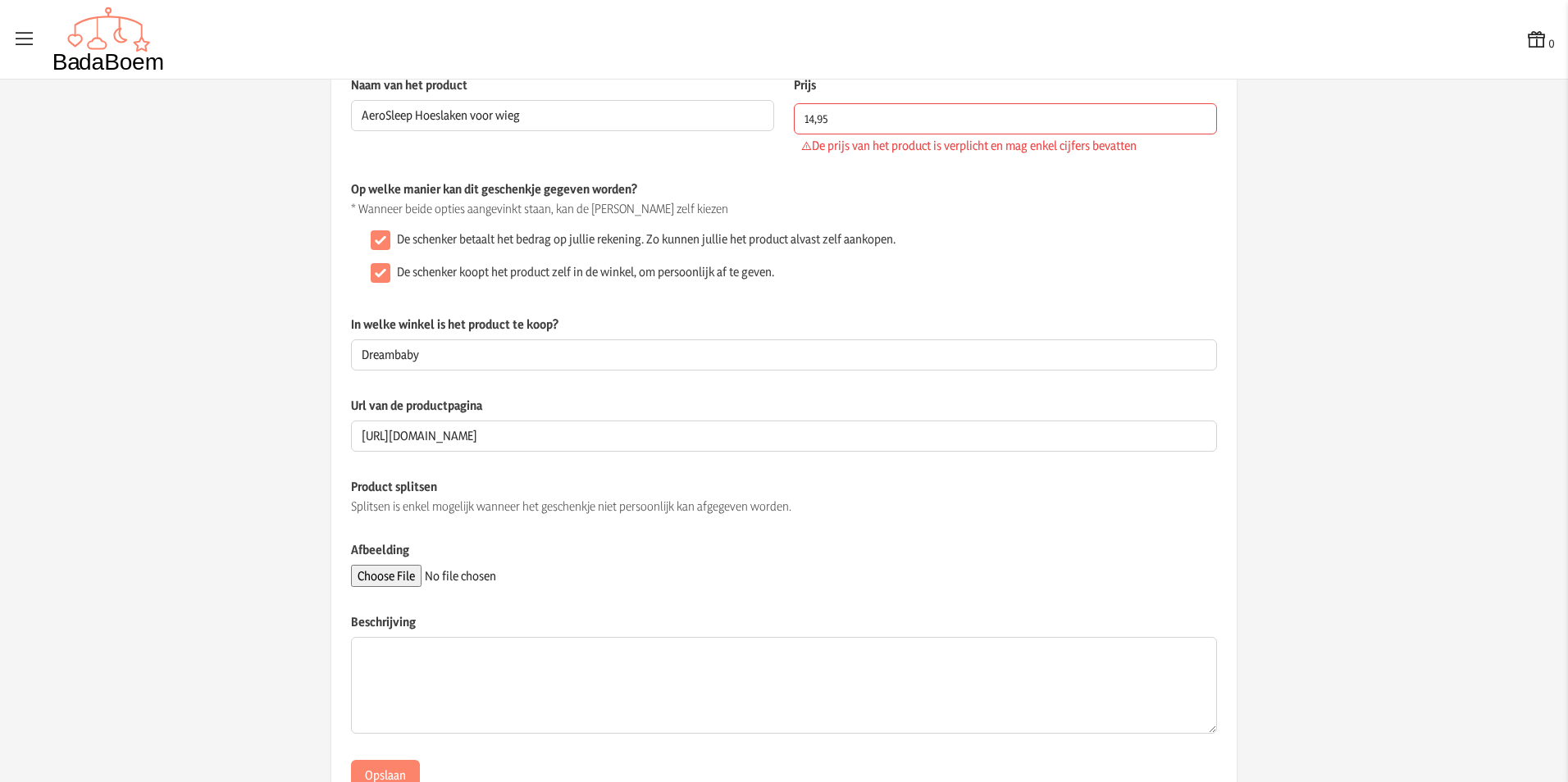
scroll to position [117, 0]
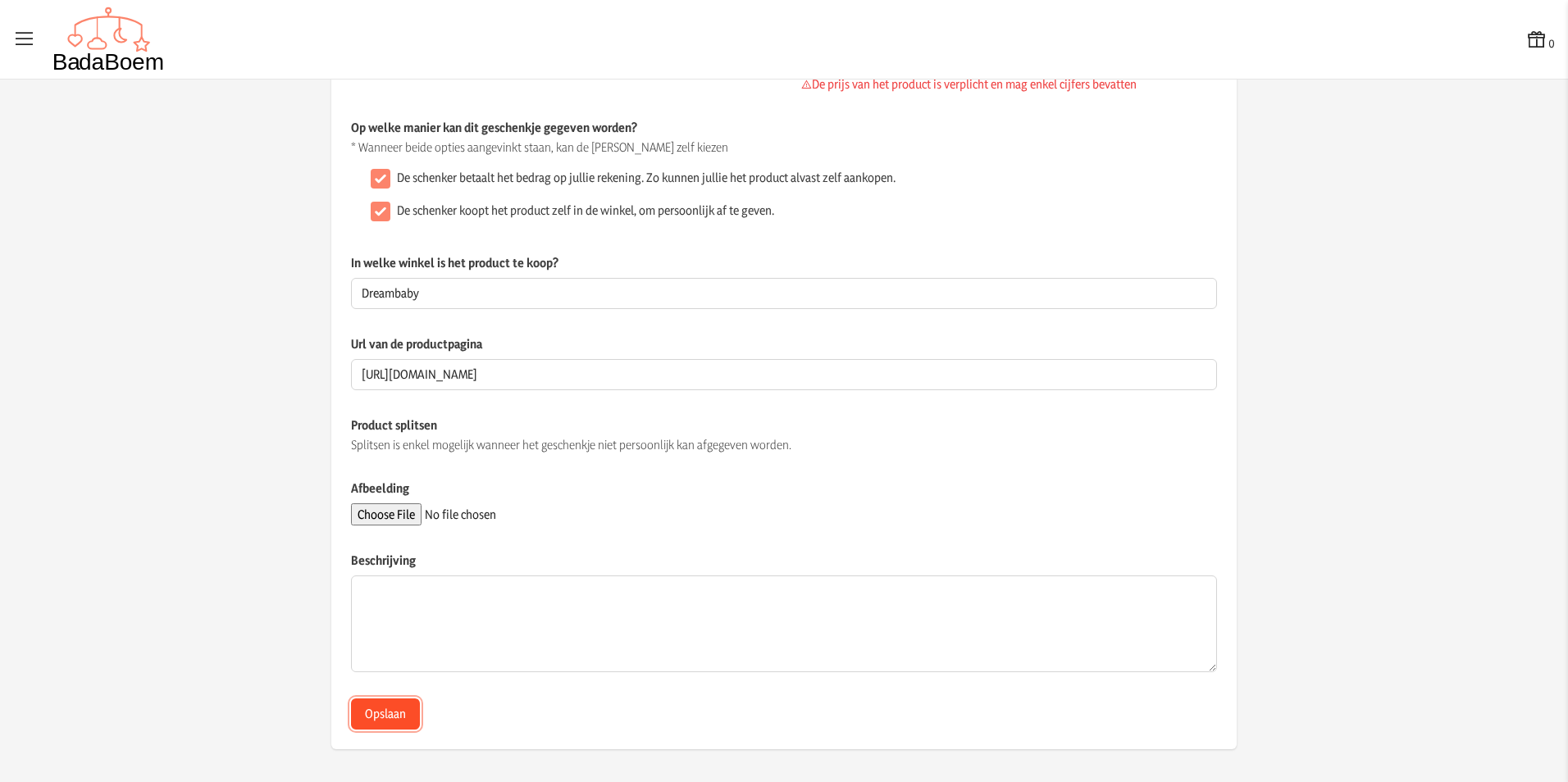
click at [405, 712] on button "Opslaan" at bounding box center [385, 714] width 69 height 31
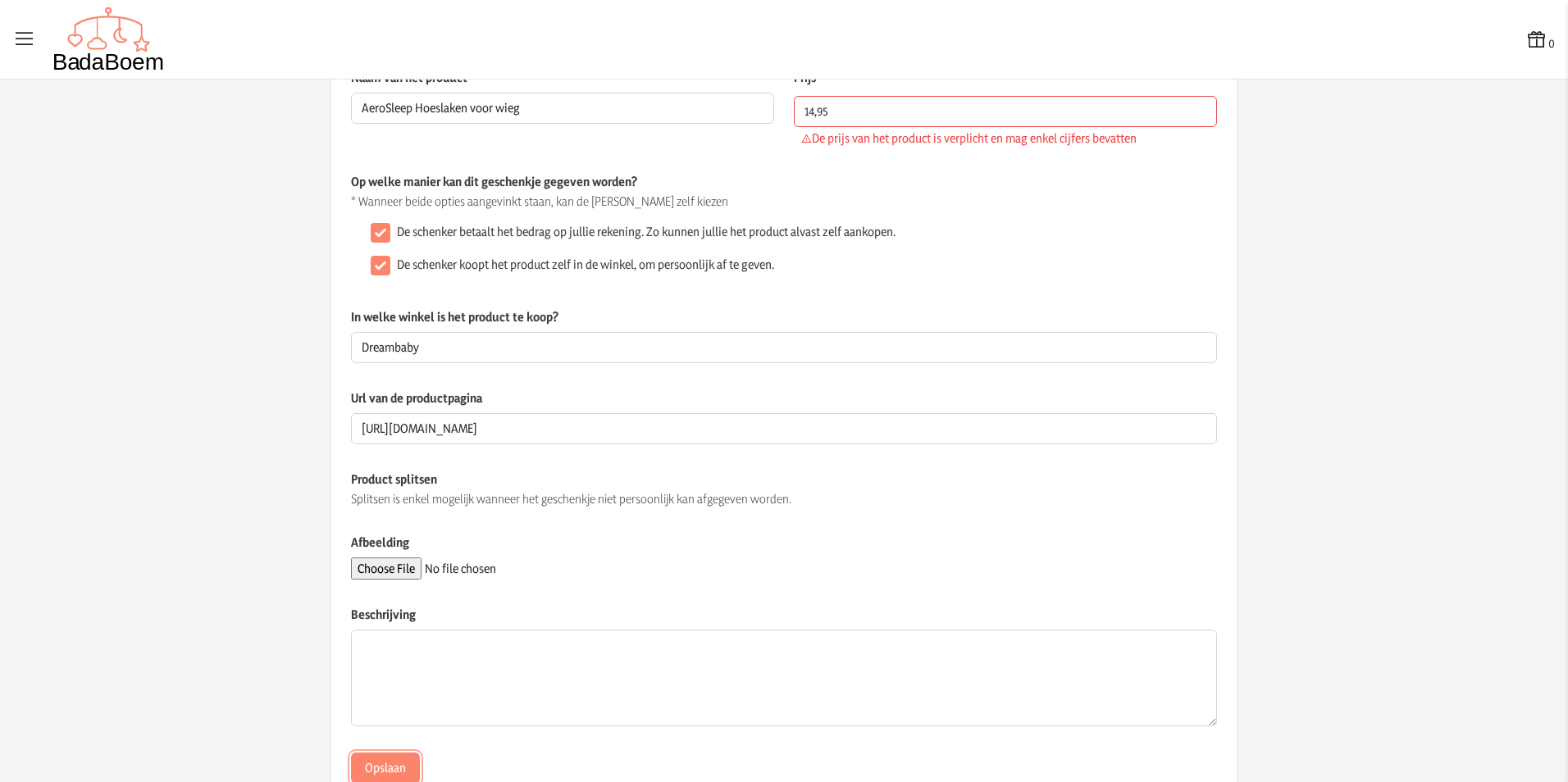
scroll to position [0, 0]
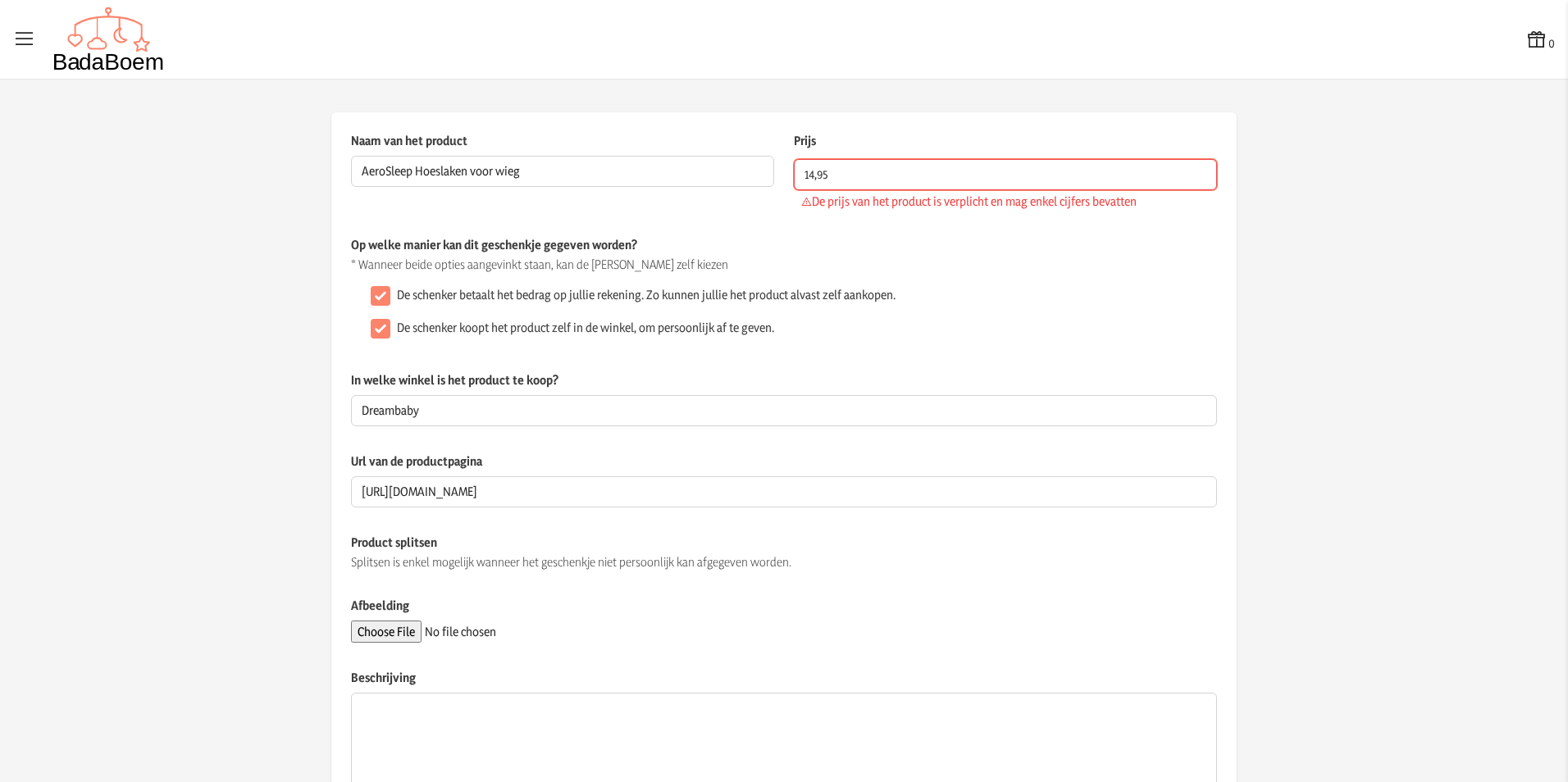
click at [816, 182] on input "14,95" at bounding box center [1005, 175] width 424 height 31
click at [810, 175] on input "14,95" at bounding box center [1005, 175] width 424 height 31
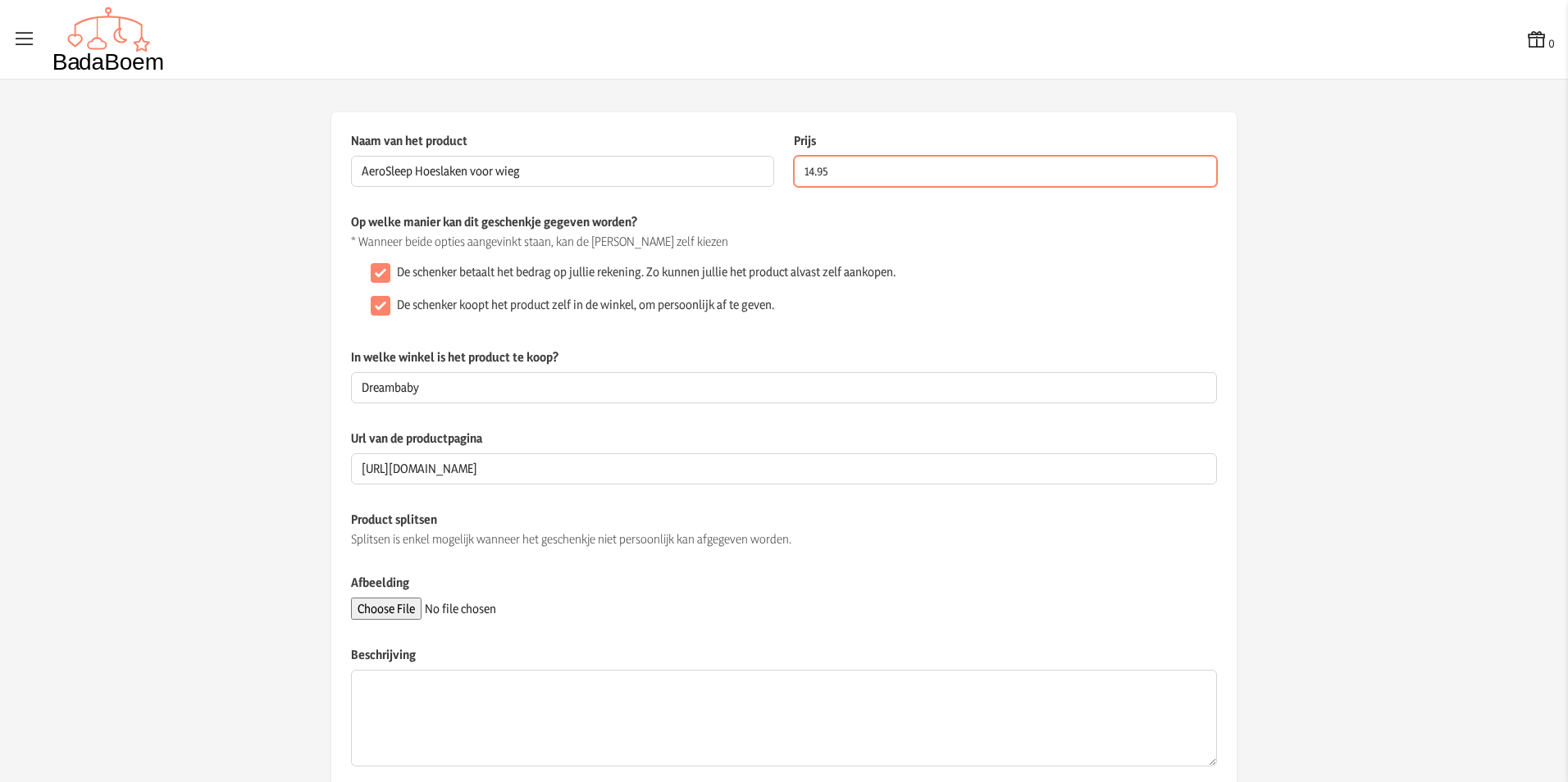
type input "14.95"
click at [896, 318] on div "De schenker koopt het product zelf in de winkel, om persoonlijk af te geven." at bounding box center [791, 306] width 853 height 33
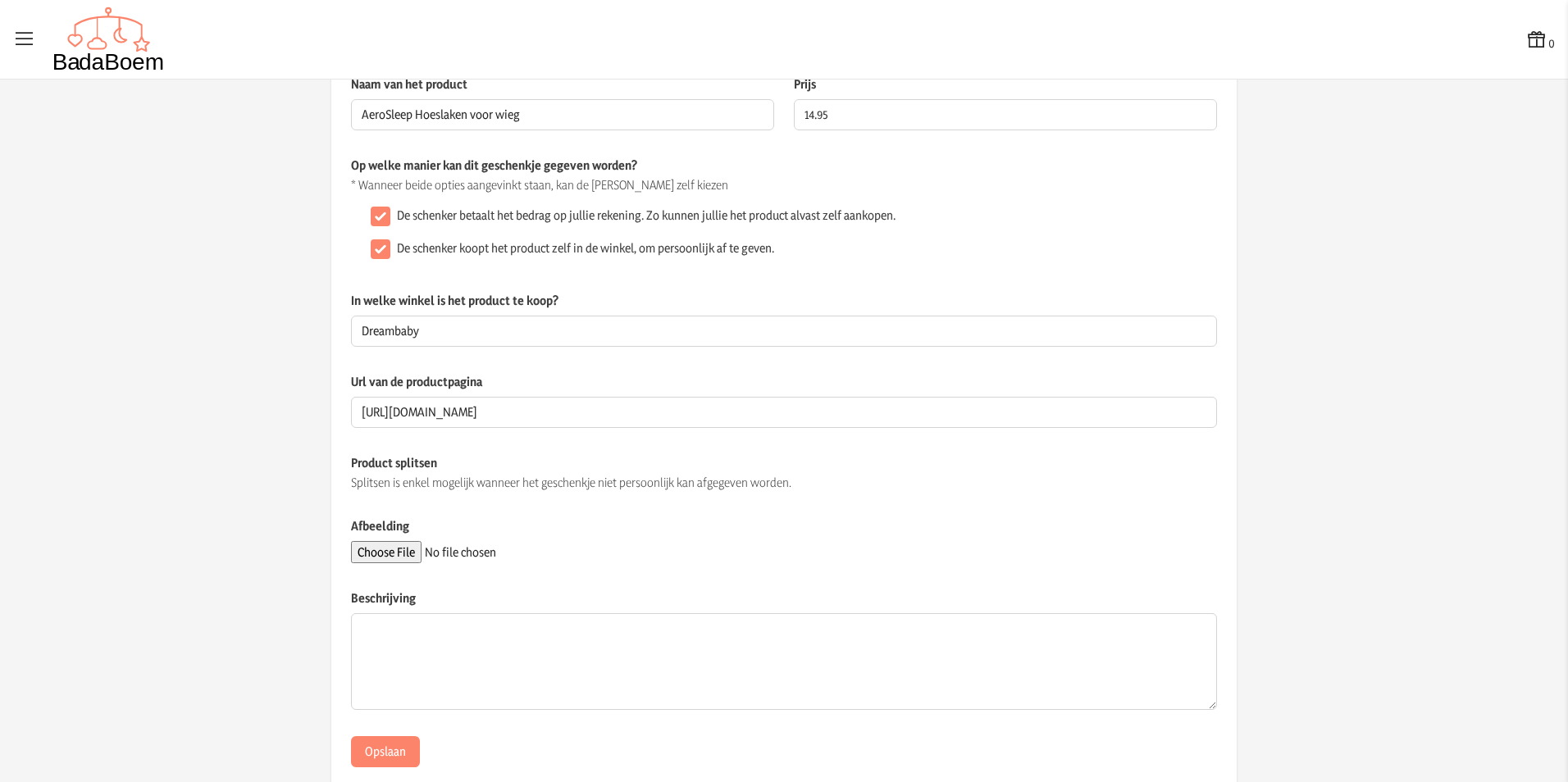
scroll to position [94, 0]
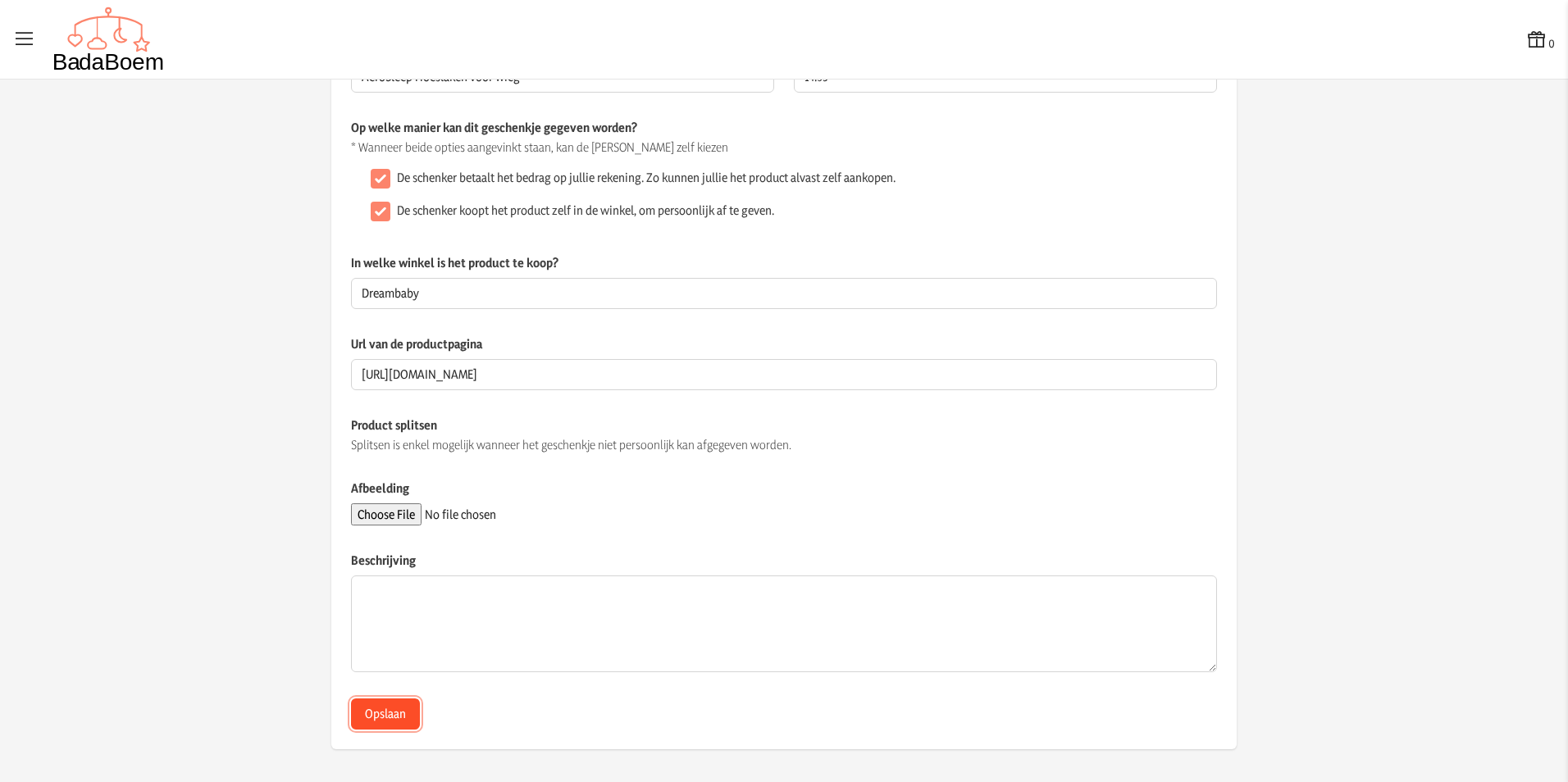
click at [376, 721] on button "Opslaan" at bounding box center [385, 714] width 69 height 31
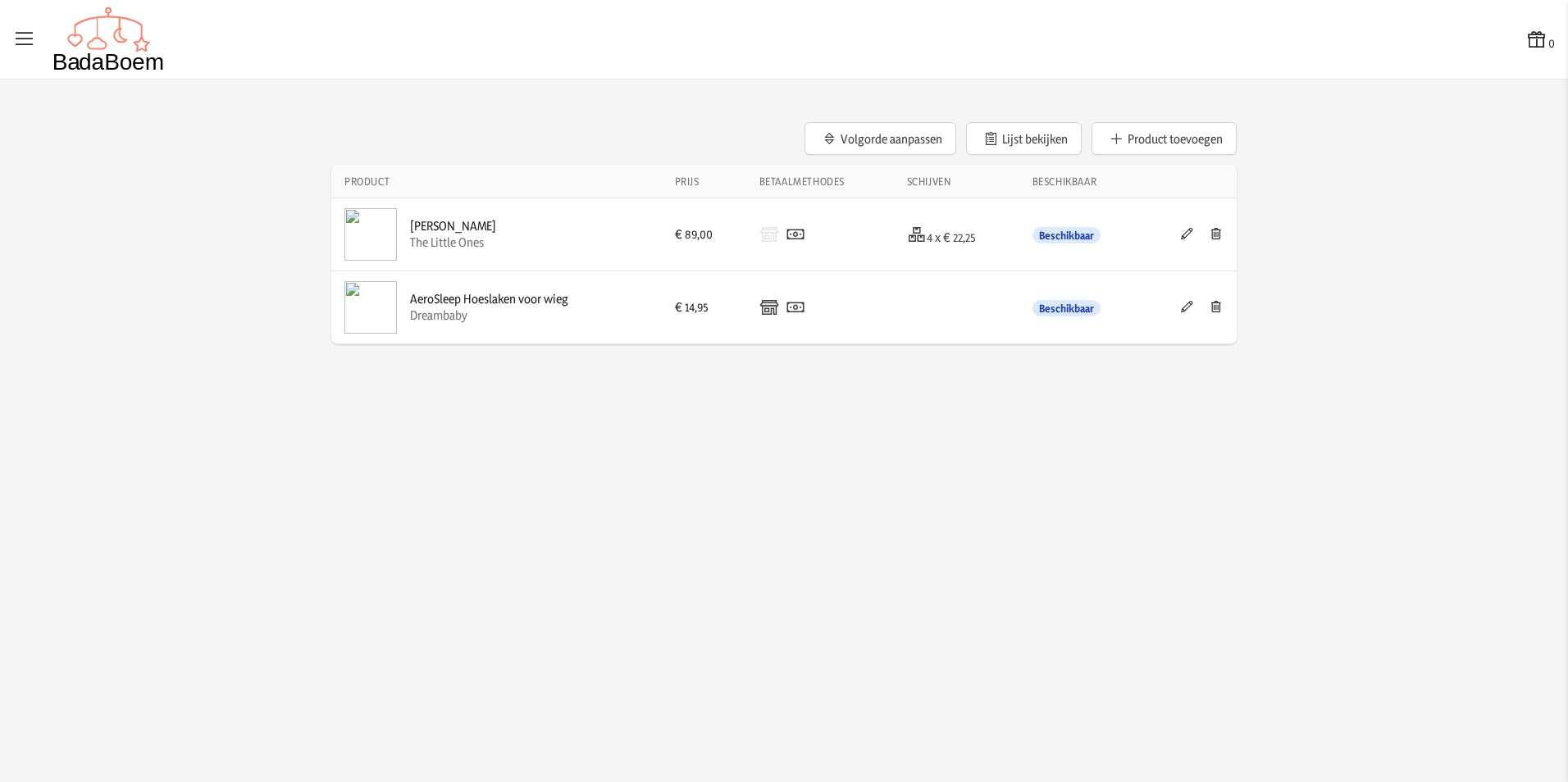
click at [1183, 237] on icon at bounding box center [1187, 234] width 16 height 11
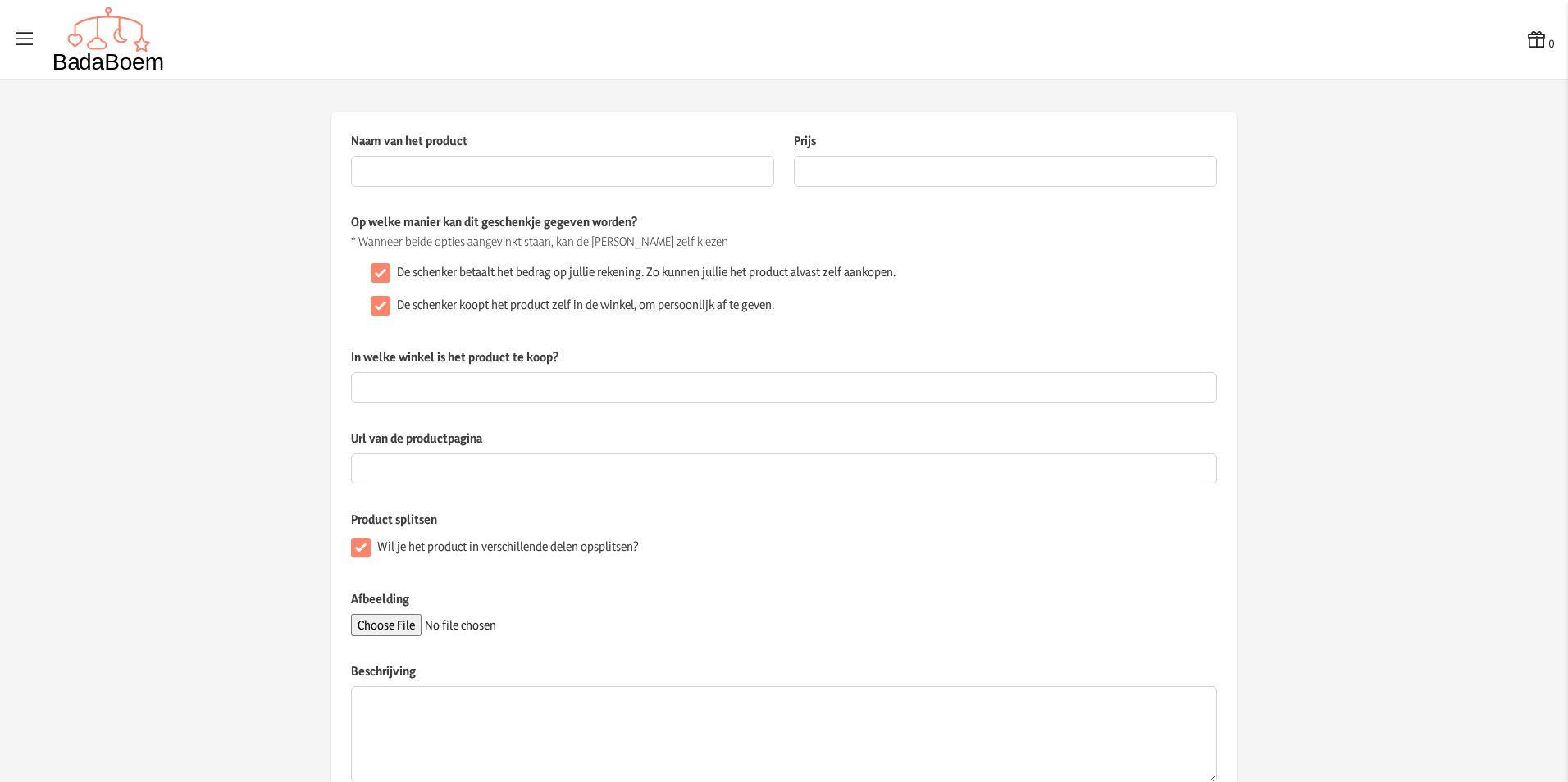
type input "Luierrugzak Lassig"
type input "89"
checkbox input "false"
type input "The Little Ones"
type input "https://www.thelittleones.be/product/lassig-slender-up-backpack-black/"
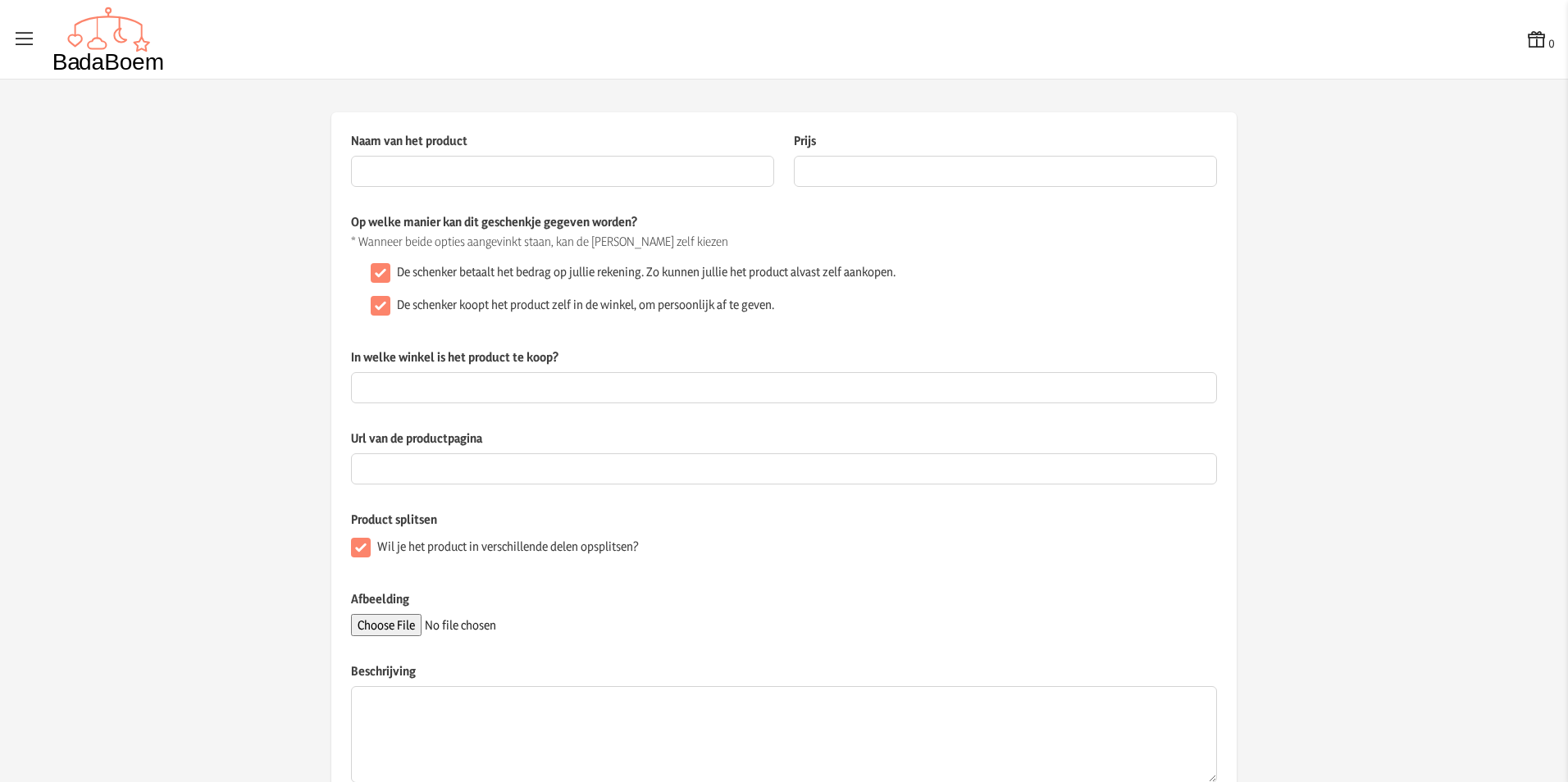
checkbox input "true"
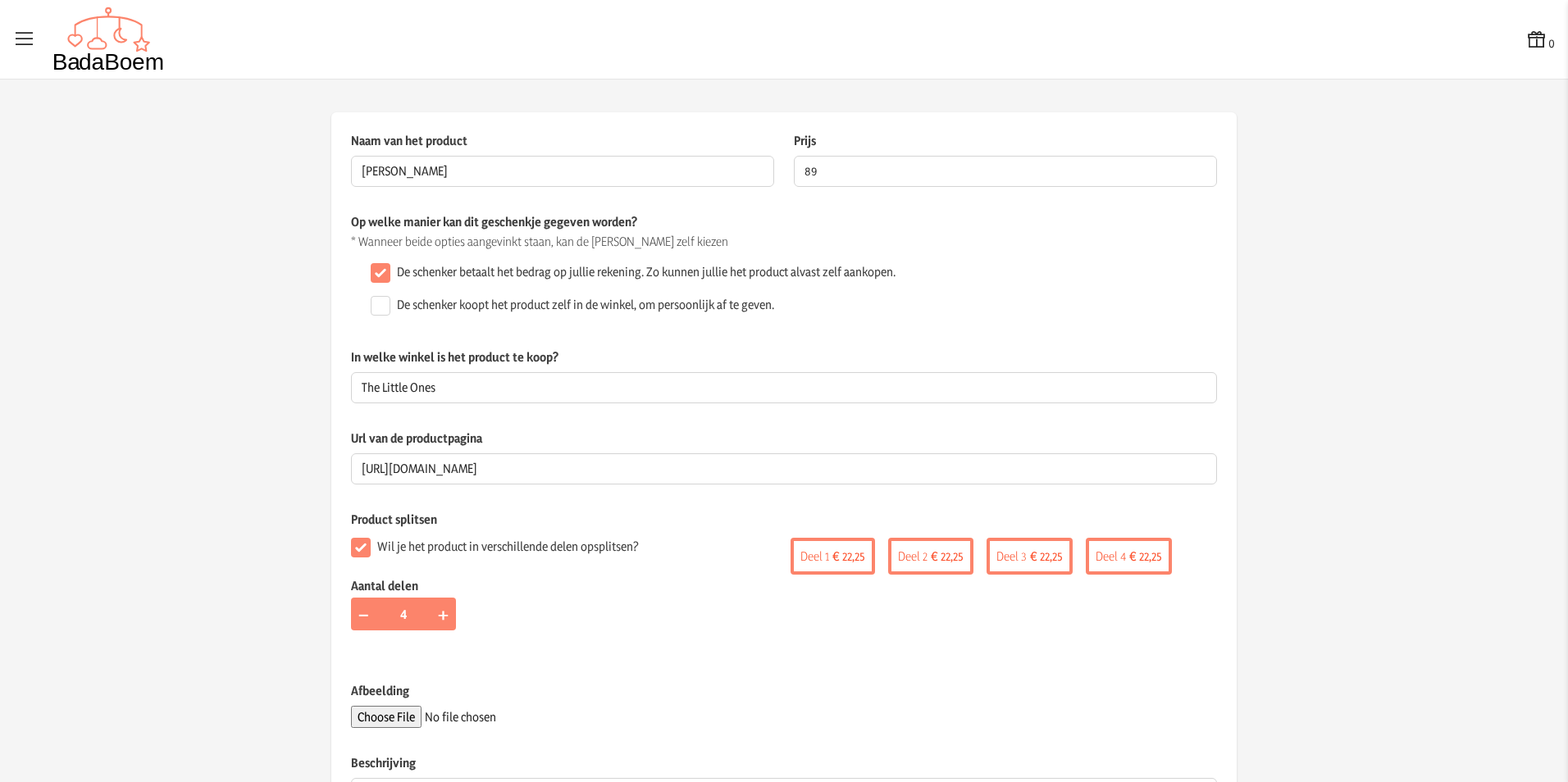
click at [386, 304] on div "De schenker koopt het product zelf in de winkel, om persoonlijk af te geven." at bounding box center [791, 306] width 853 height 33
click at [371, 300] on input "De schenker koopt het product zelf in de winkel, om persoonlijk af te geven." at bounding box center [380, 306] width 20 height 20
checkbox input "true"
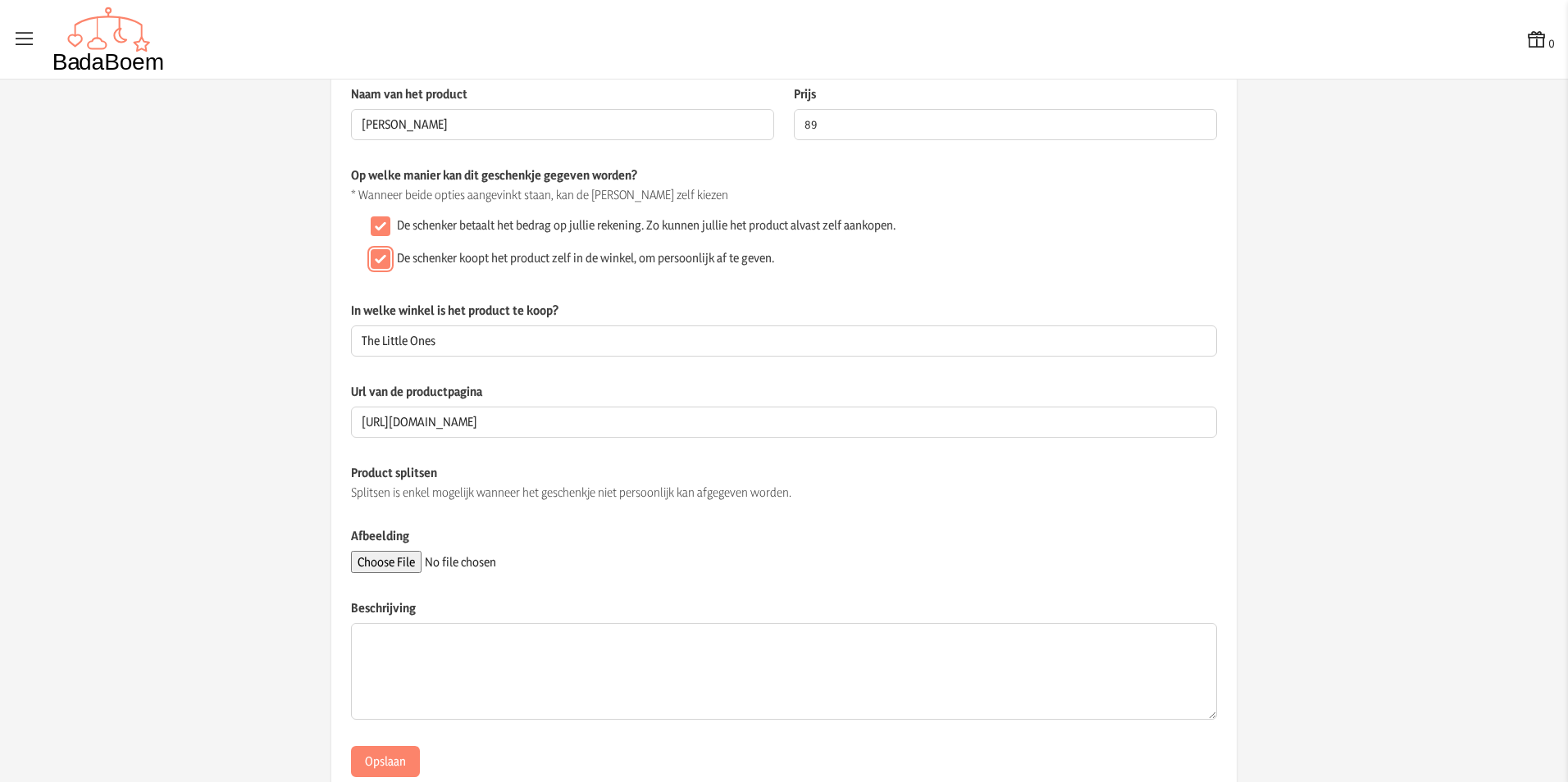
scroll to position [94, 0]
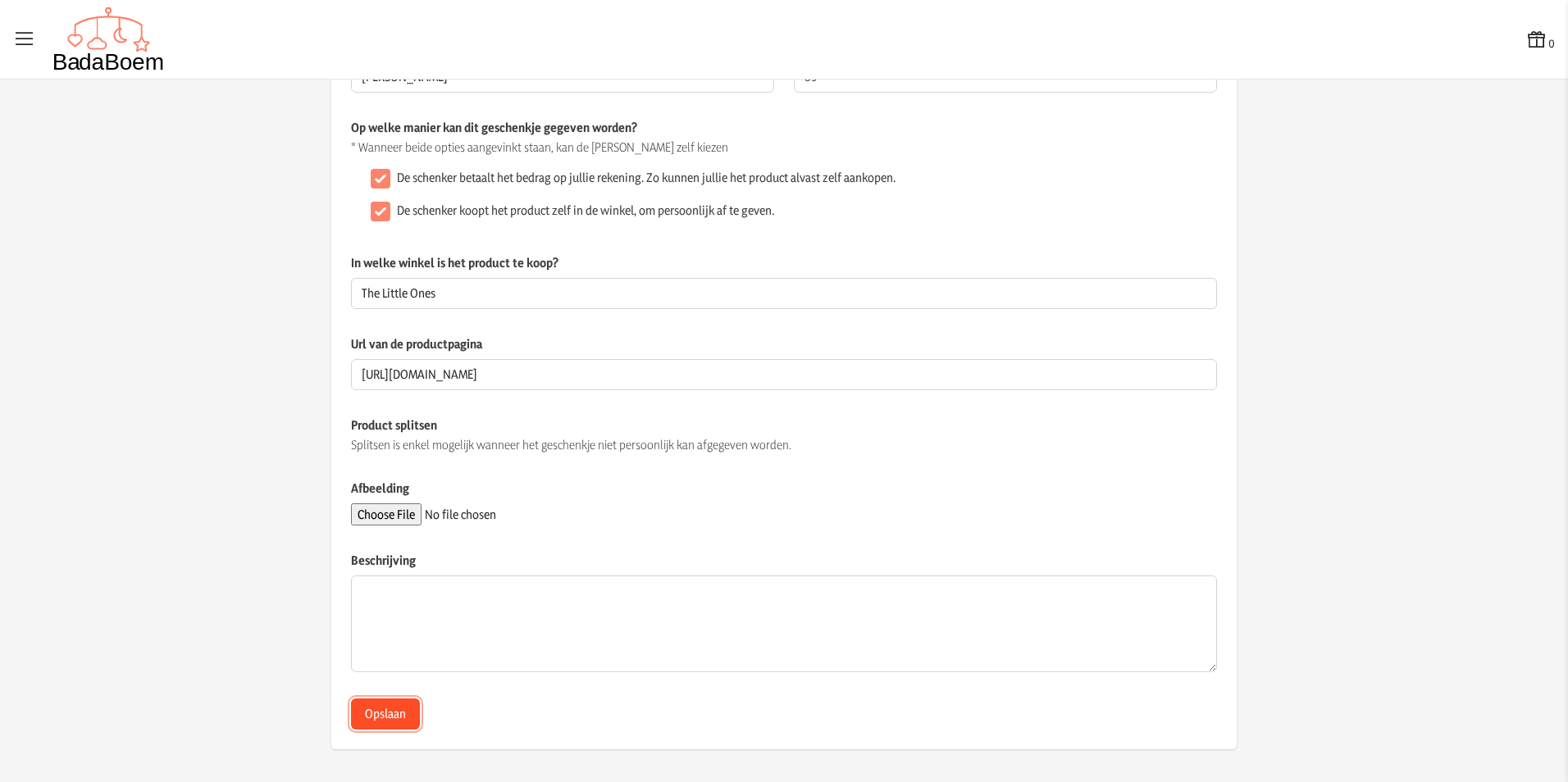
click at [379, 724] on button "Opslaan" at bounding box center [385, 714] width 69 height 31
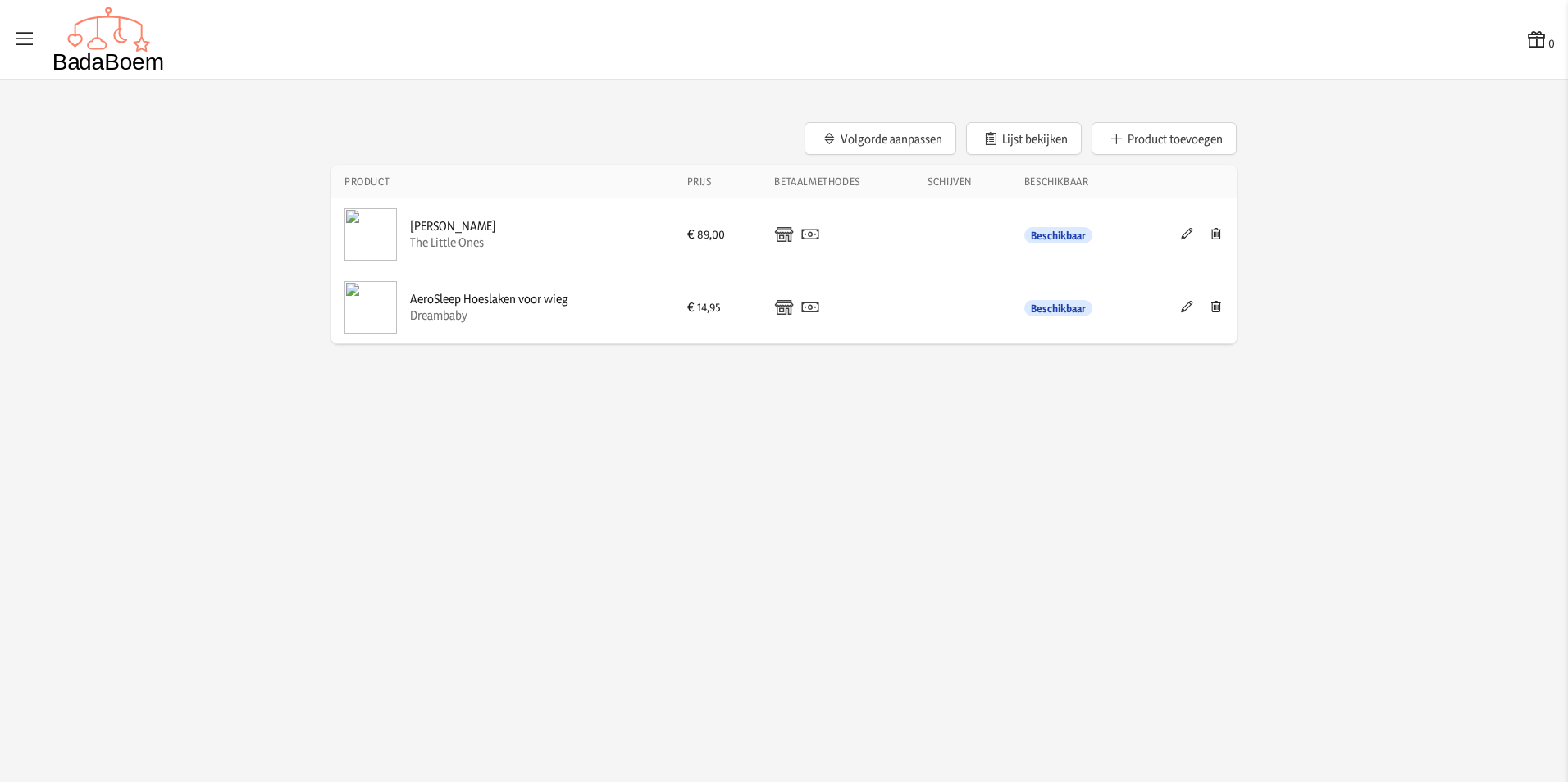
click at [465, 223] on div "Luierrugzak Lassig" at bounding box center [453, 225] width 86 height 16
click at [1126, 131] on button "Product toevoegen" at bounding box center [1164, 139] width 145 height 33
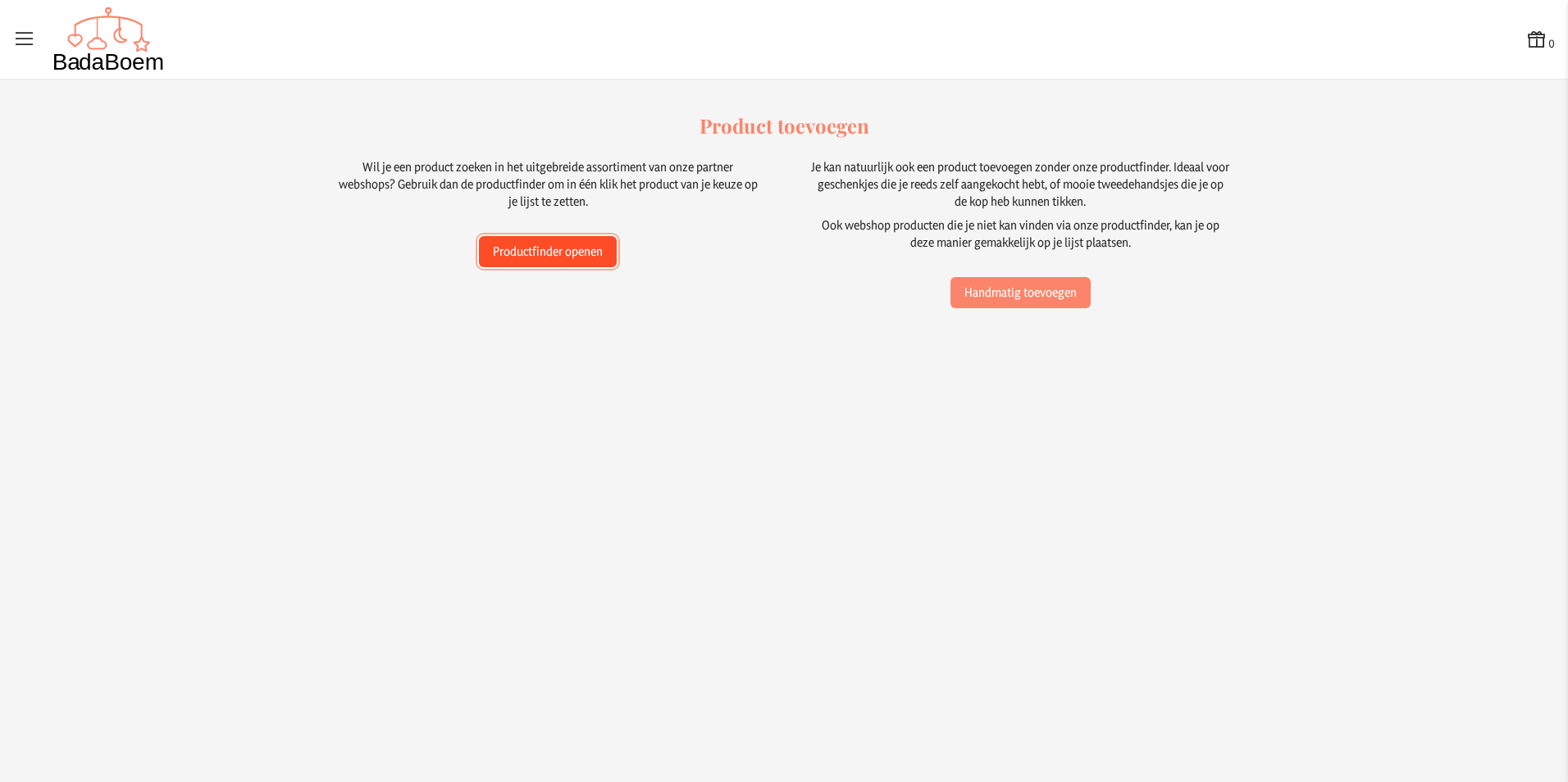
click at [545, 256] on button "Productfinder openen" at bounding box center [548, 251] width 138 height 31
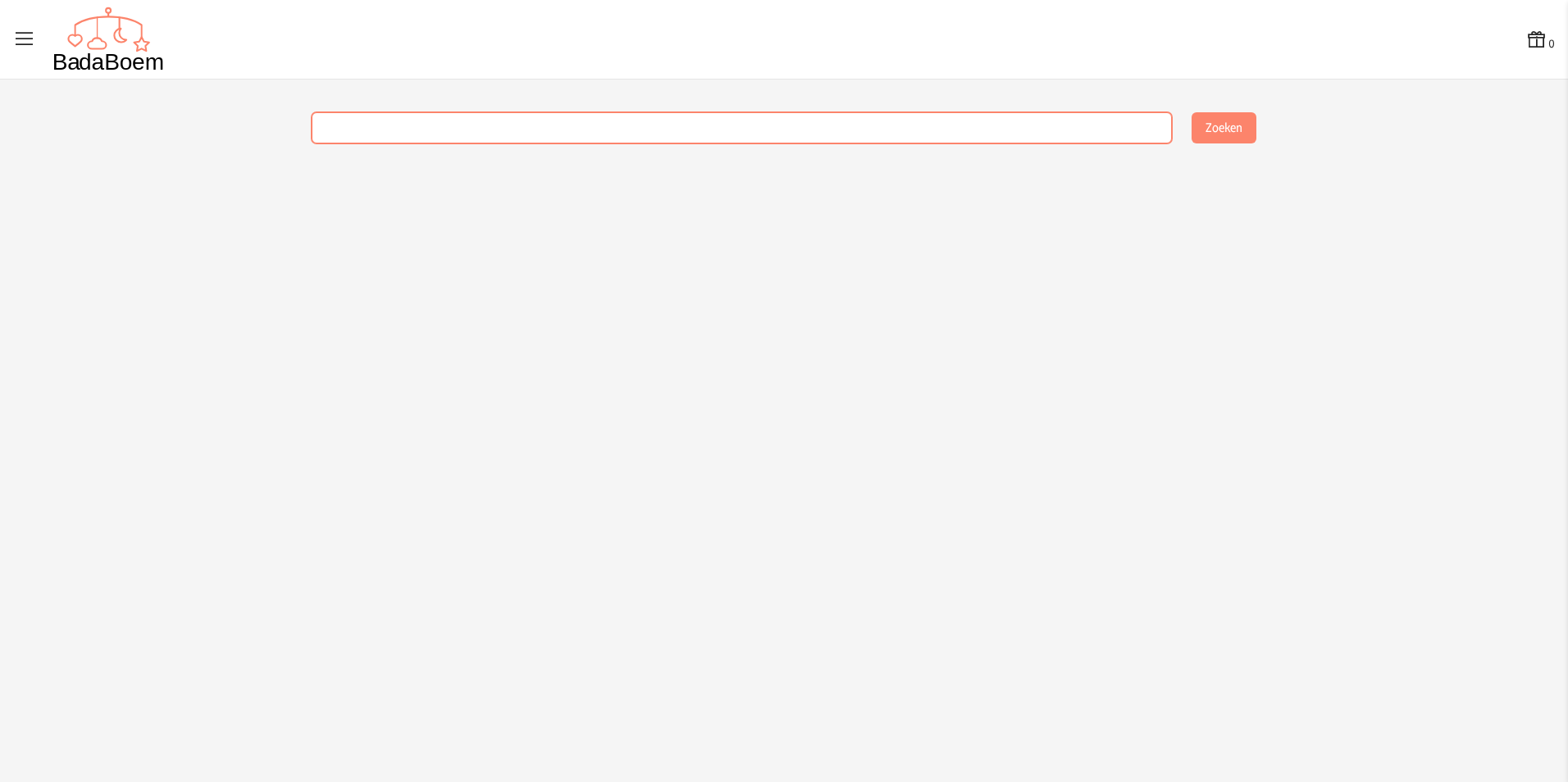
click at [550, 127] on input "text" at bounding box center [742, 127] width 860 height 31
type input "u"
click at [1192, 112] on button "Zoeken" at bounding box center [1224, 127] width 65 height 31
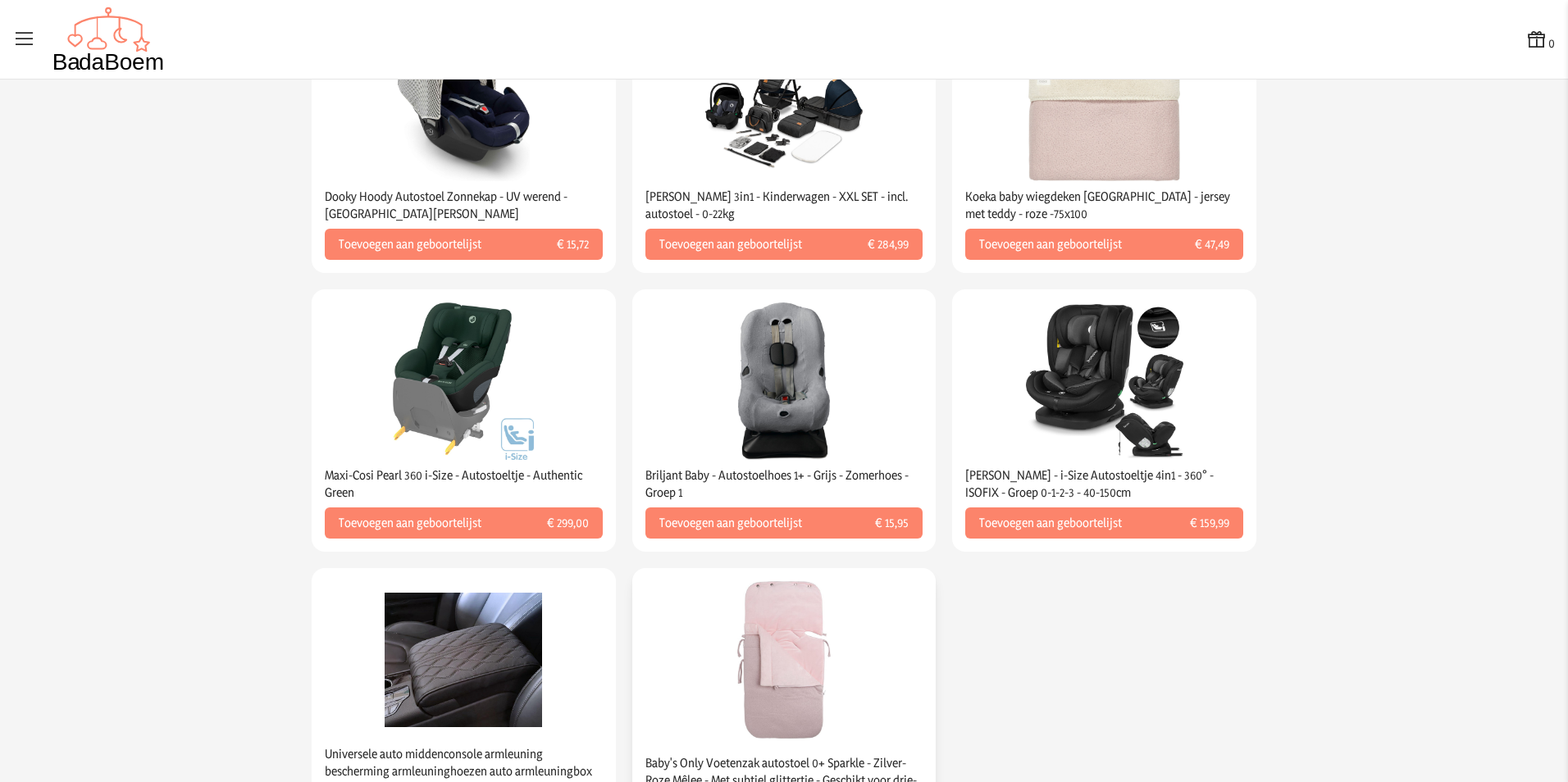
scroll to position [1479, 0]
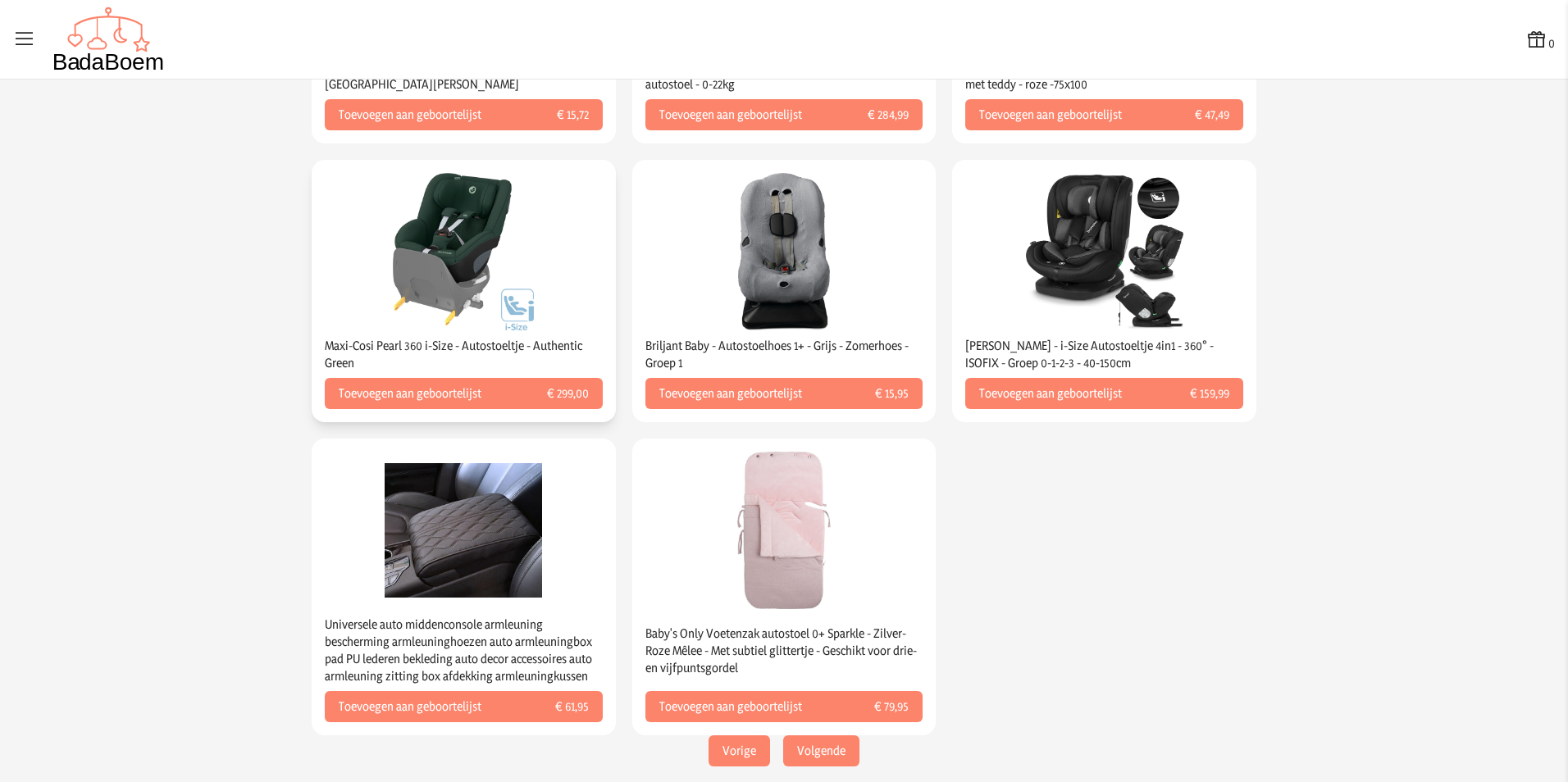
click at [445, 230] on img at bounding box center [463, 251] width 158 height 158
click at [442, 285] on img at bounding box center [463, 251] width 158 height 158
click at [508, 286] on img at bounding box center [463, 251] width 158 height 158
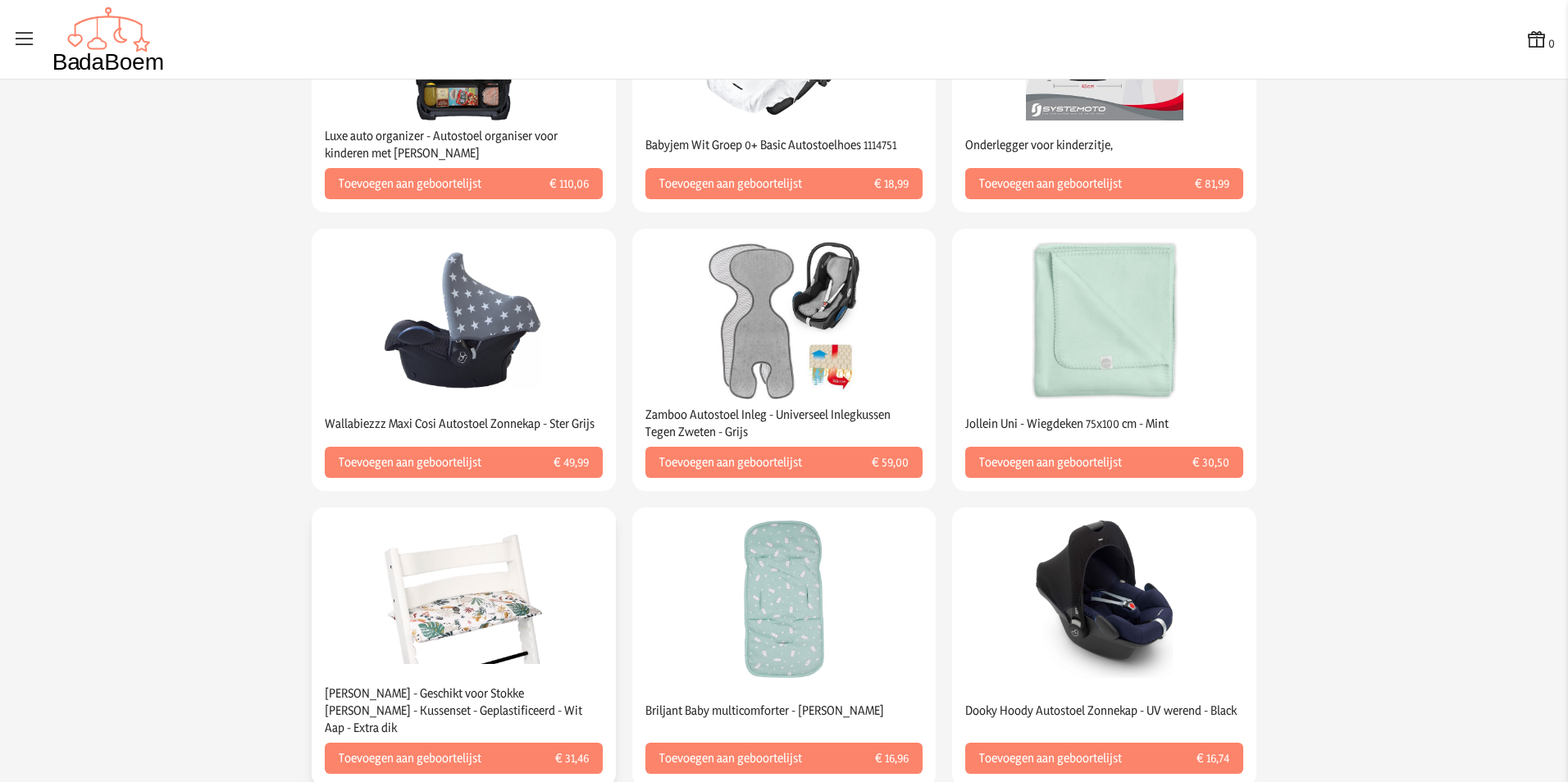
scroll to position [659, 0]
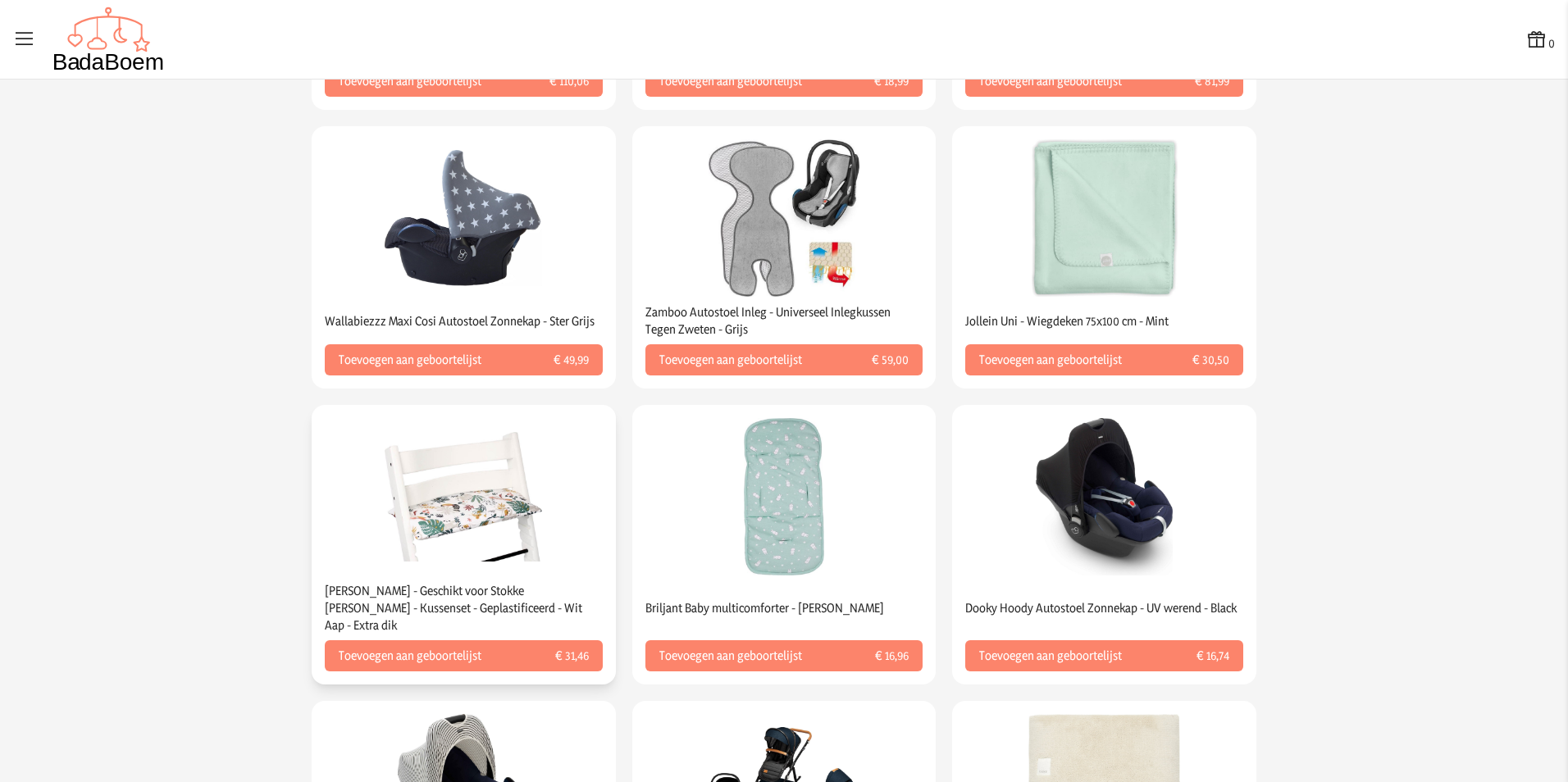
click at [485, 505] on img at bounding box center [463, 496] width 158 height 158
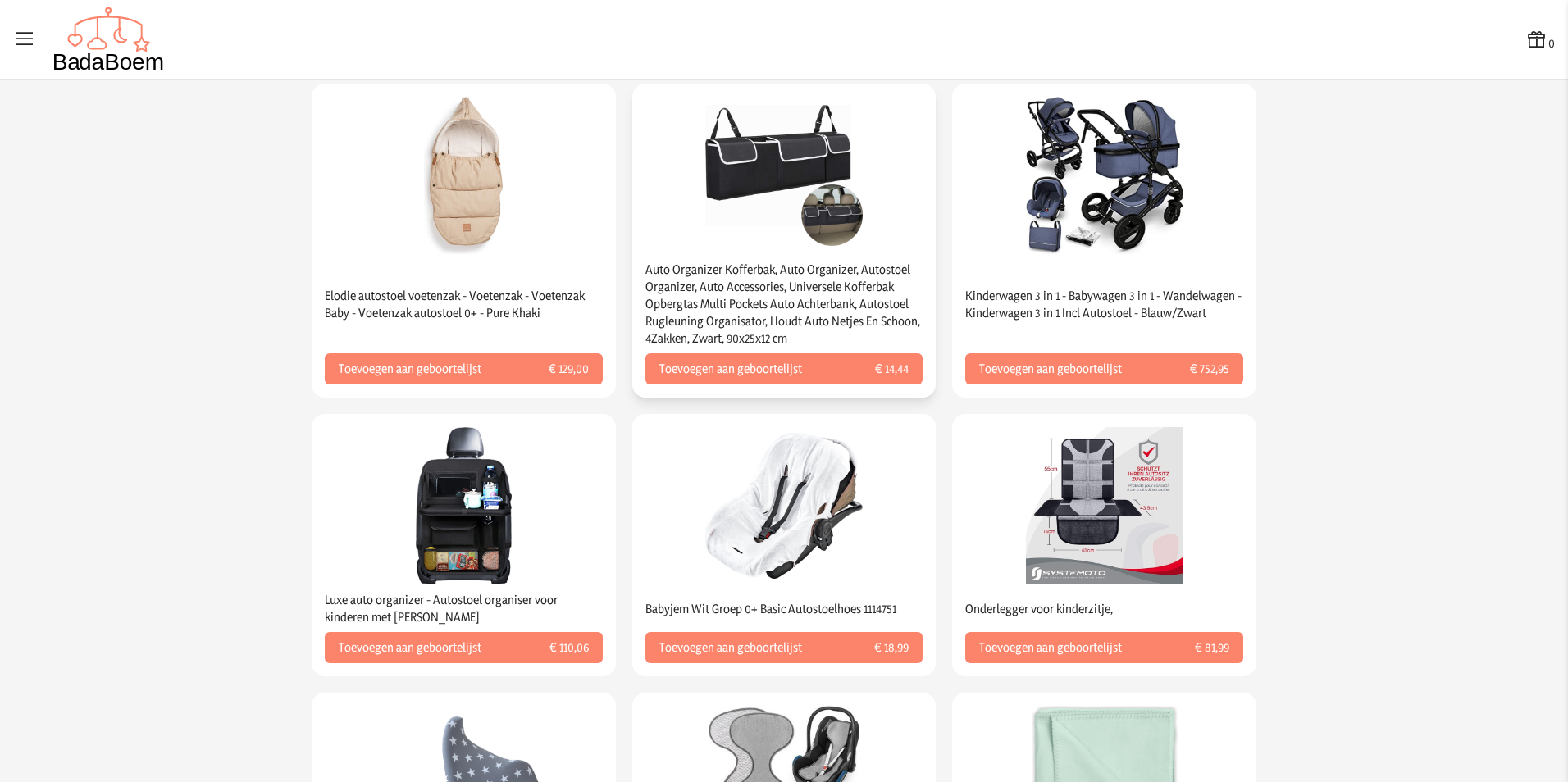
scroll to position [0, 0]
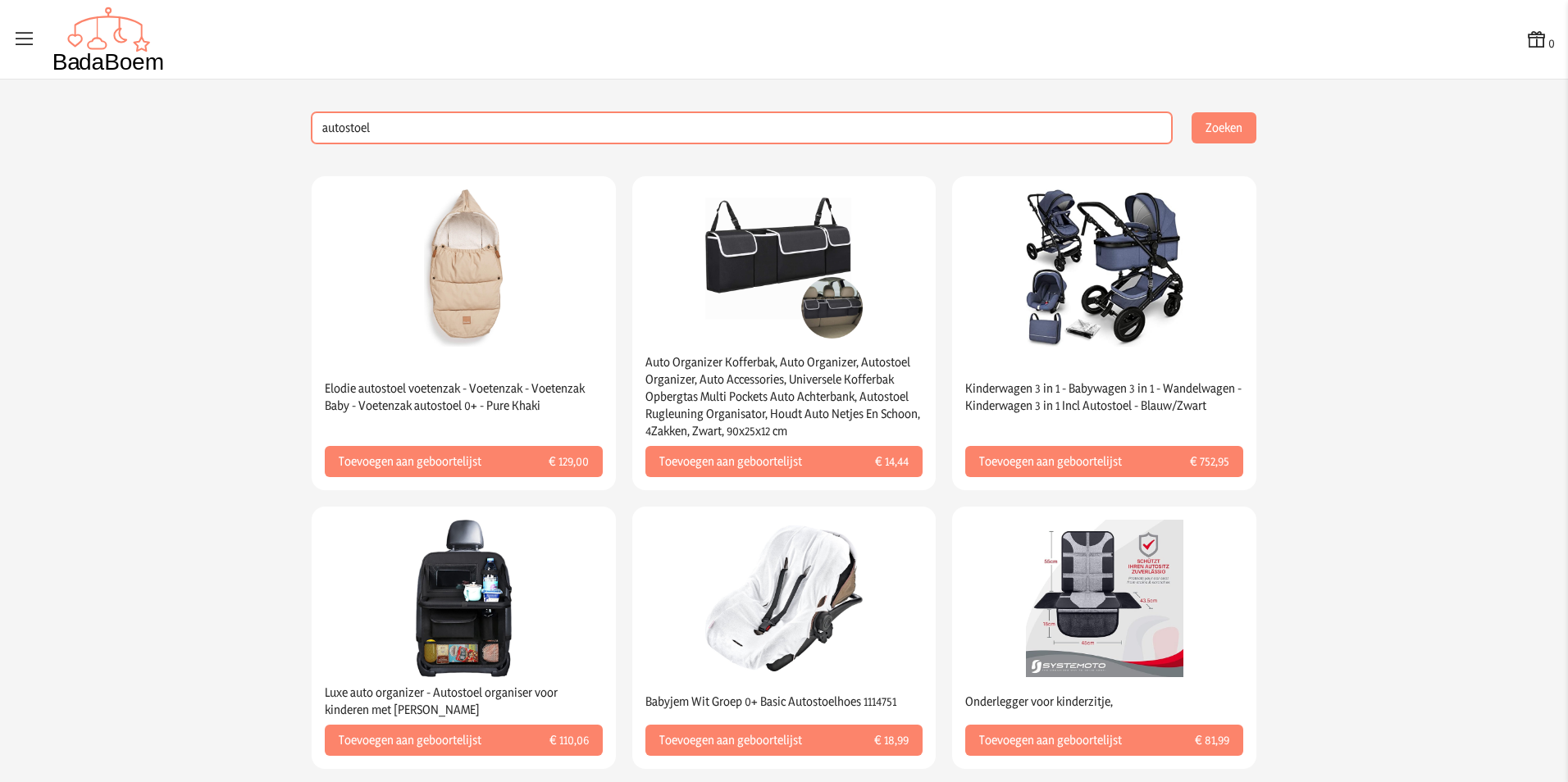
drag, startPoint x: 473, startPoint y: 134, endPoint x: 92, endPoint y: 97, distance: 382.8
click at [1192, 112] on button "Zoeken" at bounding box center [1224, 127] width 65 height 31
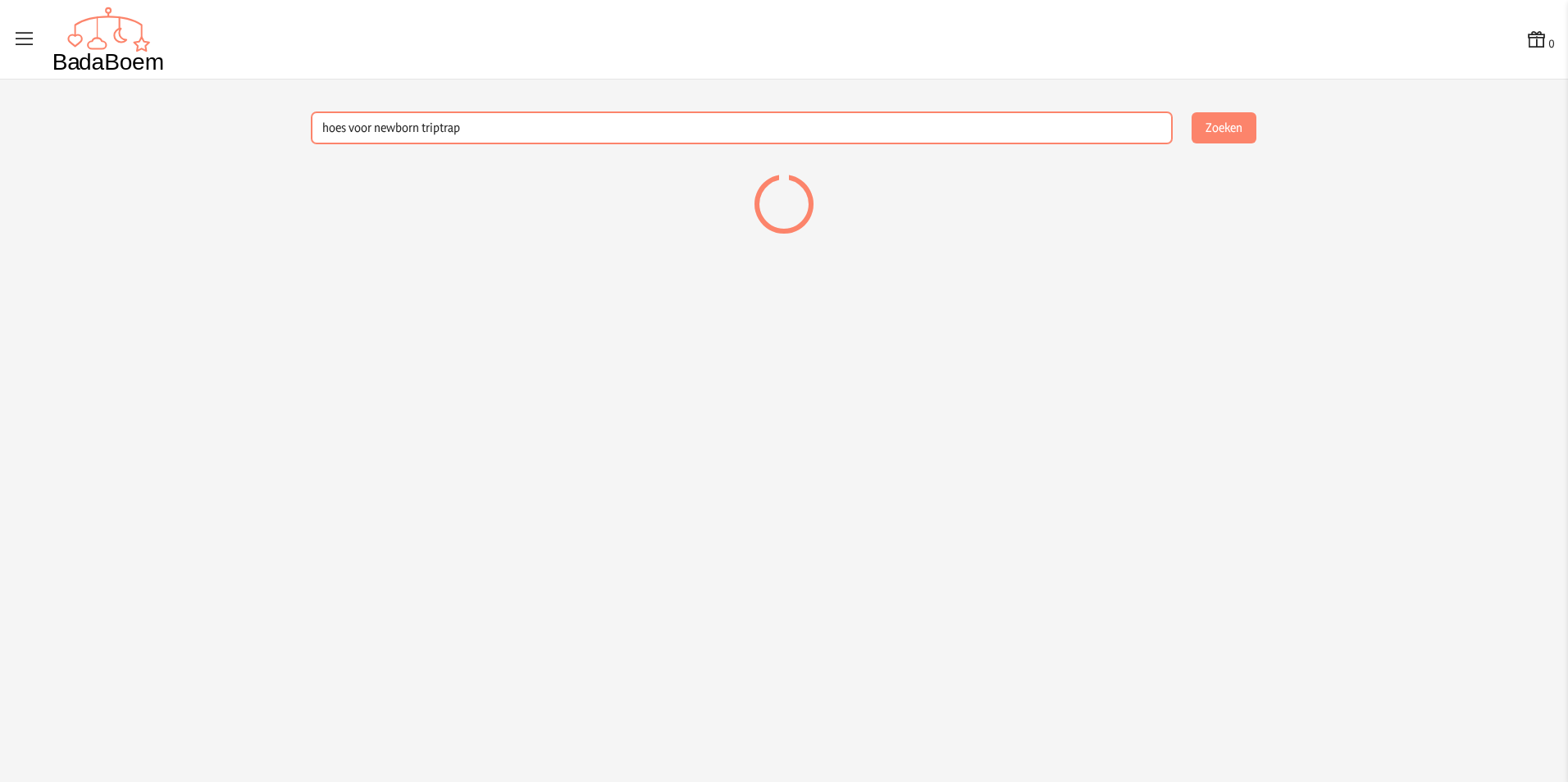
click at [441, 129] on input "hoes voor newborn triptrap" at bounding box center [742, 127] width 860 height 31
click at [1192, 112] on button "Zoeken" at bounding box center [1224, 127] width 65 height 31
click at [369, 125] on input "hoes voor newborn trip trap" at bounding box center [742, 127] width 860 height 31
drag, startPoint x: 373, startPoint y: 125, endPoint x: 244, endPoint y: 125, distance: 129.0
click at [247, 125] on app-product-finder-container "hoes voor newborn trip trap Zoeken" at bounding box center [784, 177] width 1568 height 131
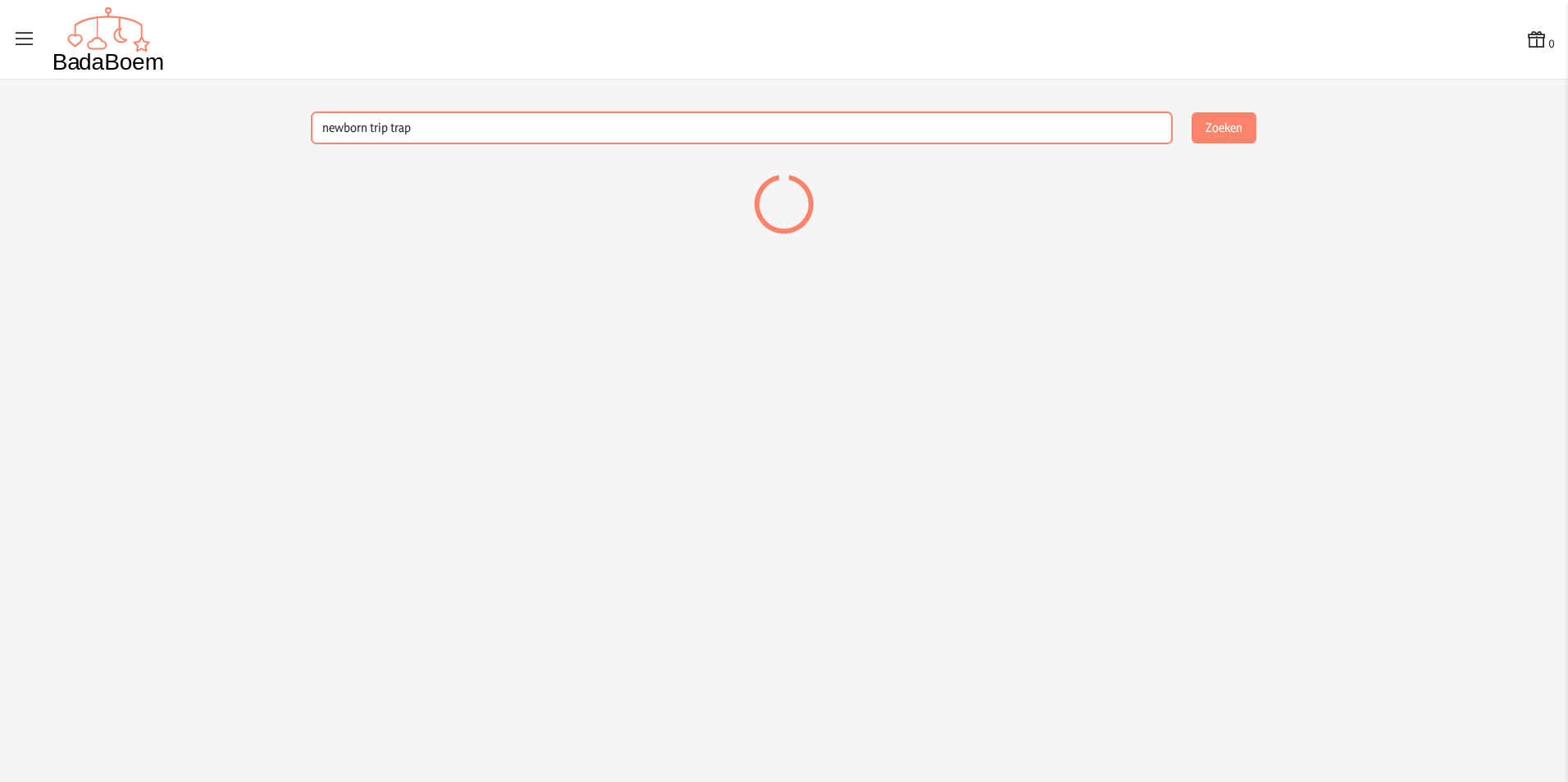
type input "newborn trip trap"
click at [1192, 112] on button "Zoeken" at bounding box center [1224, 127] width 65 height 31
click at [123, 40] on img at bounding box center [108, 40] width 112 height 66
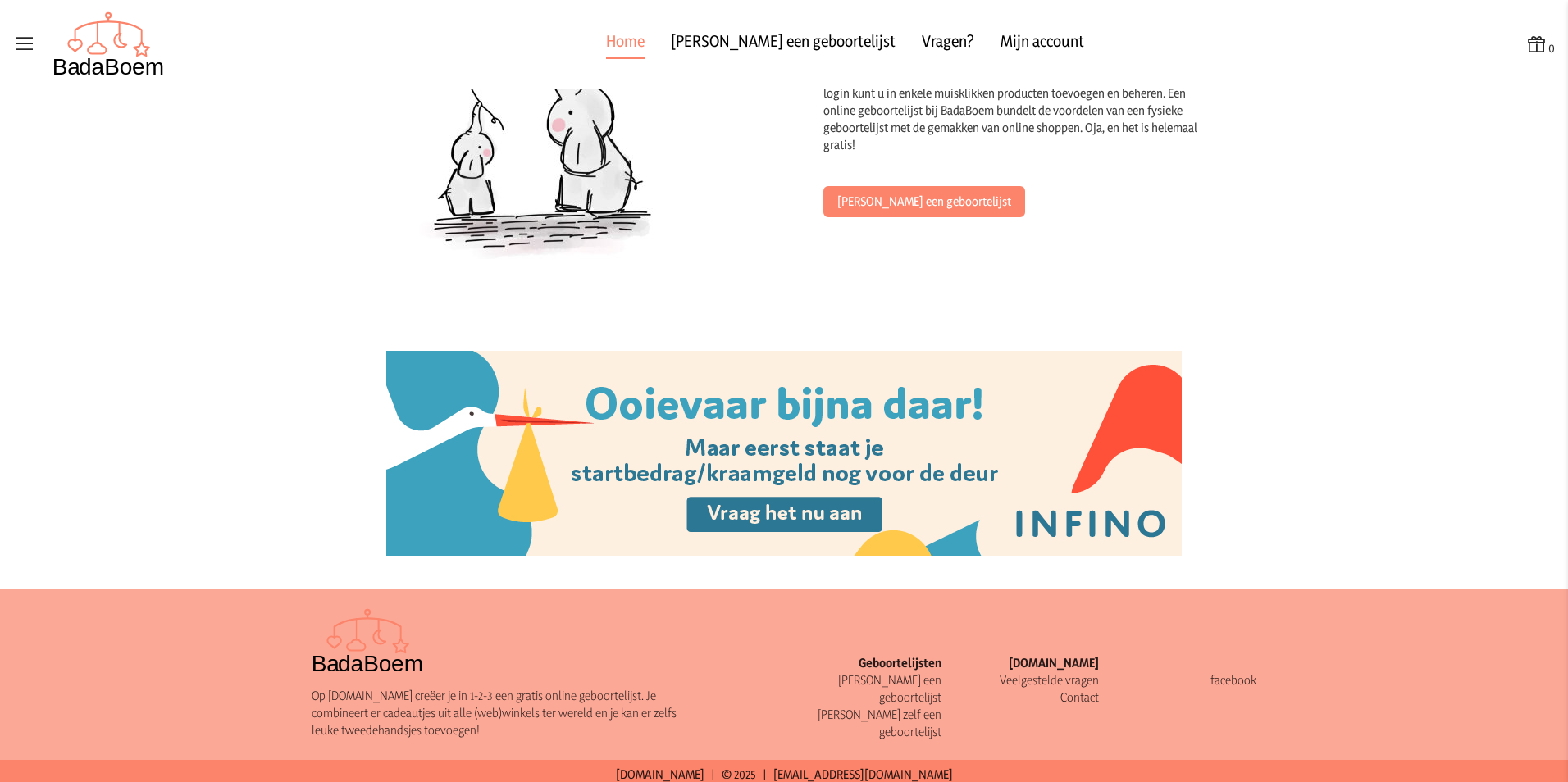
scroll to position [1657, 0]
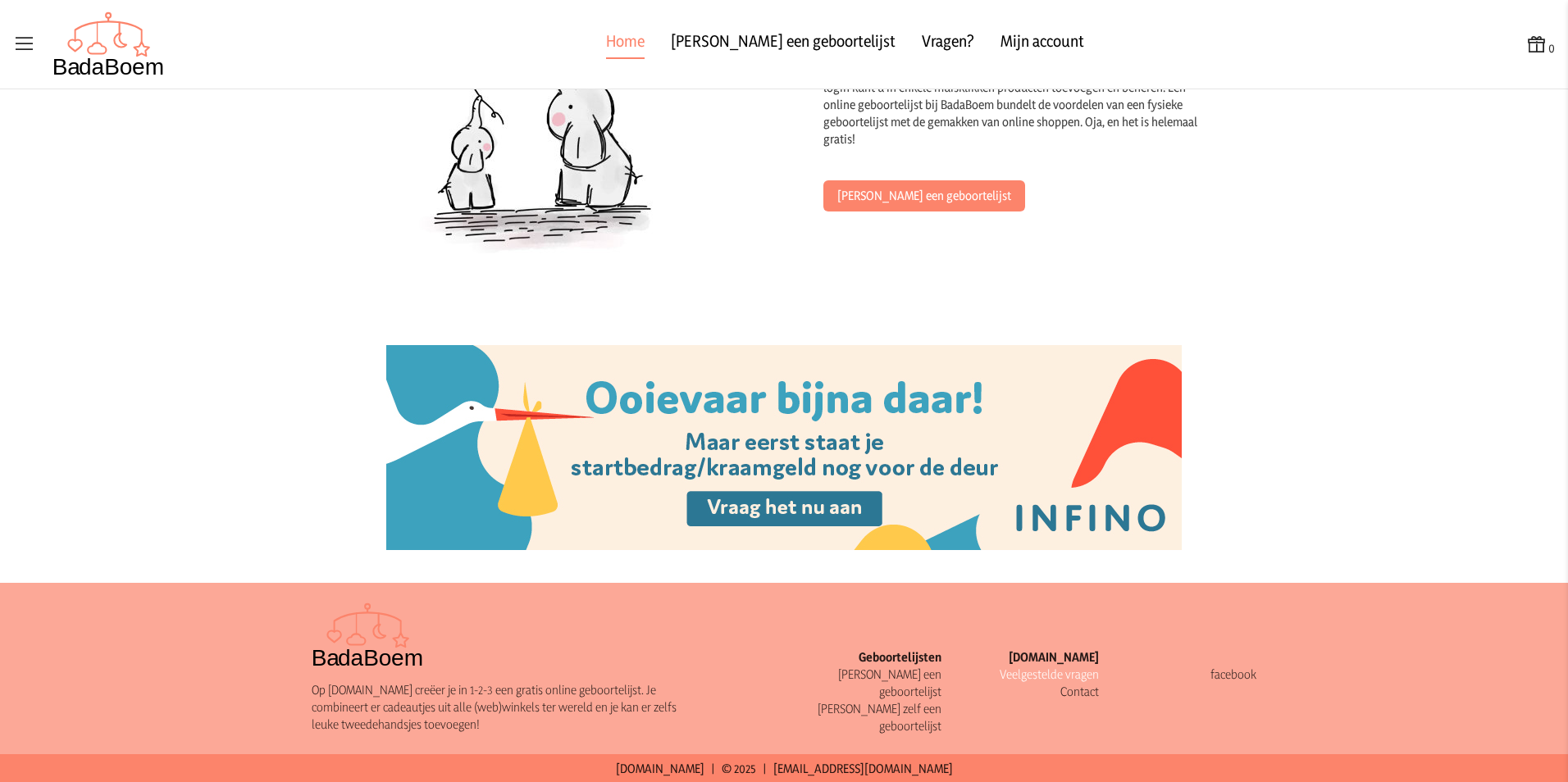
click at [1084, 675] on link "Veelgestelde vragen" at bounding box center [1049, 674] width 99 height 16
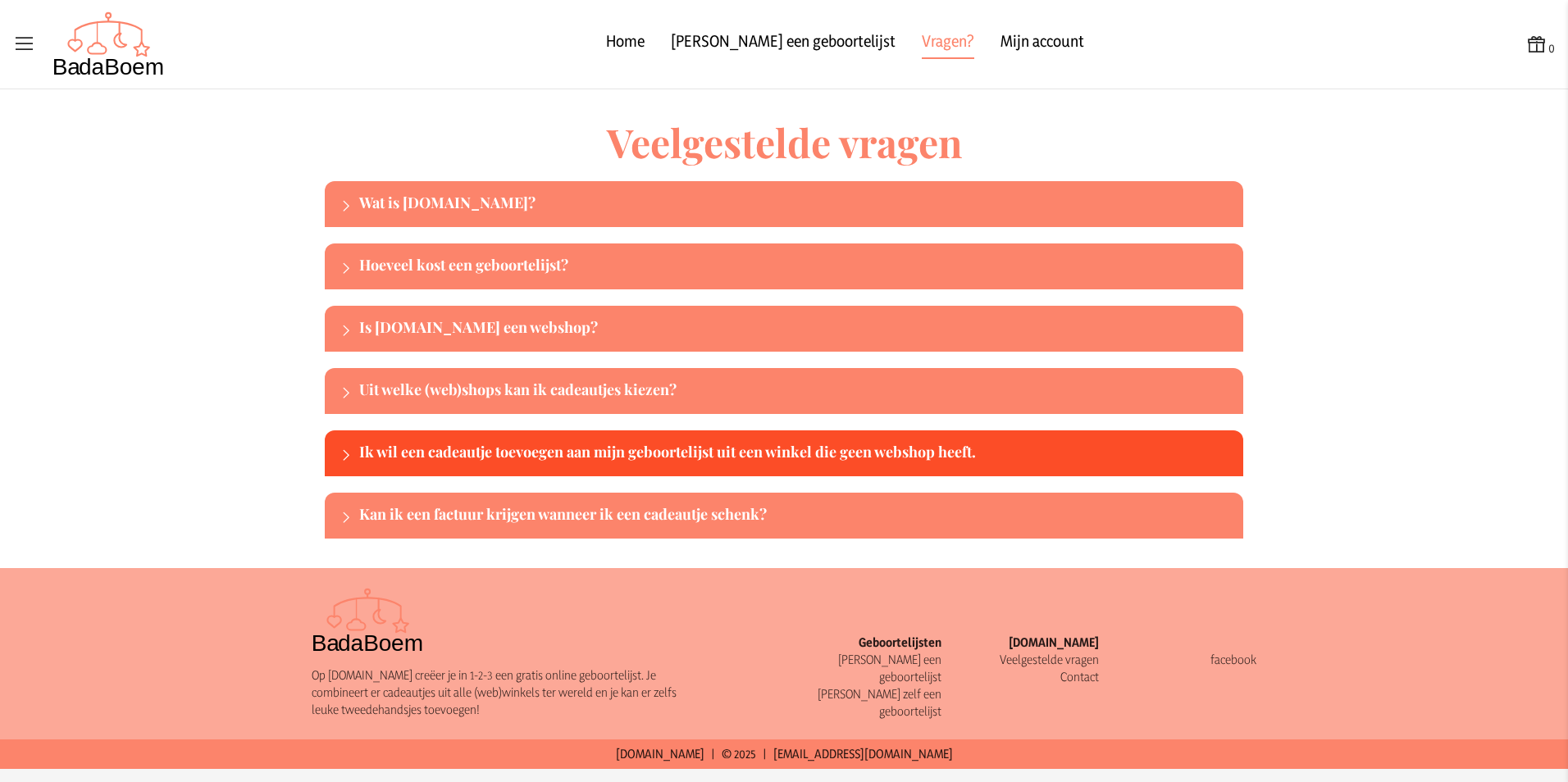
click at [775, 449] on div "Ik wil een cadeautje toevoegen aan mijn geboortelijst uit een winkel die geen w…" at bounding box center [798, 454] width 877 height 26
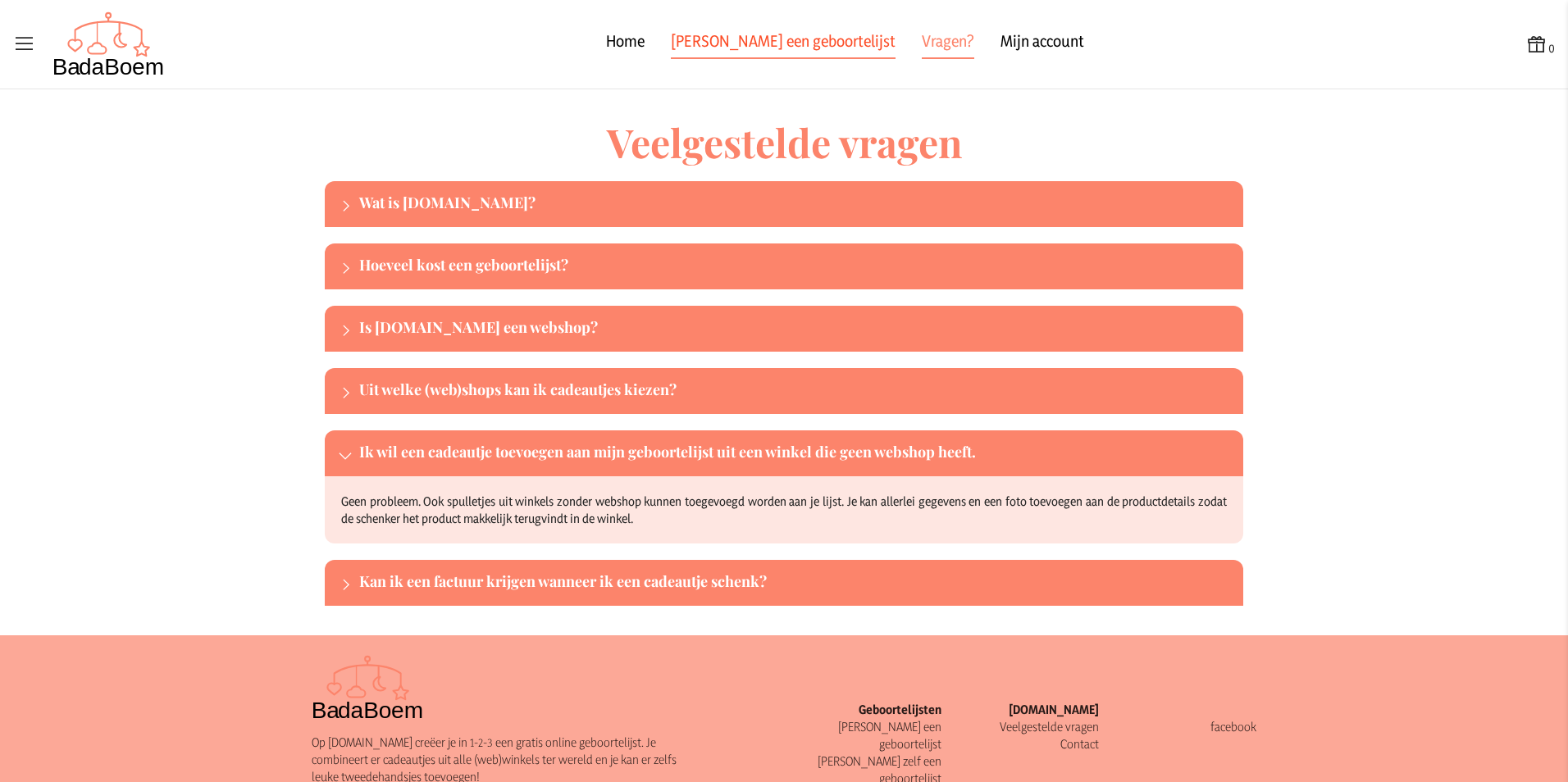
click at [814, 33] on link "[PERSON_NAME] een geboortelijst" at bounding box center [783, 43] width 225 height 29
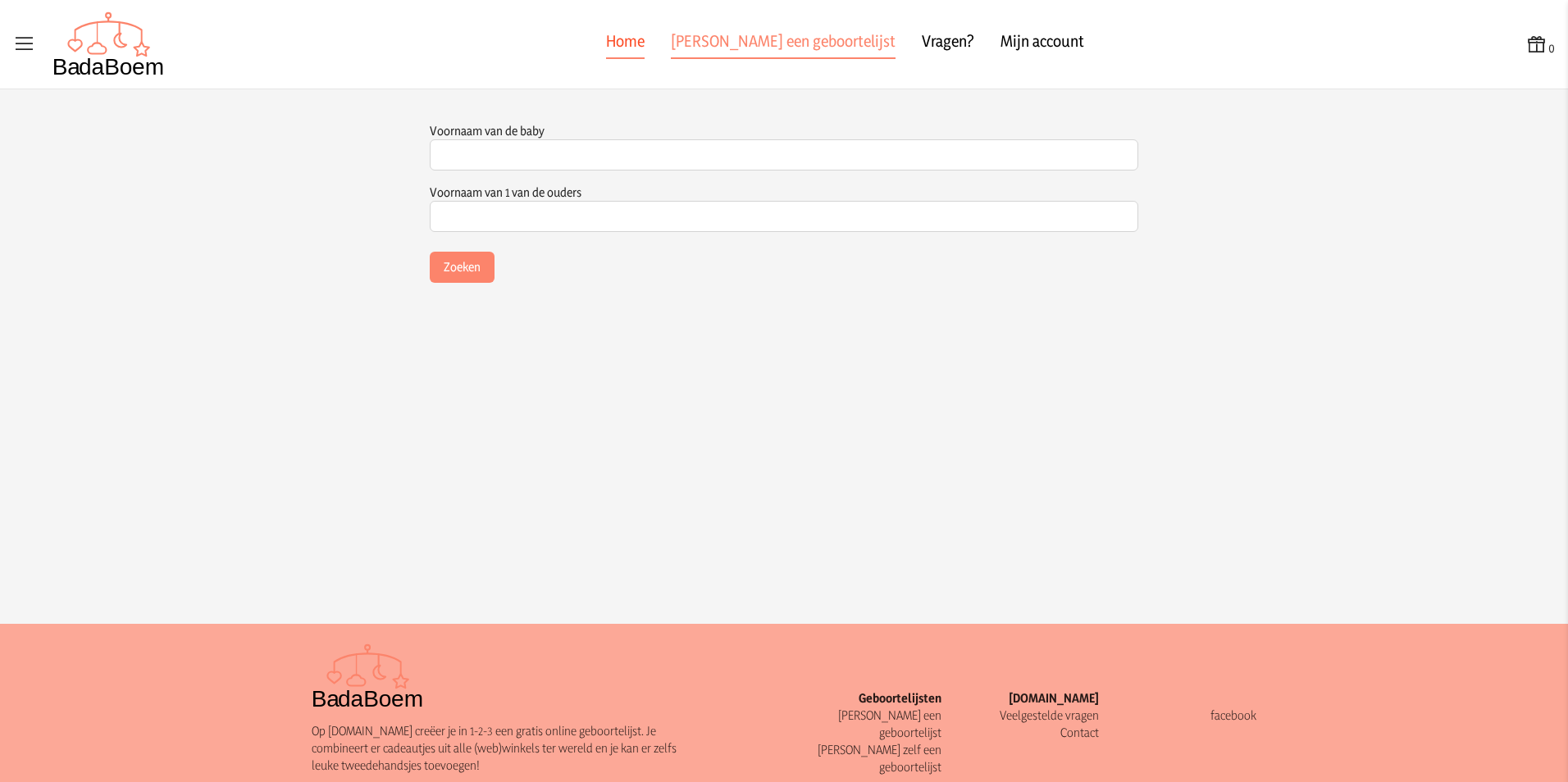
click at [644, 44] on link "Home" at bounding box center [625, 43] width 39 height 29
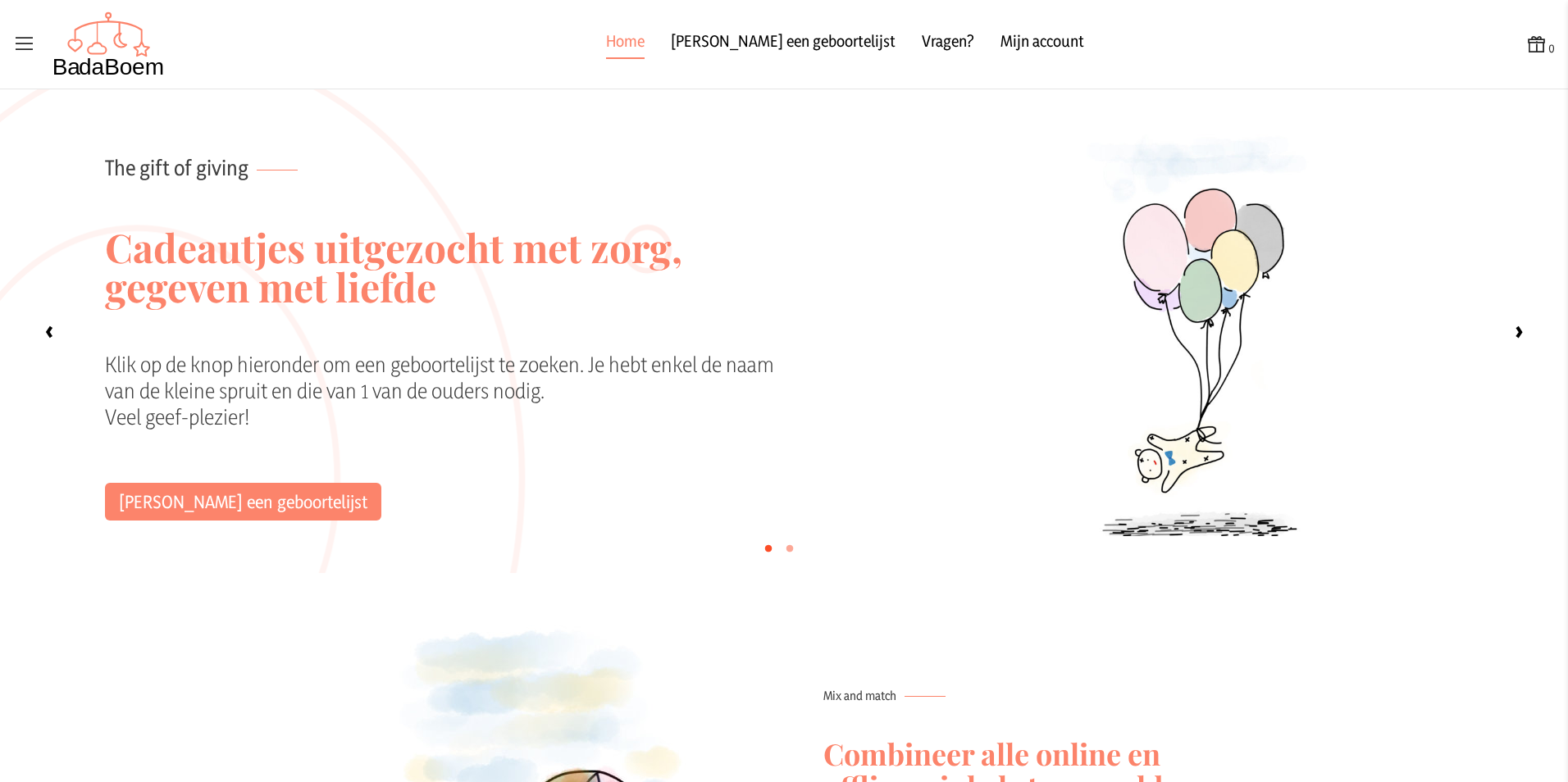
click at [123, 42] on img at bounding box center [108, 44] width 112 height 66
click at [9, 42] on div "0 Home Zoek een geboortelijst Vragen? Mijn account 0" at bounding box center [784, 44] width 1568 height 90
click at [19, 44] on icon at bounding box center [25, 44] width 23 height 23
click at [2, 2] on input "checkbox" at bounding box center [1, 1] width 2 height 2
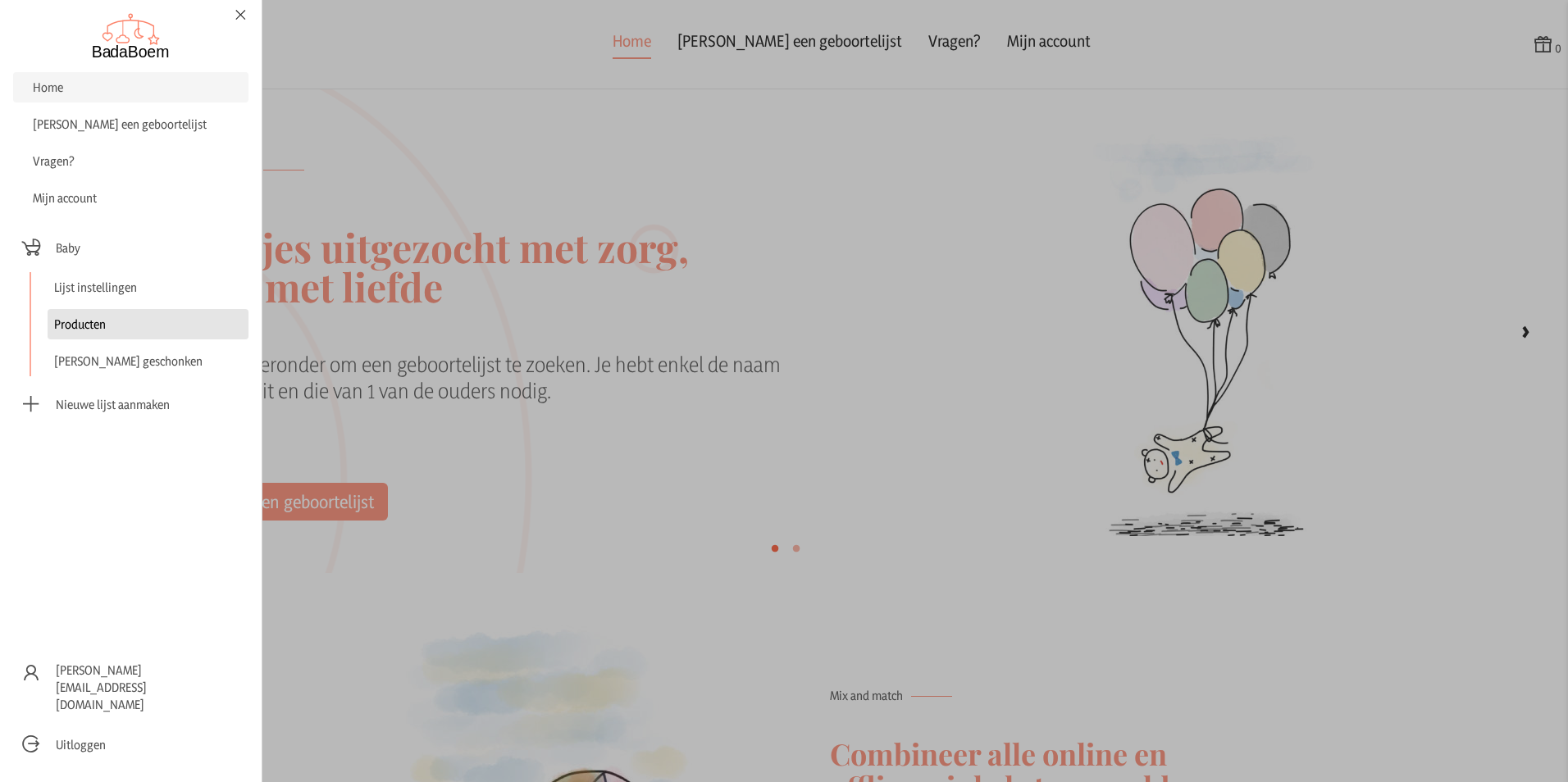
click at [96, 334] on link "Producten" at bounding box center [147, 324] width 201 height 30
checkbox input "false"
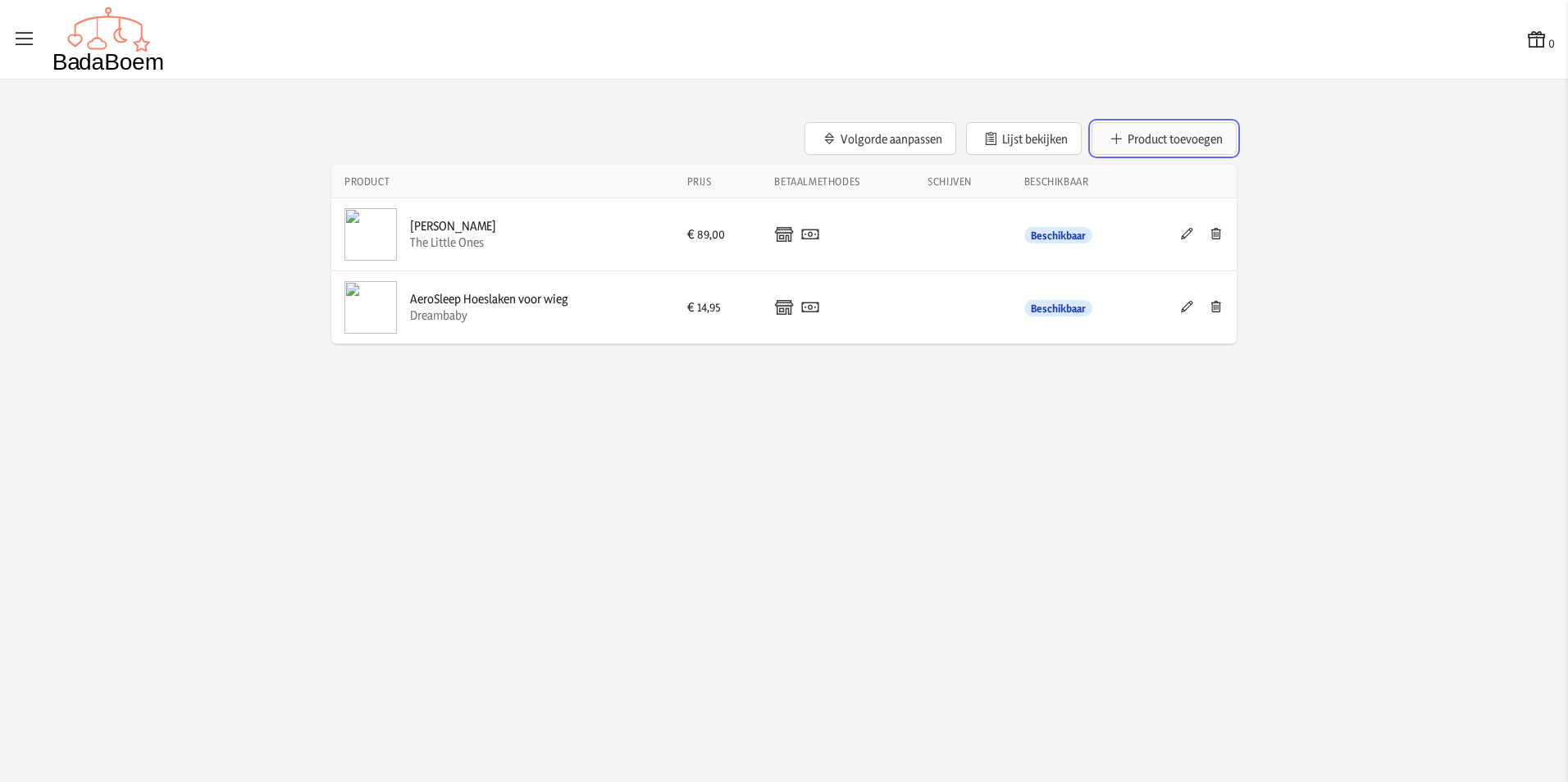
click at [1128, 142] on button "Product toevoegen" at bounding box center [1164, 139] width 145 height 33
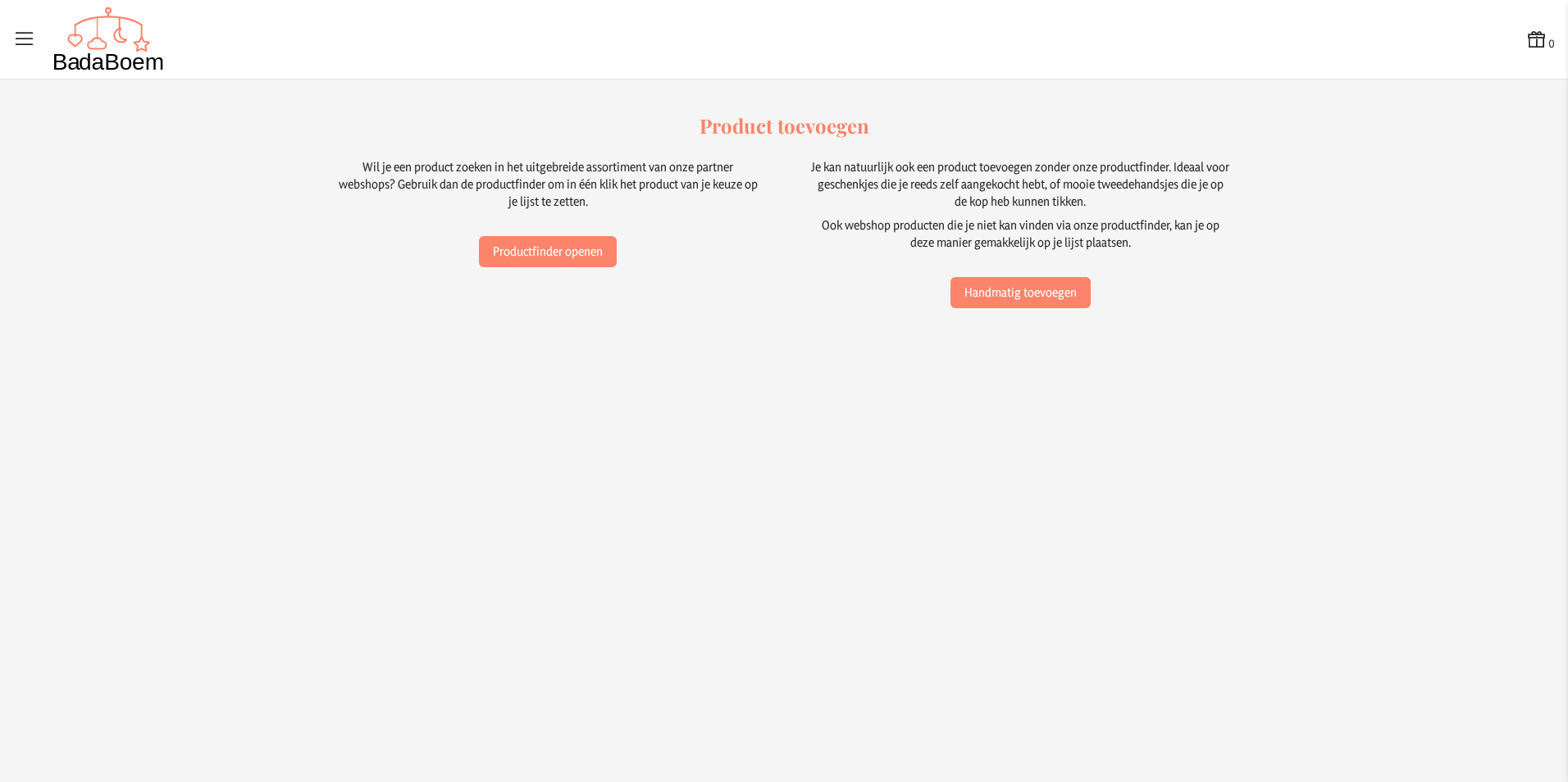
click at [574, 235] on div "Wil je een product zoeken in het uitgebreide assortiment van onze partner websh…" at bounding box center [547, 233] width 420 height 150
click at [575, 249] on button "Productfinder openen" at bounding box center [548, 251] width 138 height 31
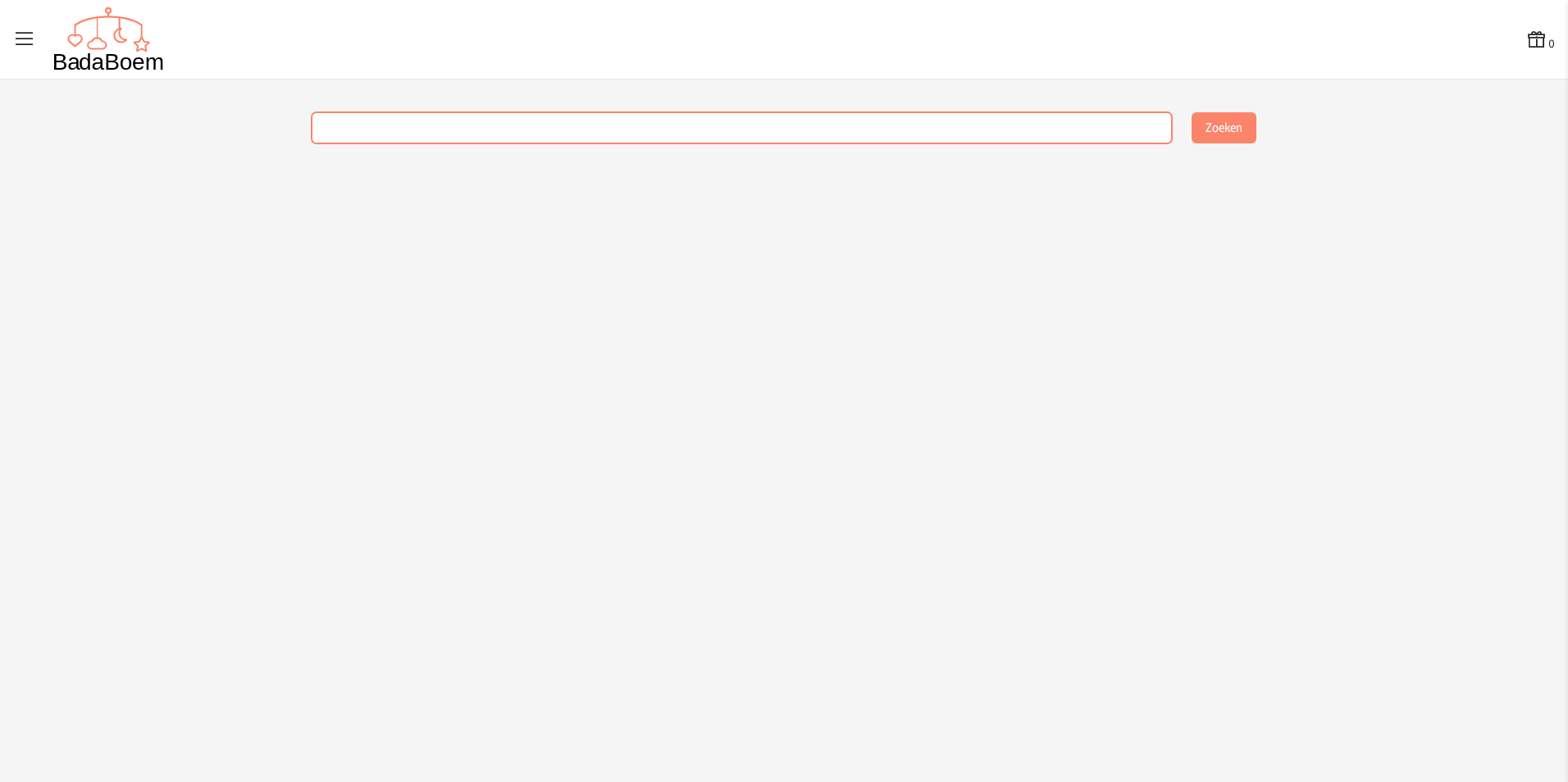
click at [448, 135] on input "text" at bounding box center [742, 127] width 860 height 31
type input "trip trap"
click at [1192, 112] on button "Zoeken" at bounding box center [1224, 127] width 65 height 31
